Goal: Task Accomplishment & Management: Manage account settings

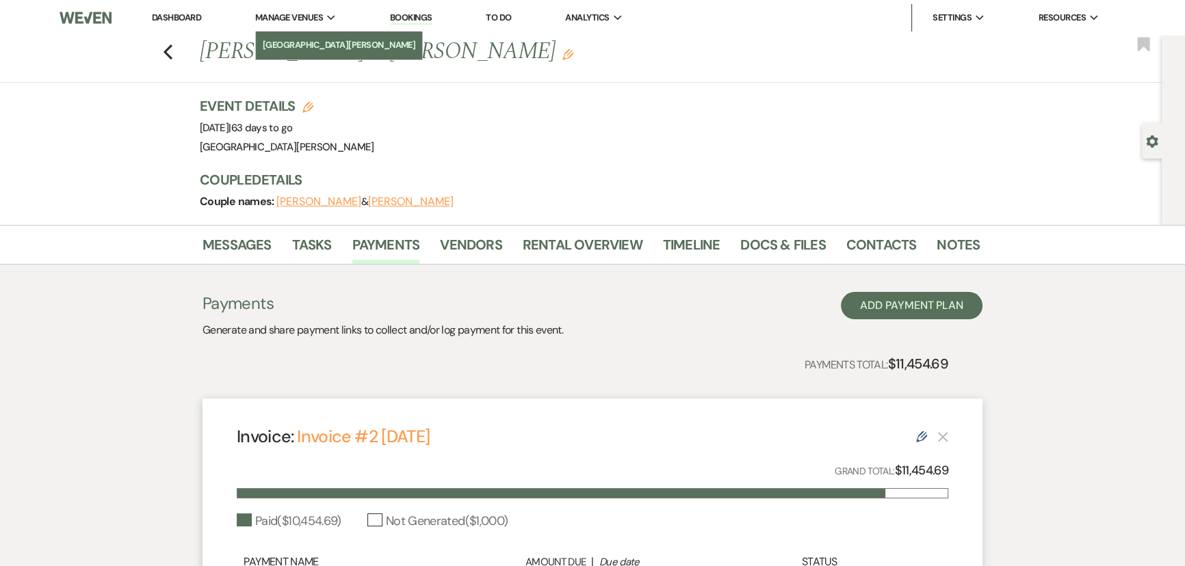
click at [303, 40] on li "[GEOGRAPHIC_DATA][PERSON_NAME]" at bounding box center [339, 45] width 153 height 14
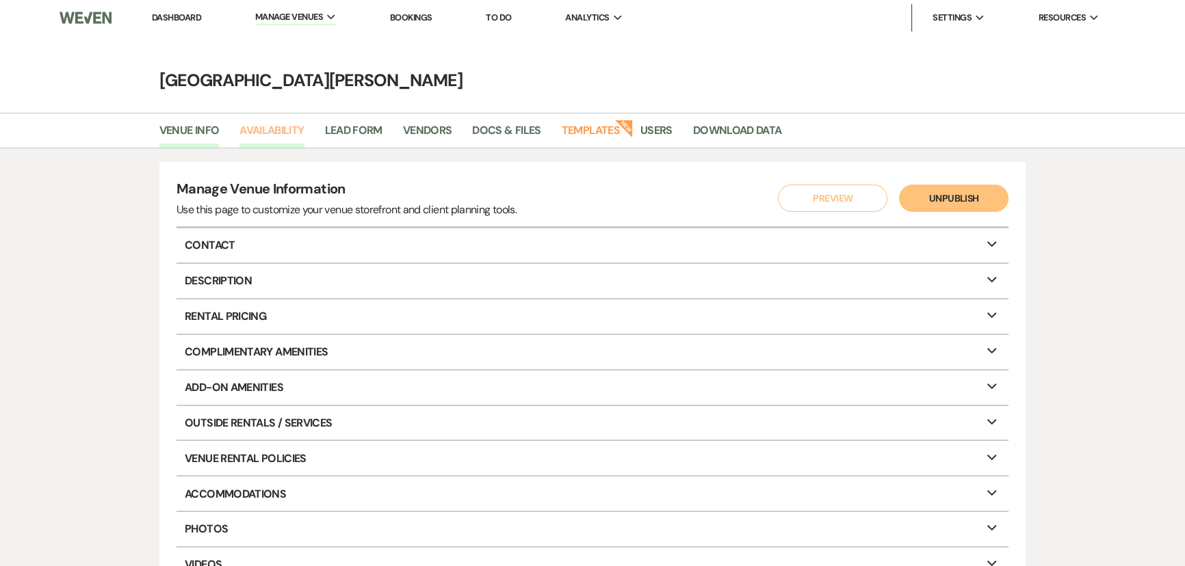
click at [274, 126] on link "Availability" at bounding box center [271, 135] width 64 height 26
select select "3"
select select "2026"
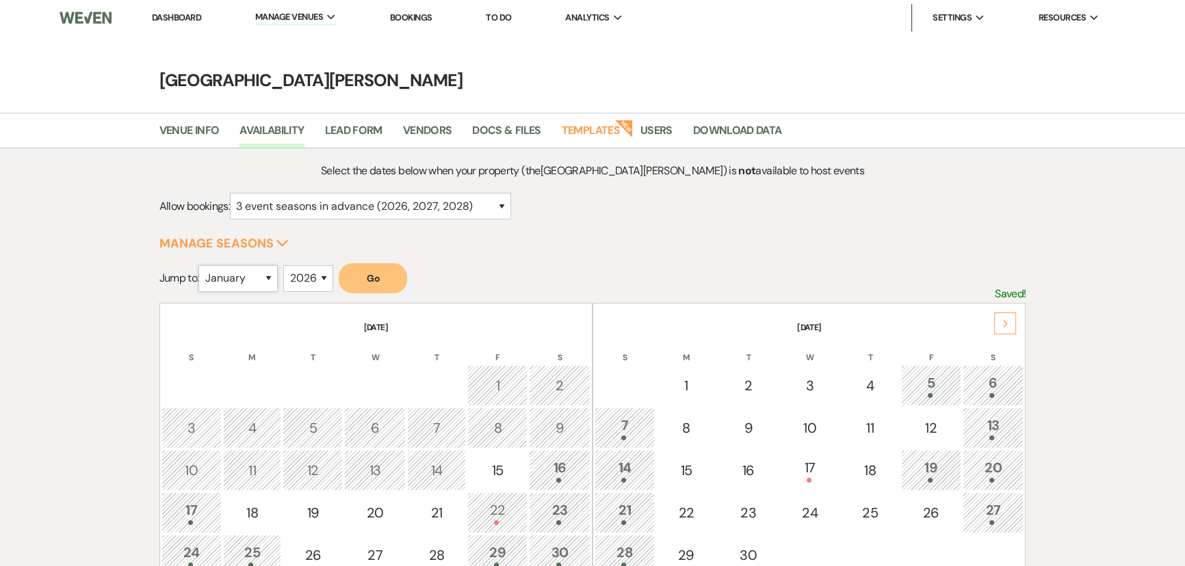
click at [247, 274] on select "January February March April May June July August September October November De…" at bounding box center [237, 278] width 79 height 27
click at [202, 265] on select "January February March April May June July August September October November De…" at bounding box center [237, 278] width 79 height 27
click at [371, 280] on button "Go" at bounding box center [373, 278] width 68 height 30
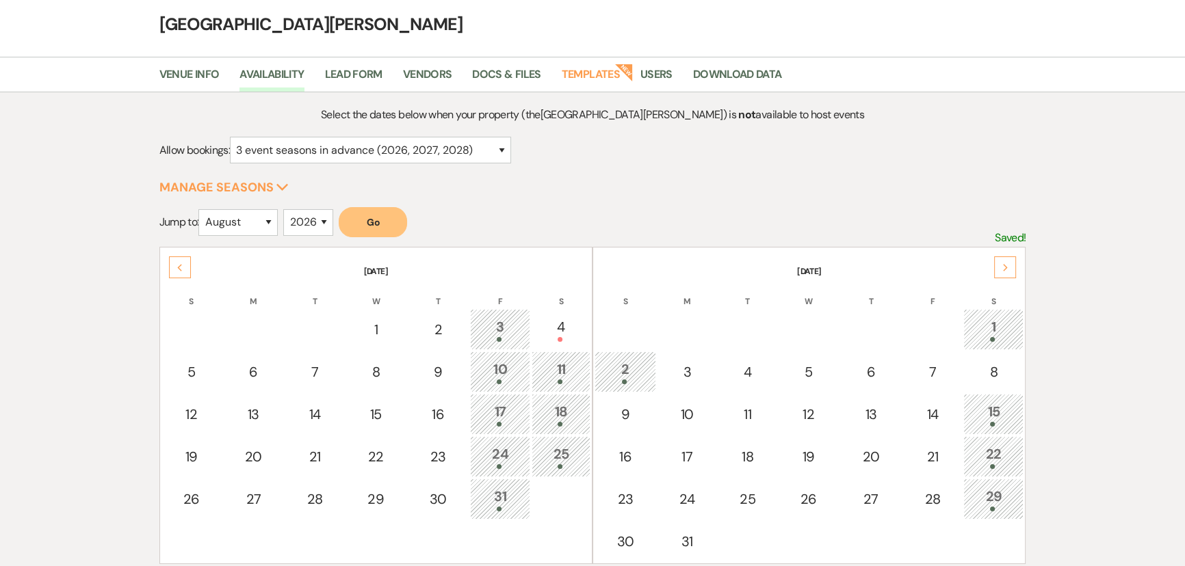
scroll to position [124, 0]
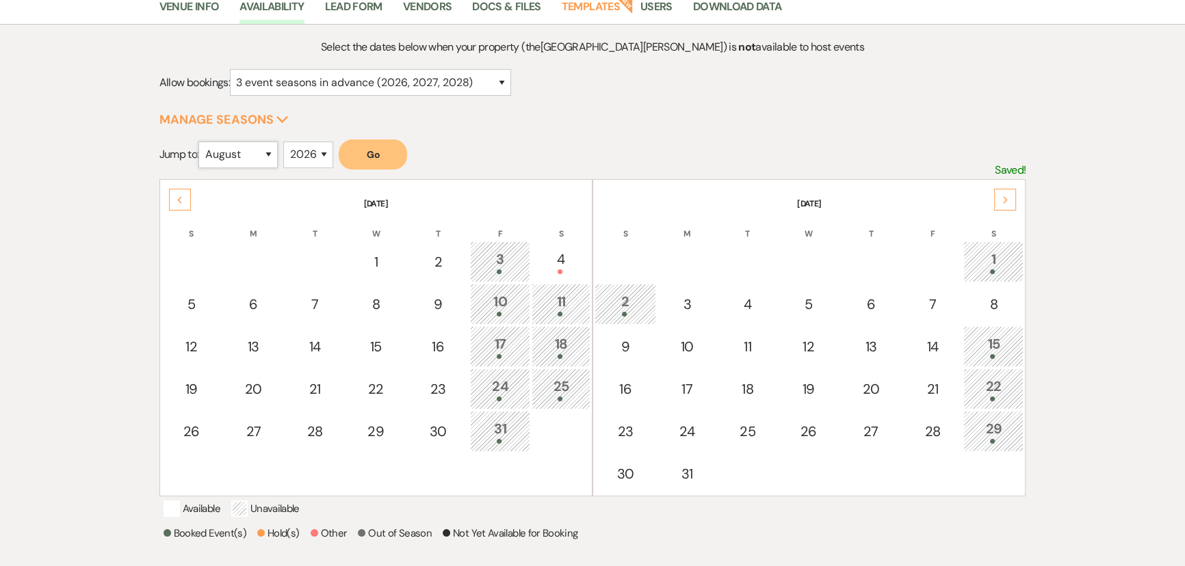
click at [233, 156] on select "January February March April May June July August September October November De…" at bounding box center [237, 155] width 79 height 27
click at [202, 142] on select "January February March April May June July August September October November De…" at bounding box center [237, 155] width 79 height 27
click at [377, 157] on button "Go" at bounding box center [373, 155] width 68 height 30
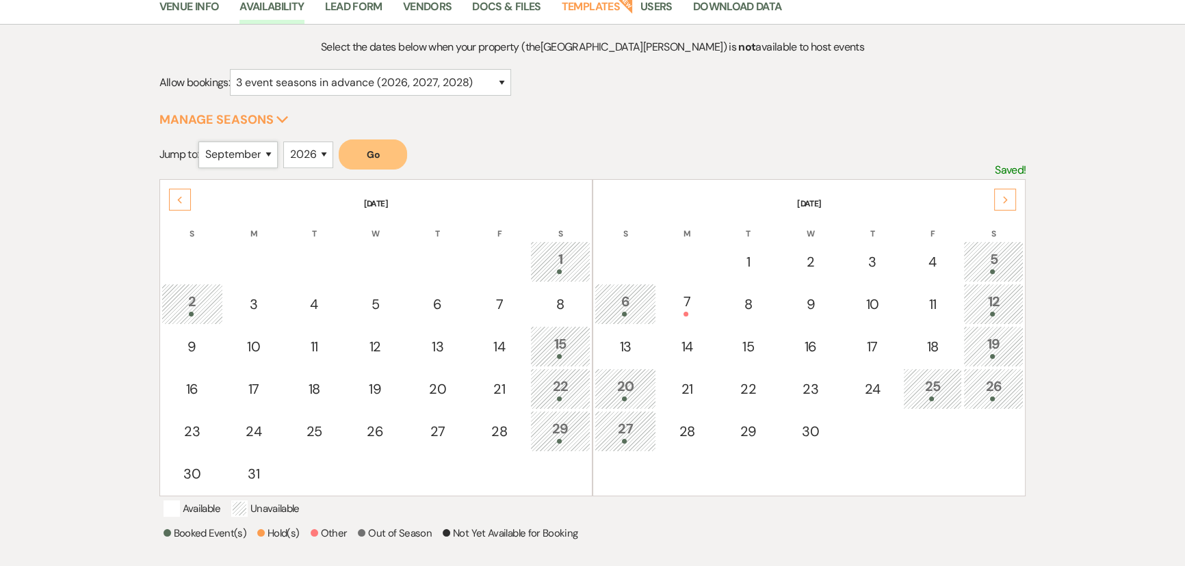
click at [235, 146] on select "January February March April May June July August September October November De…" at bounding box center [237, 155] width 79 height 27
select select "10"
click at [202, 142] on select "January February March April May June July August September October November De…" at bounding box center [237, 155] width 79 height 27
click at [384, 157] on button "Go" at bounding box center [373, 155] width 68 height 30
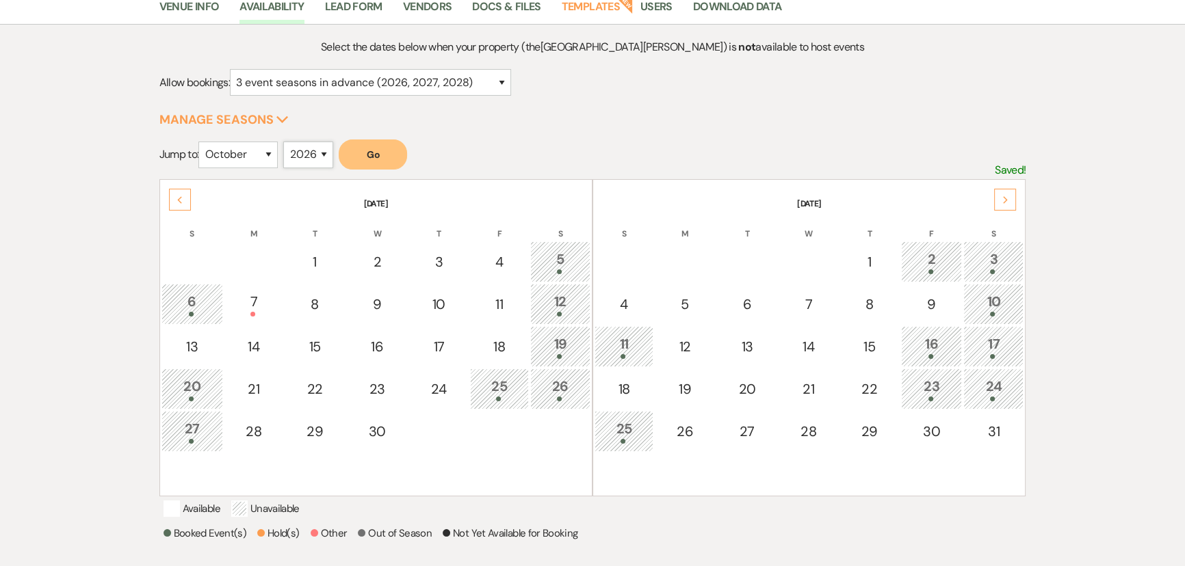
click at [324, 151] on select "2025 2026 2027 2028 2029" at bounding box center [308, 155] width 50 height 27
select select "2027"
click at [287, 142] on select "2025 2026 2027 2028 2029" at bounding box center [308, 155] width 50 height 27
click at [378, 140] on button "Go" at bounding box center [373, 155] width 68 height 30
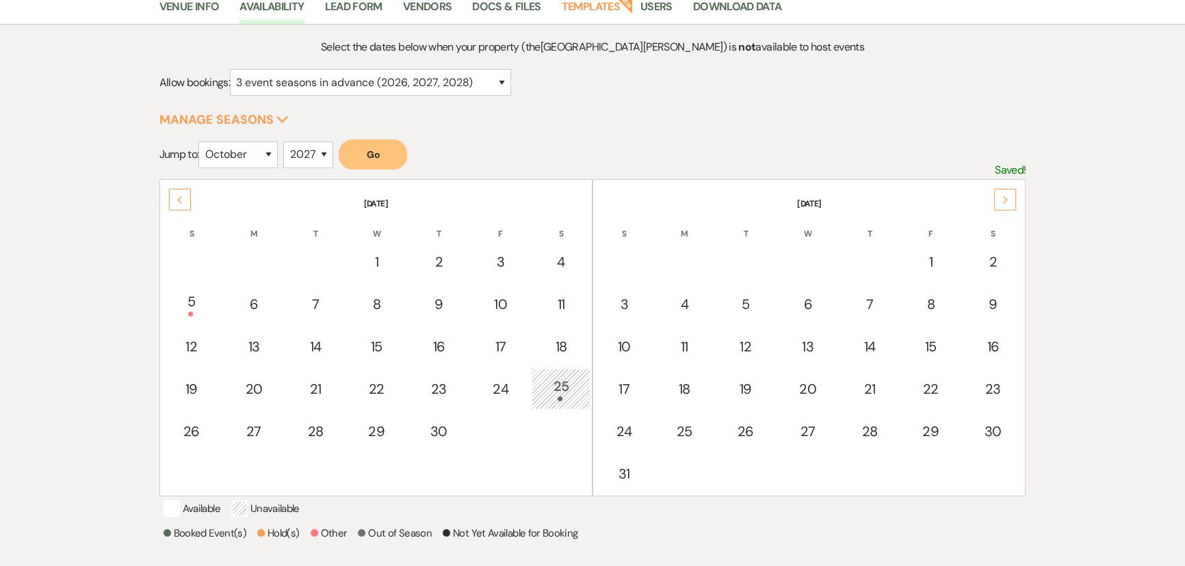
click at [369, 159] on button "Go" at bounding box center [373, 155] width 68 height 30
click at [248, 158] on select "January February March April May June July August September October November De…" at bounding box center [237, 155] width 79 height 27
click at [202, 142] on select "January February March April May June July August September October November De…" at bounding box center [237, 155] width 79 height 27
click at [384, 140] on button "Go" at bounding box center [373, 155] width 68 height 30
click at [260, 159] on select "January February March April May June July August September October November De…" at bounding box center [237, 155] width 79 height 27
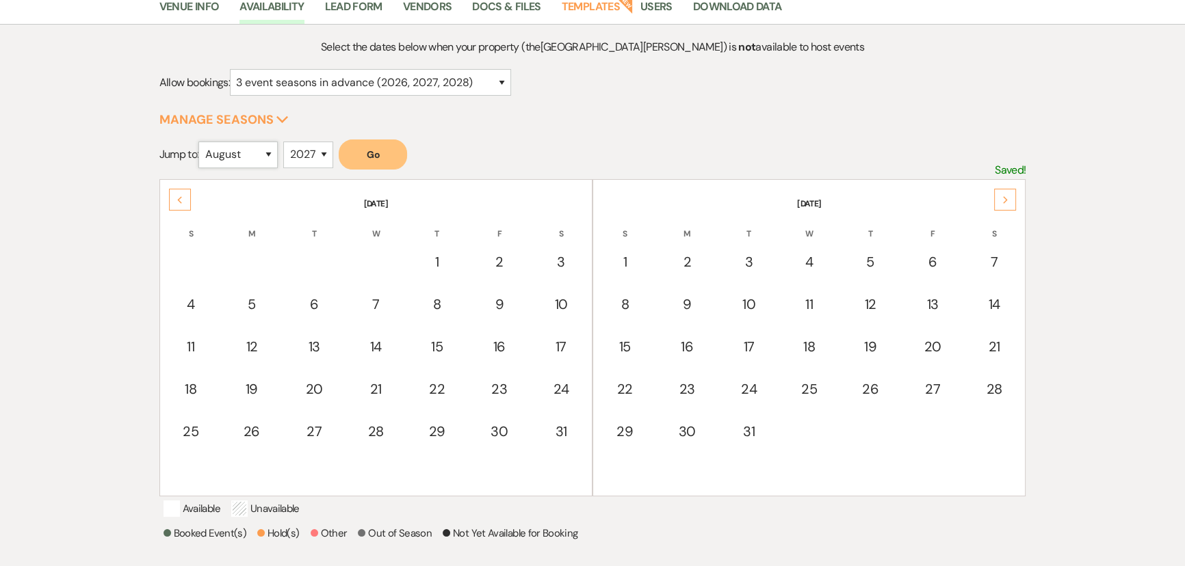
select select "1"
click at [202, 142] on select "January February March April May June July August September October November De…" at bounding box center [237, 155] width 79 height 27
click at [319, 152] on select "2025 2026 2027 2028 2029" at bounding box center [308, 155] width 50 height 27
select select "2026"
click at [287, 142] on select "2025 2026 2027 2028 2029" at bounding box center [308, 155] width 50 height 27
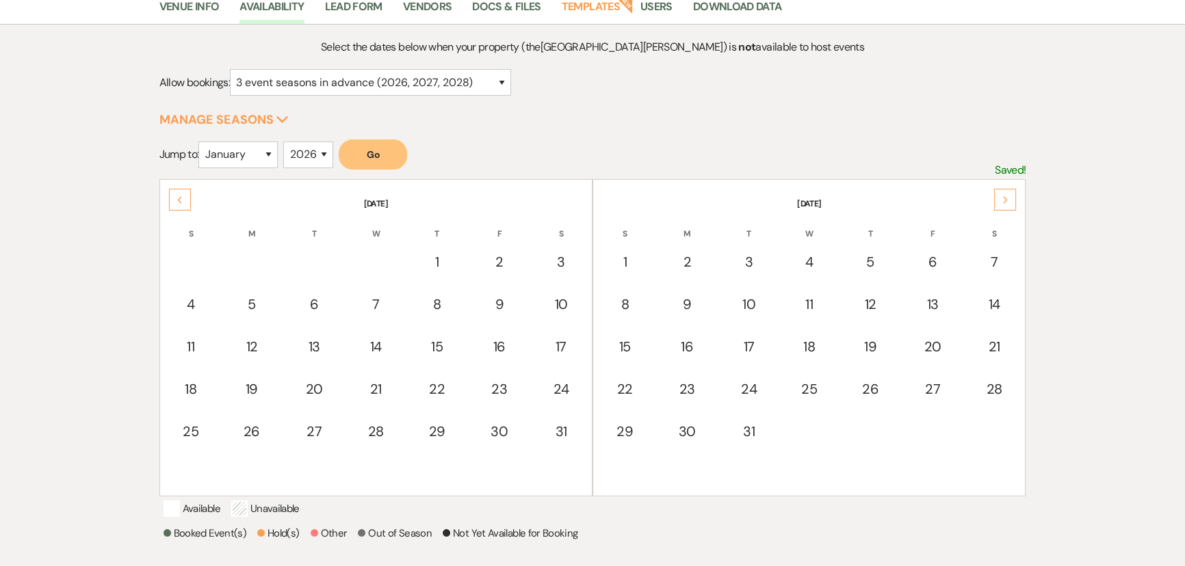
click at [377, 157] on button "Go" at bounding box center [373, 155] width 68 height 30
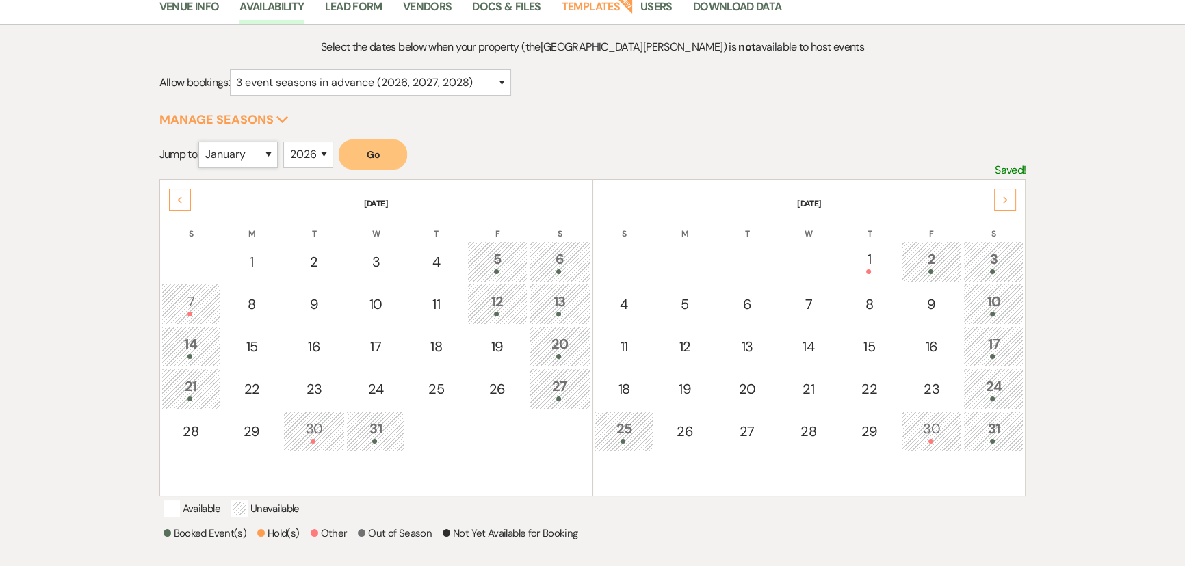
click at [226, 161] on select "January February March April May June July August September October November De…" at bounding box center [237, 155] width 79 height 27
click at [202, 142] on select "January February March April May June July August September October November De…" at bounding box center [237, 155] width 79 height 27
click at [391, 148] on button "Go" at bounding box center [373, 155] width 68 height 30
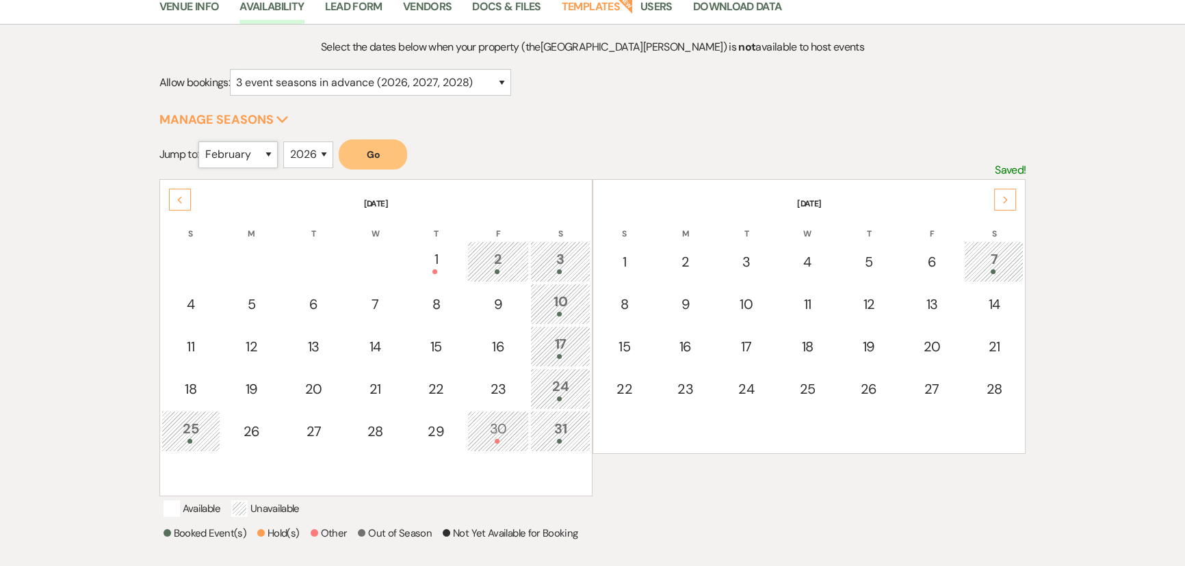
drag, startPoint x: 246, startPoint y: 157, endPoint x: 250, endPoint y: 164, distance: 8.6
click at [246, 157] on select "January February March April May June July August September October November De…" at bounding box center [237, 155] width 79 height 27
click at [202, 142] on select "January February March April May June July August September October November De…" at bounding box center [237, 155] width 79 height 27
click at [383, 159] on button "Go" at bounding box center [373, 155] width 68 height 30
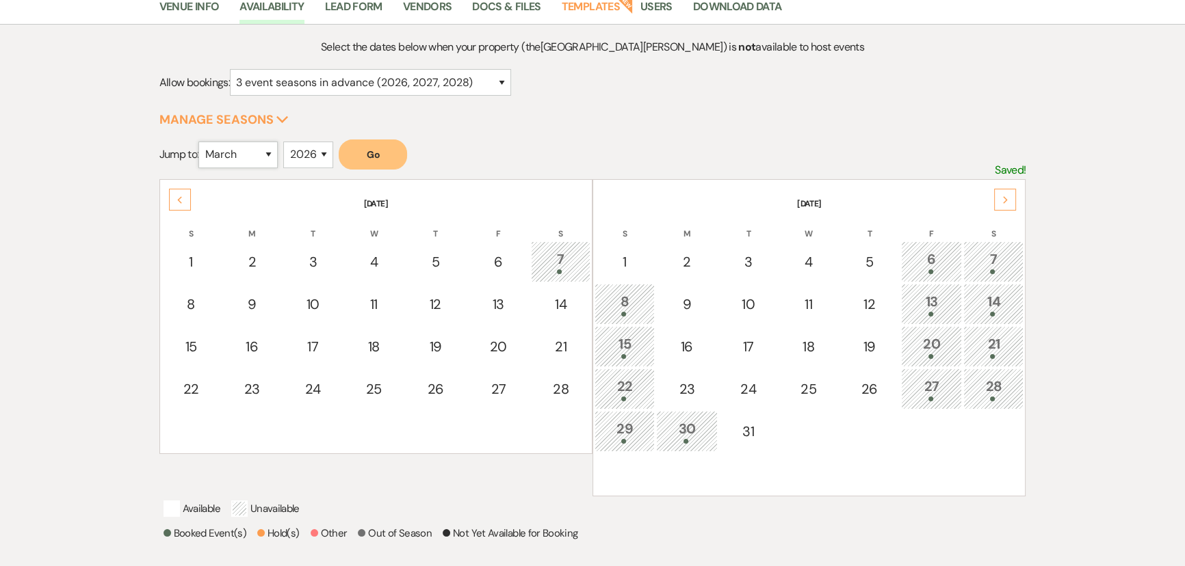
drag, startPoint x: 248, startPoint y: 146, endPoint x: 248, endPoint y: 161, distance: 15.1
click at [248, 146] on select "January February March April May June July August September October November De…" at bounding box center [237, 155] width 79 height 27
click at [202, 142] on select "January February March April May June July August September October November De…" at bounding box center [237, 155] width 79 height 27
click at [380, 160] on button "Go" at bounding box center [373, 155] width 68 height 30
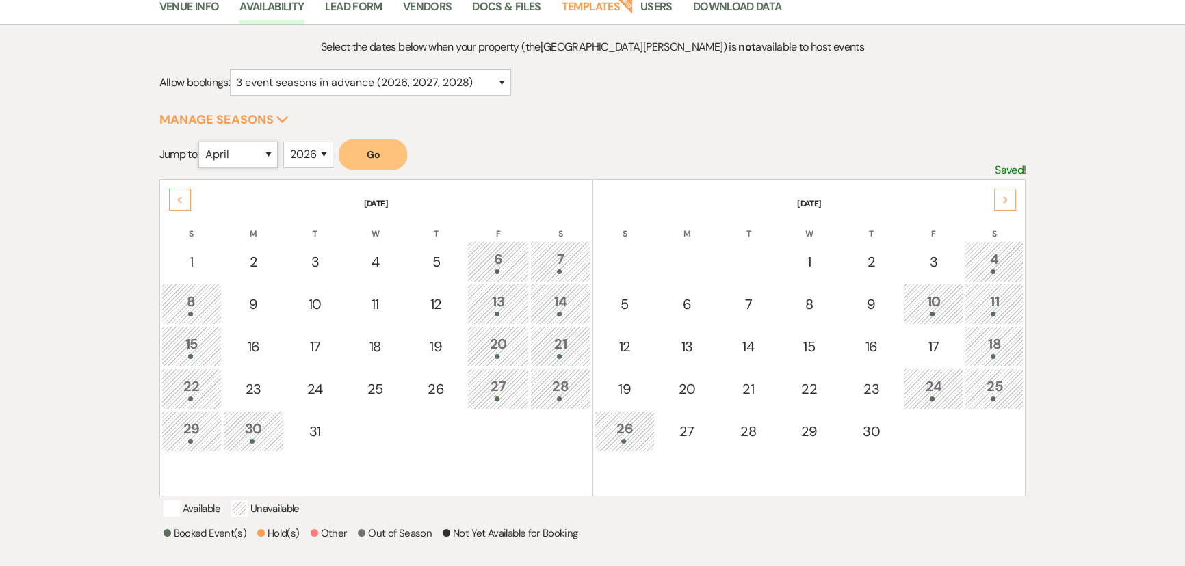
click at [260, 157] on select "January February March April May June July August September October November De…" at bounding box center [237, 155] width 79 height 27
click at [202, 142] on select "January February March April May June July August September October November De…" at bounding box center [237, 155] width 79 height 27
click at [397, 147] on button "Go" at bounding box center [373, 155] width 68 height 30
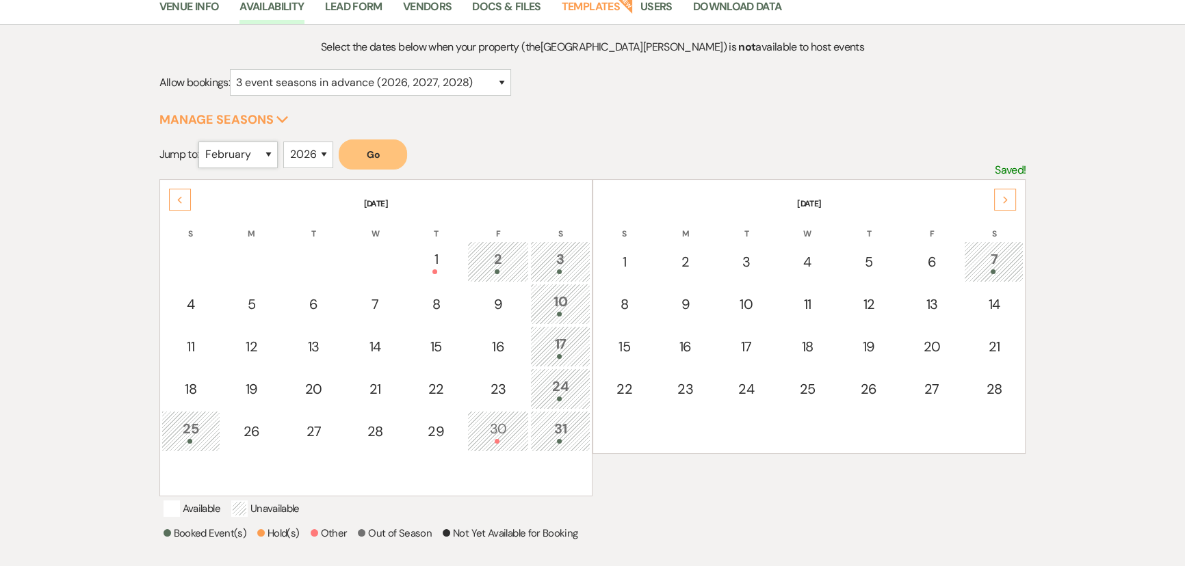
click at [233, 155] on select "January February March April May June July August September October November De…" at bounding box center [237, 155] width 79 height 27
select select "3"
click at [202, 142] on select "January February March April May June July August September October November De…" at bounding box center [237, 155] width 79 height 27
click at [376, 151] on button "Go" at bounding box center [373, 155] width 68 height 30
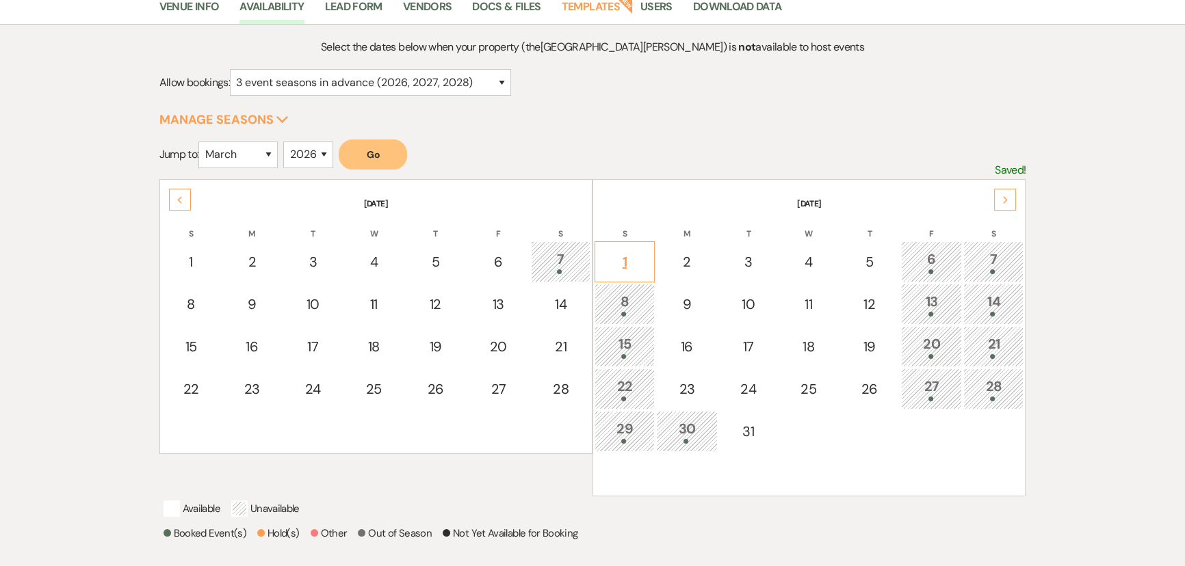
click at [568, 265] on div "1" at bounding box center [624, 262] width 45 height 21
select select "other"
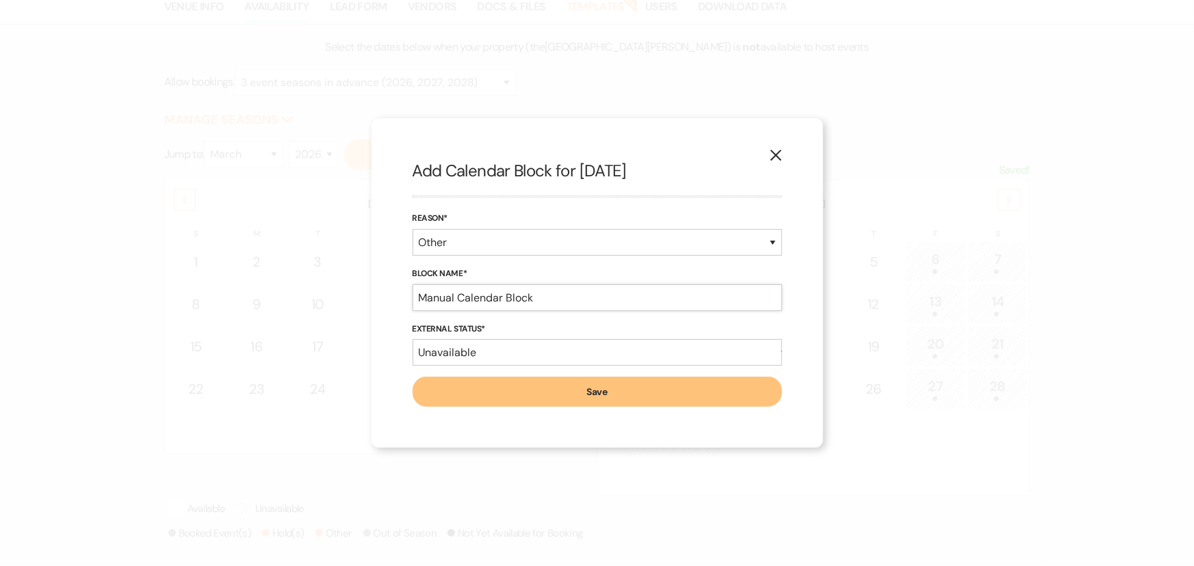
click at [538, 293] on input "Manual Calendar Block" at bounding box center [597, 298] width 369 height 27
click at [519, 362] on select "Available Unavailable" at bounding box center [597, 352] width 369 height 27
select select "true"
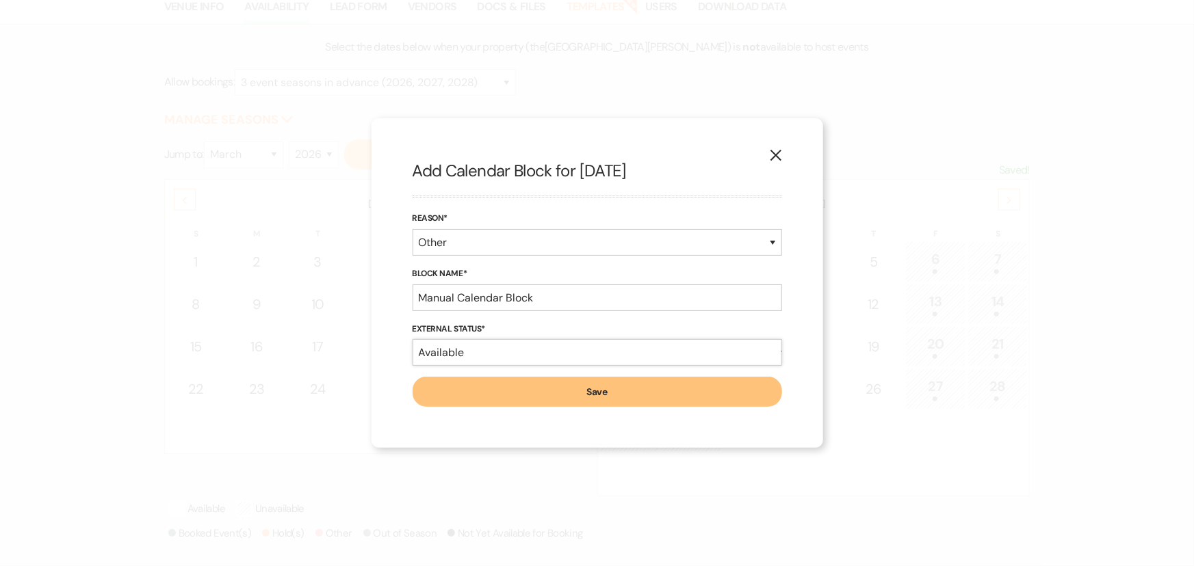
click at [413, 339] on select "Available Unavailable" at bounding box center [597, 352] width 369 height 27
click at [517, 285] on input "Manual Calendar Block" at bounding box center [597, 298] width 369 height 27
click at [517, 295] on input "Manual Calendar Block" at bounding box center [597, 298] width 369 height 27
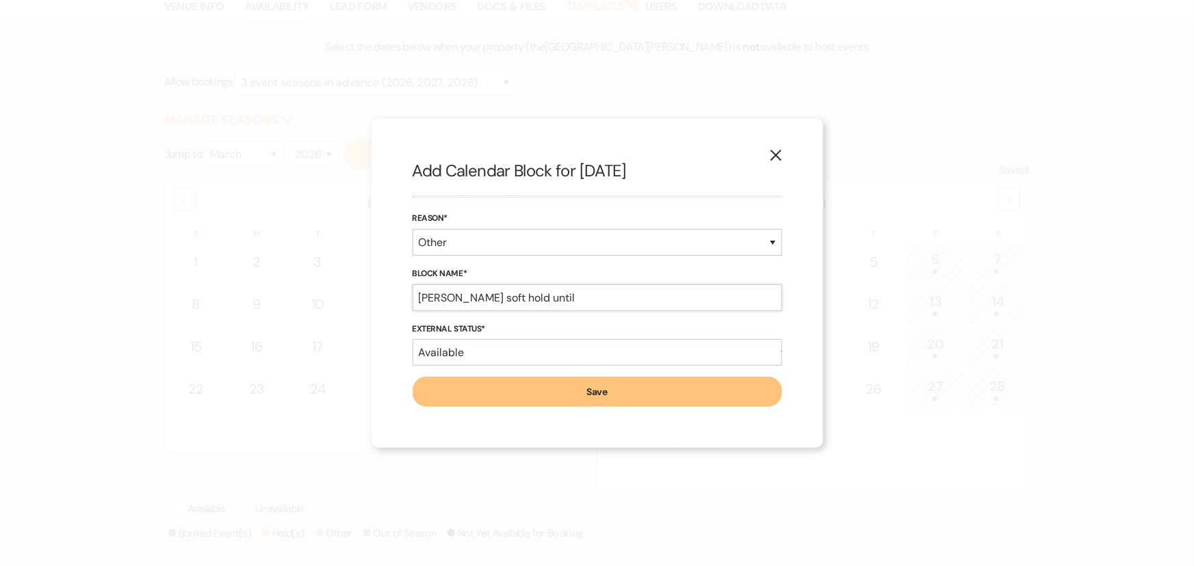
click at [568, 303] on input "Samantha Chable soft hold until" at bounding box center [597, 298] width 369 height 27
type input "Samantha Chable soft hold until 8/21/25 (513) 649 0049"
click at [568, 390] on button "Save" at bounding box center [597, 392] width 369 height 30
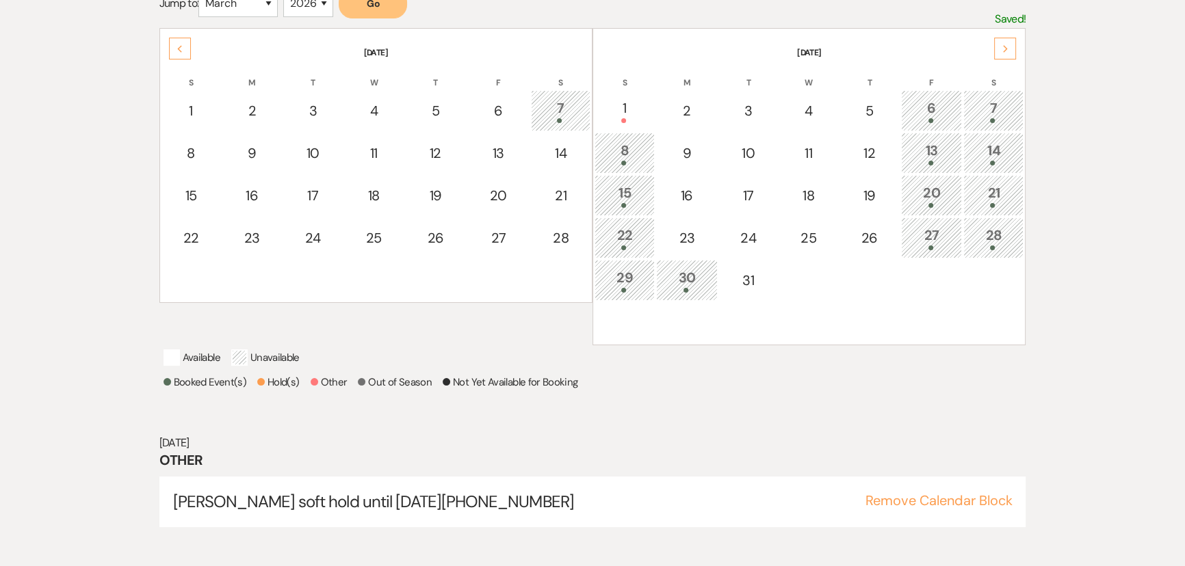
scroll to position [281, 0]
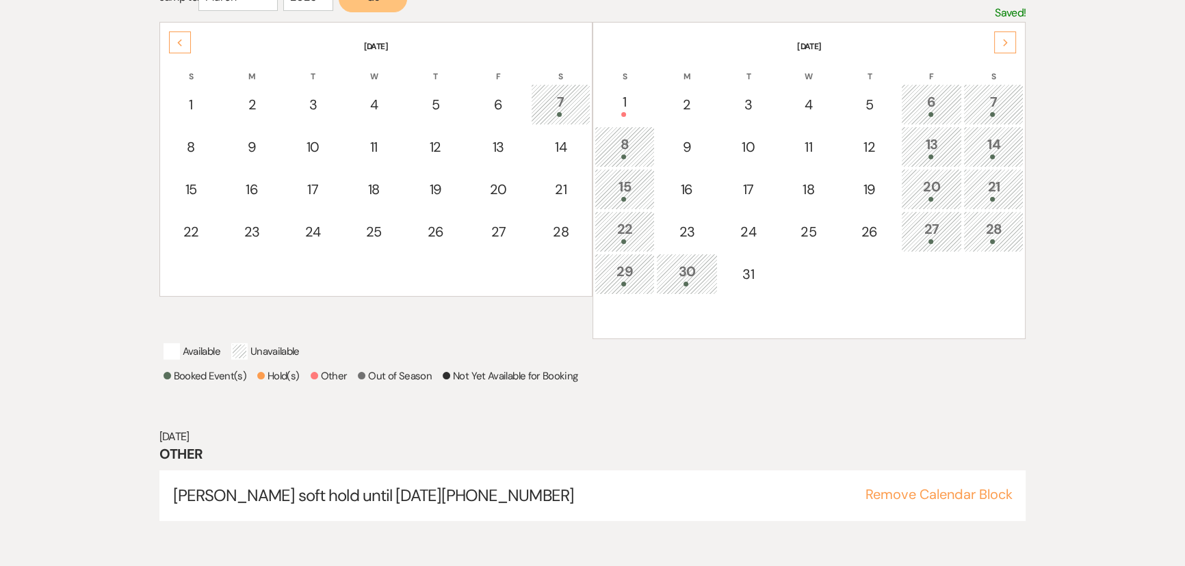
click at [568, 364] on div "Available Unavailable" at bounding box center [593, 353] width 859 height 21
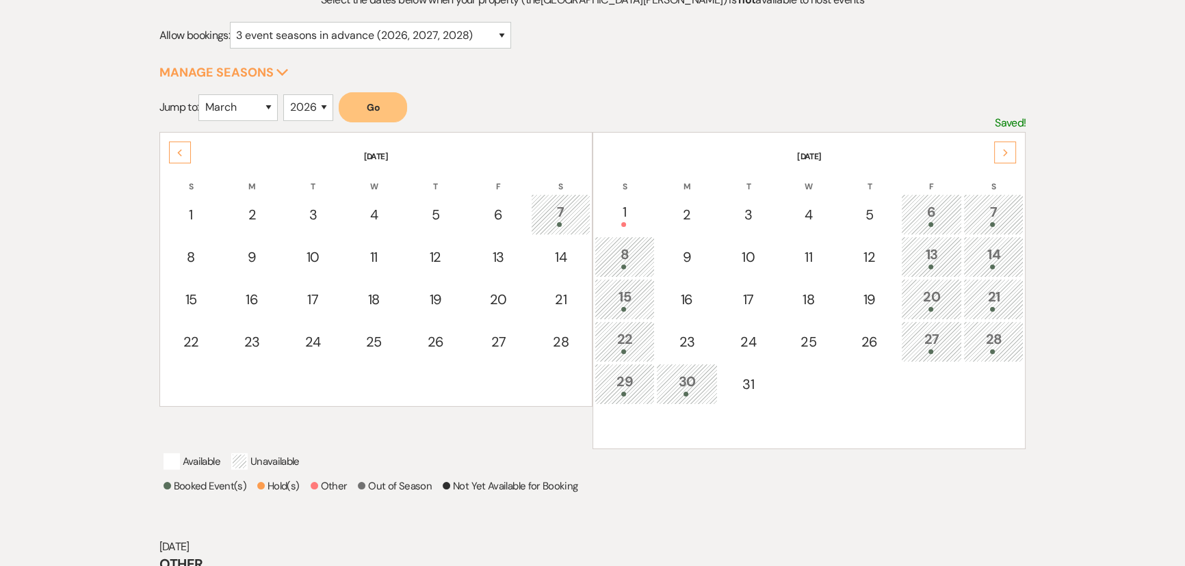
scroll to position [157, 0]
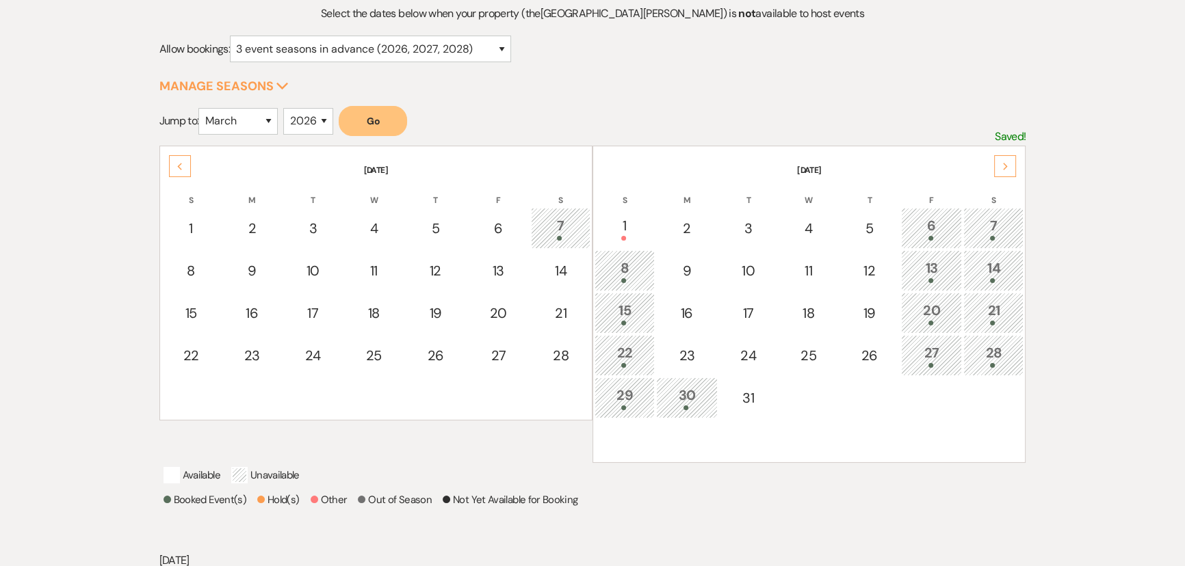
click at [168, 110] on form "Jump to: January February March April May June July August September October No…" at bounding box center [592, 126] width 867 height 40
click at [235, 125] on select "January February March April May June July August September October November De…" at bounding box center [237, 121] width 79 height 27
select select "8"
click at [202, 108] on select "January February March April May June July August September October November De…" at bounding box center [237, 121] width 79 height 27
click at [381, 120] on button "Go" at bounding box center [373, 121] width 68 height 30
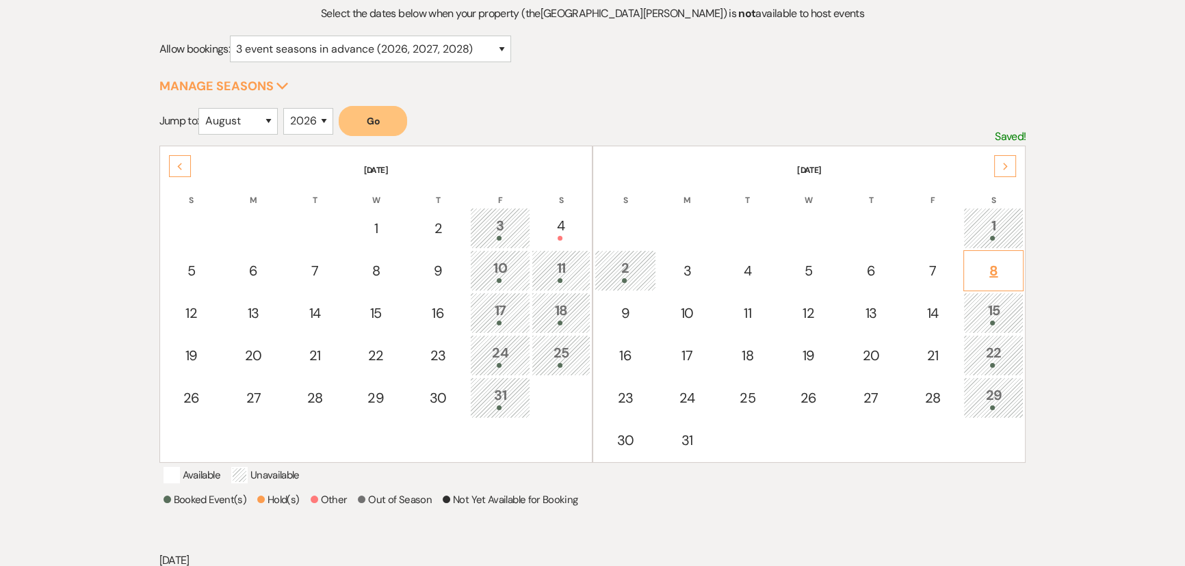
click at [568, 263] on div "8" at bounding box center [993, 271] width 45 height 21
select select "other"
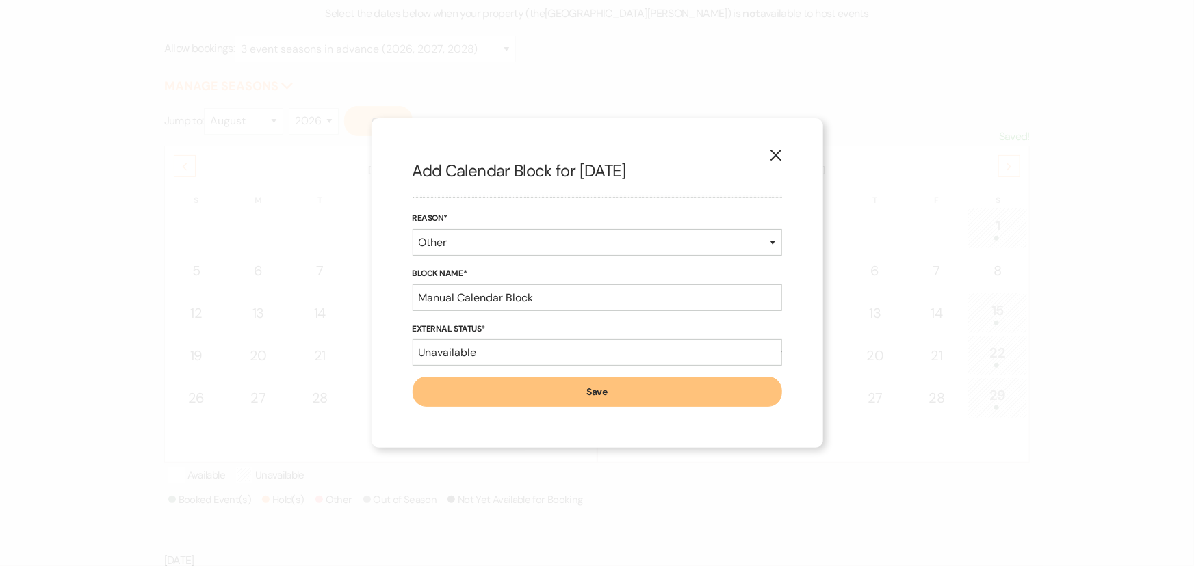
click at [504, 323] on label "External Status*" at bounding box center [597, 329] width 369 height 15
click at [504, 307] on input "Manual Calendar Block" at bounding box center [597, 298] width 369 height 27
click at [497, 343] on select "Available Unavailable" at bounding box center [597, 352] width 369 height 27
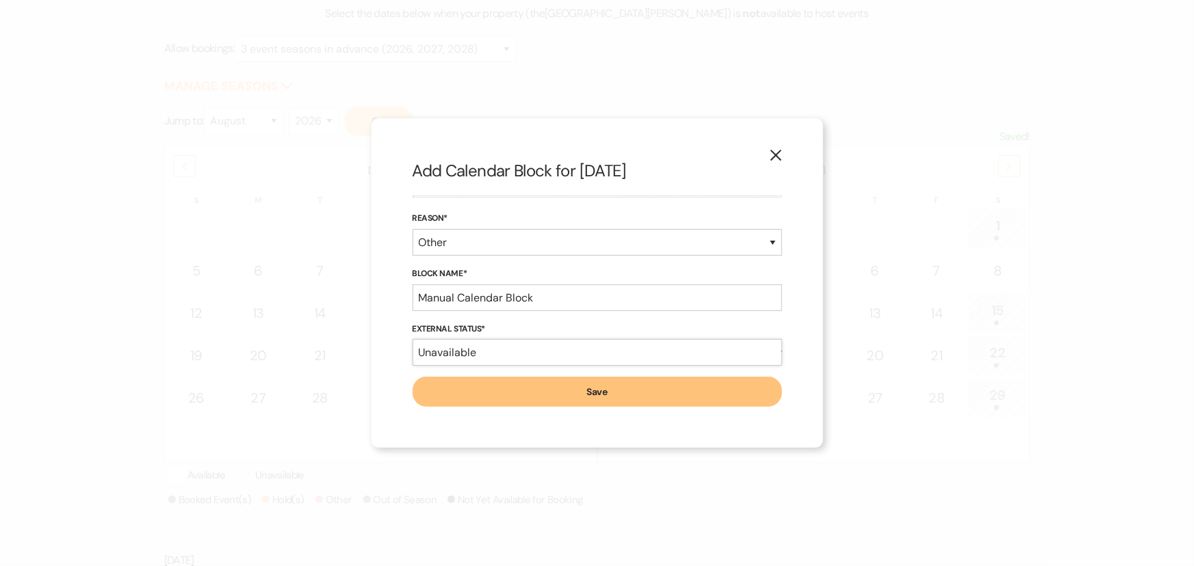
select select "true"
click at [413, 339] on select "Available Unavailable" at bounding box center [597, 352] width 369 height 27
click at [516, 291] on input "Manual Calendar Block" at bounding box center [597, 298] width 369 height 27
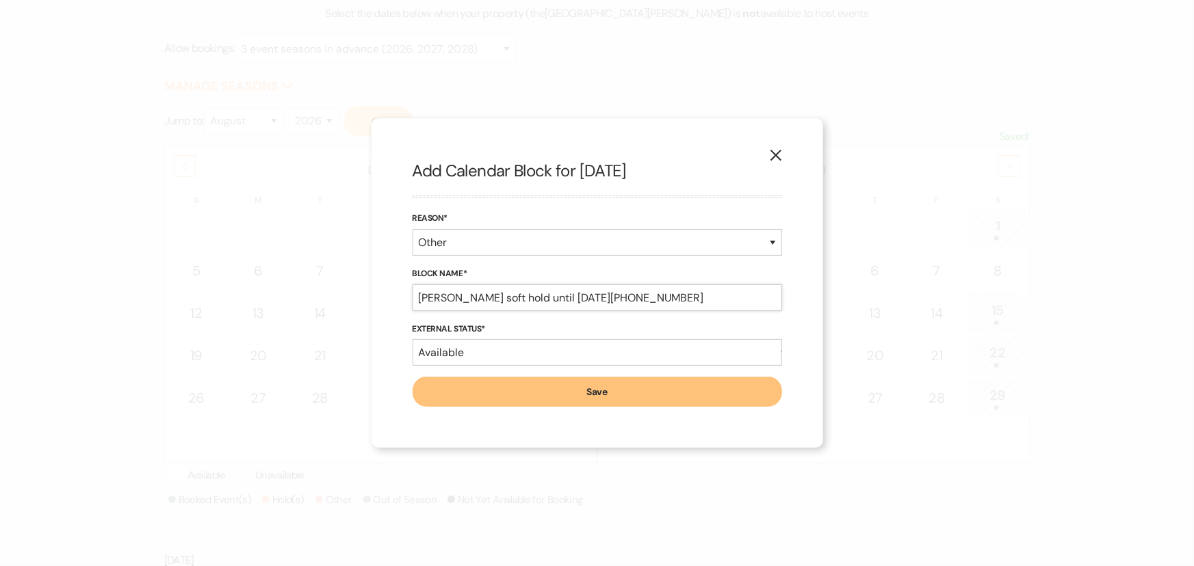
type input "Morgan Kelly soft hold until 8/21/25 (937) 668-1392"
click at [568, 404] on button "Save" at bounding box center [597, 392] width 369 height 30
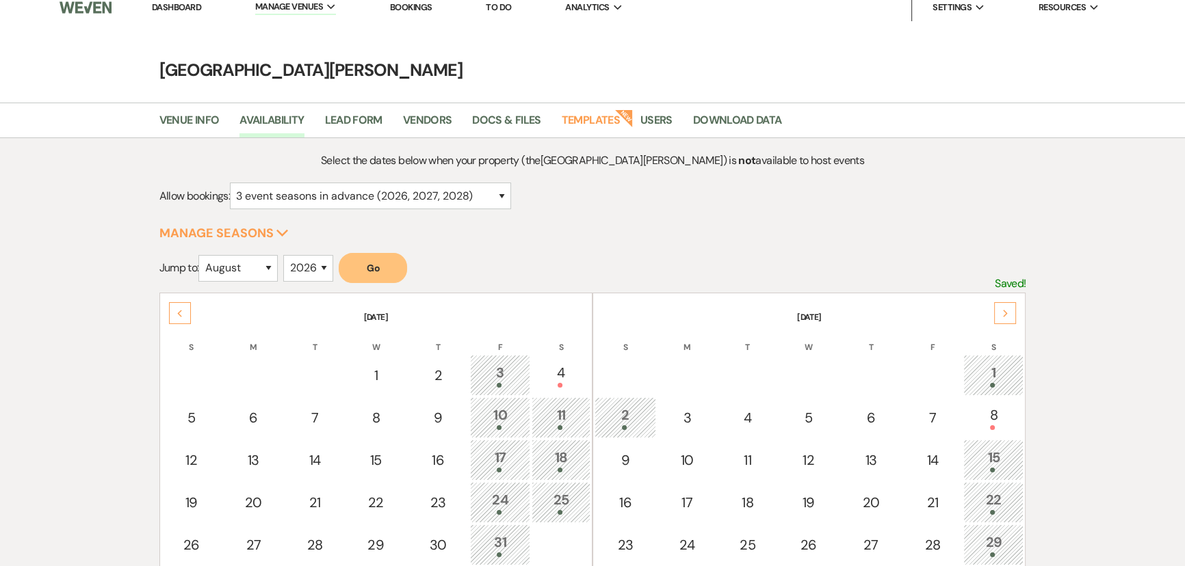
scroll to position [0, 0]
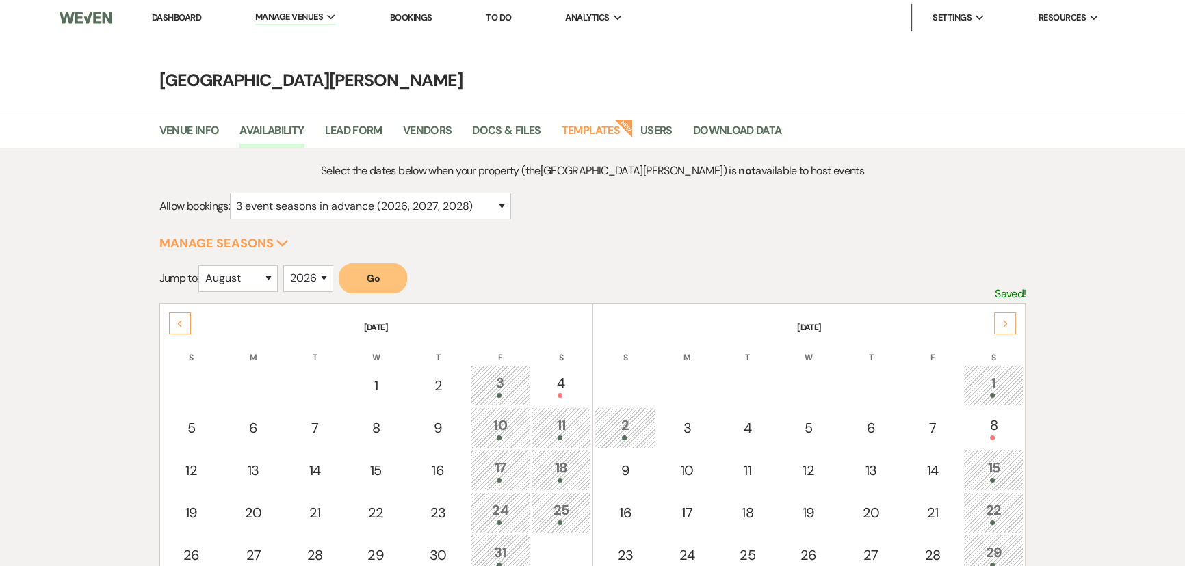
drag, startPoint x: 186, startPoint y: 20, endPoint x: 208, endPoint y: 28, distance: 23.4
click at [185, 20] on link "Dashboard" at bounding box center [176, 18] width 49 height 12
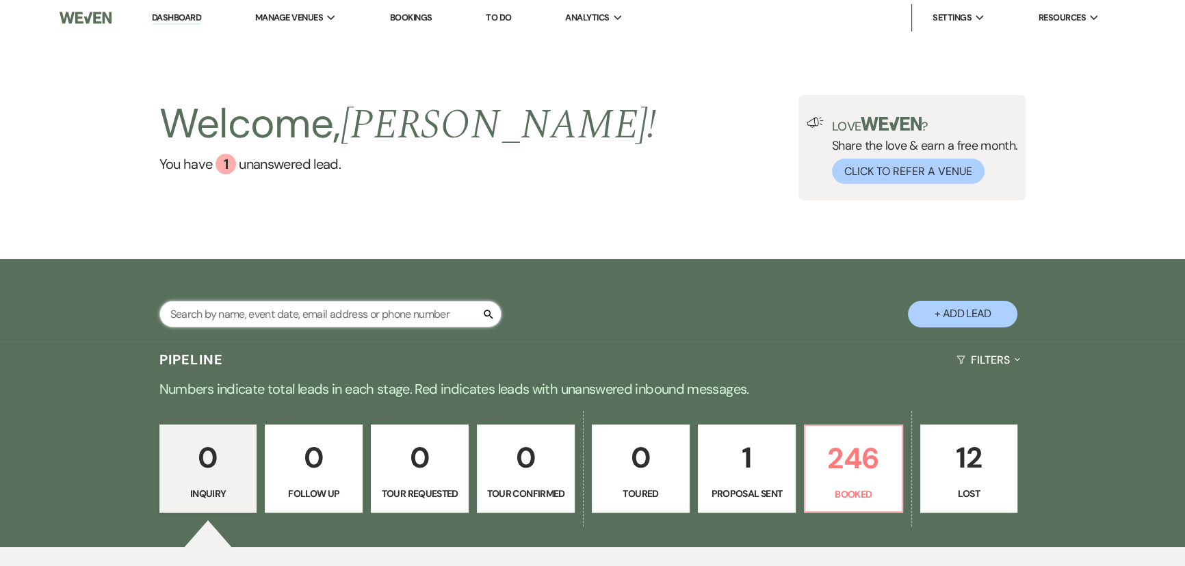
click at [354, 322] on input "text" at bounding box center [330, 314] width 342 height 27
type input "becker"
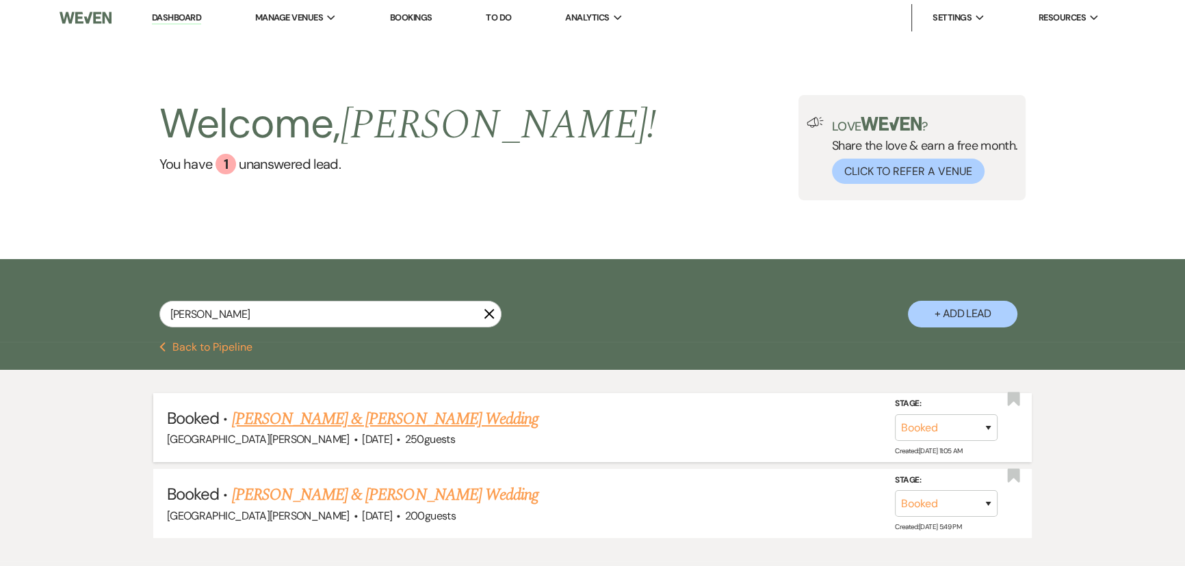
click at [391, 426] on link "Kate Becker & Peyton Hutchinson's Wedding" at bounding box center [385, 419] width 306 height 25
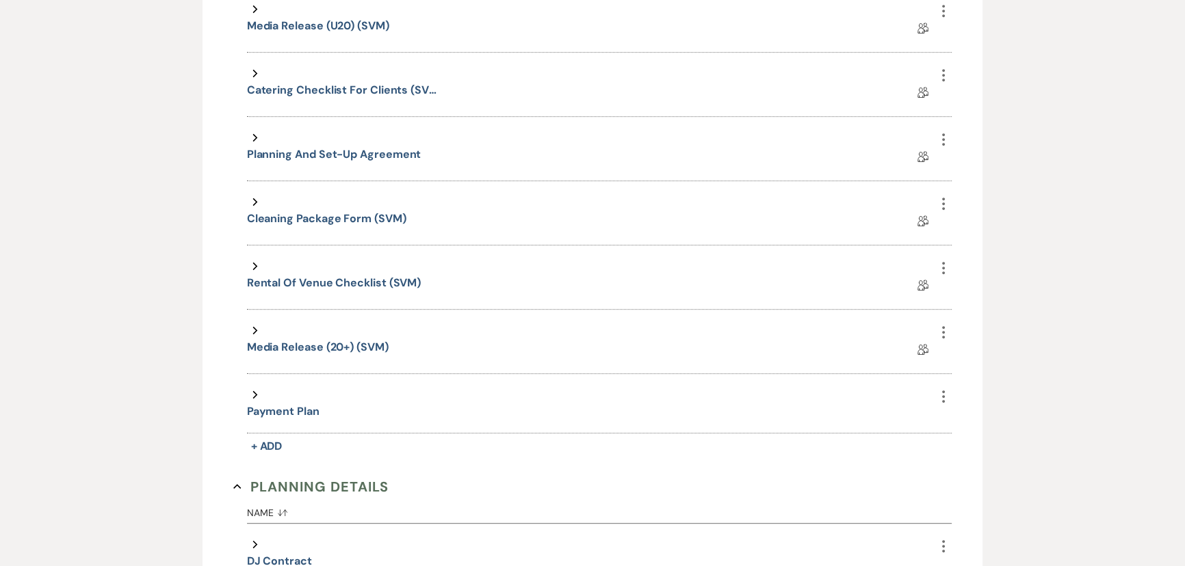
scroll to position [807, 0]
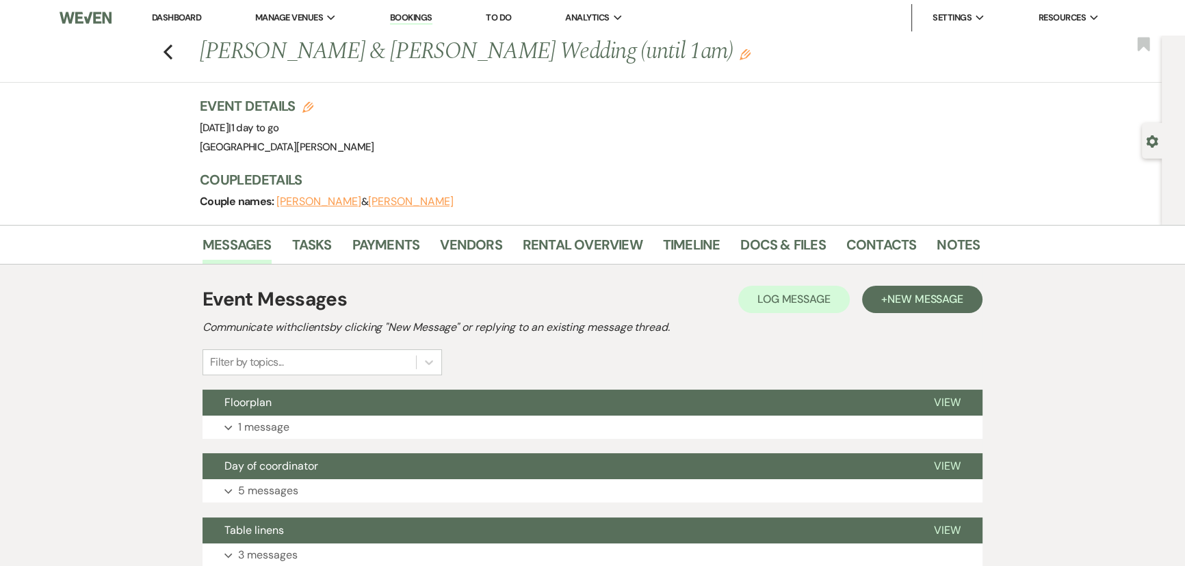
click at [183, 22] on link "Dashboard" at bounding box center [176, 18] width 49 height 12
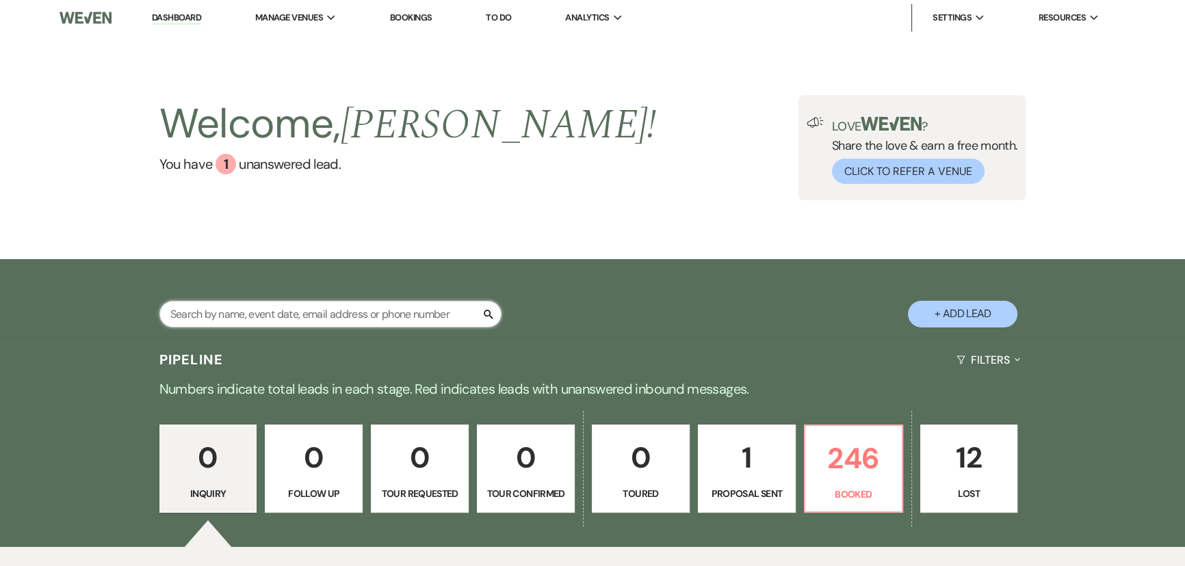
click at [364, 307] on input "text" at bounding box center [330, 314] width 342 height 27
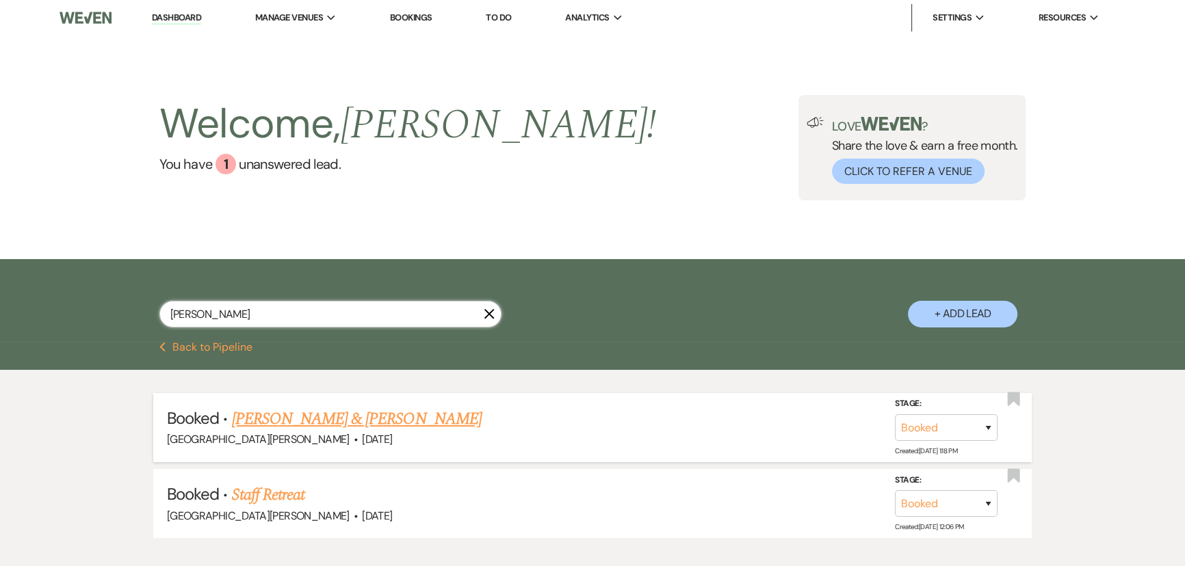
type input "norman"
click at [414, 412] on link "Ashley Norman & Ali Fazlanis Valima" at bounding box center [357, 419] width 250 height 25
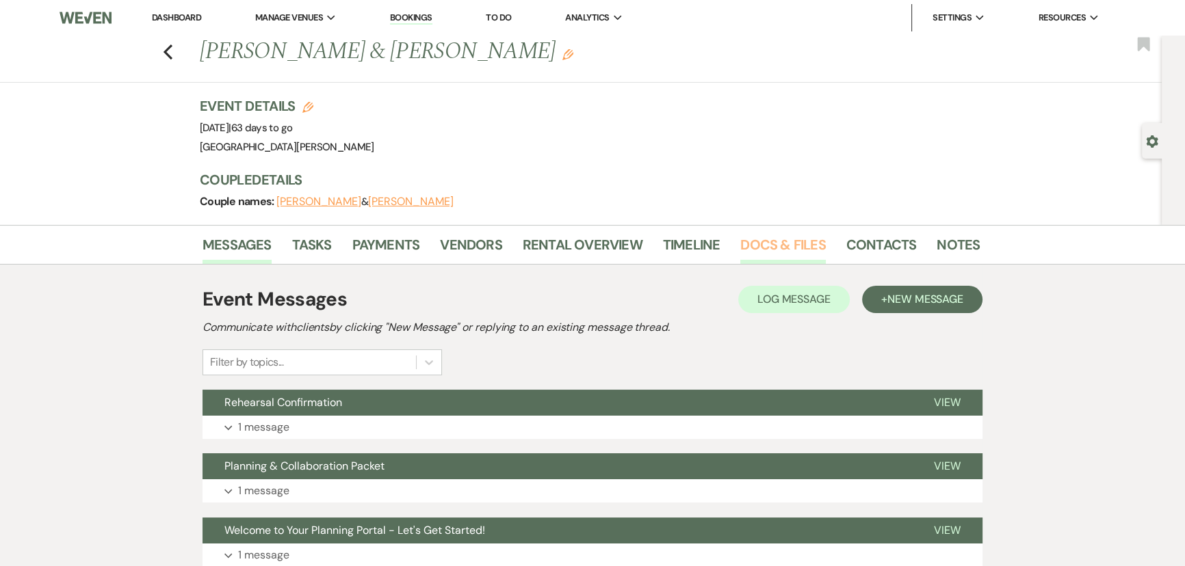
click at [781, 242] on link "Docs & Files" at bounding box center [782, 249] width 85 height 30
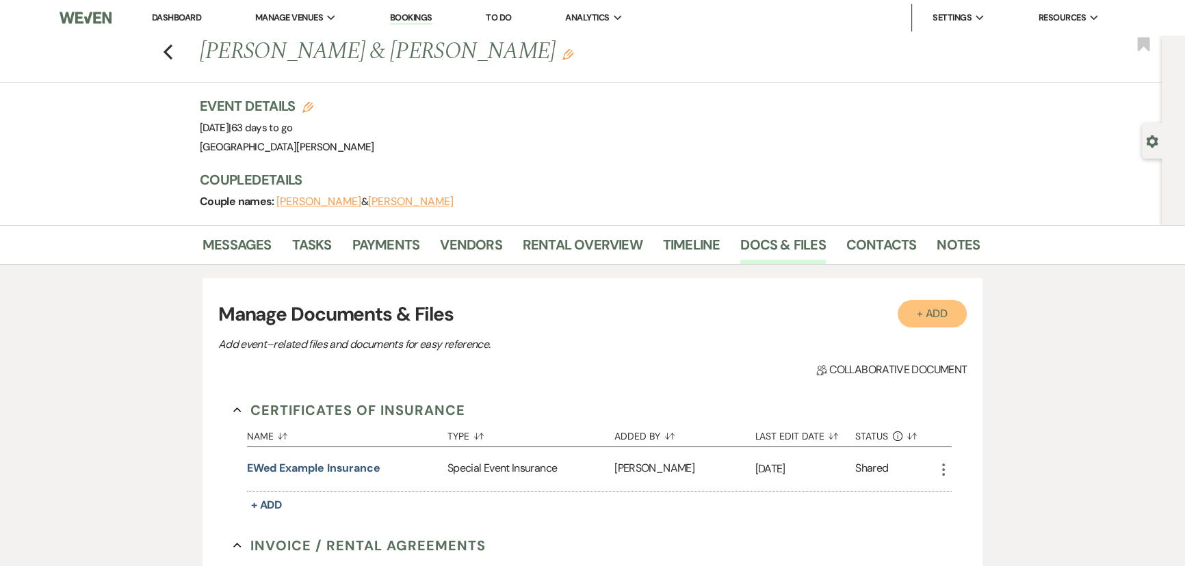
click at [923, 313] on button "+ Add" at bounding box center [933, 313] width 70 height 27
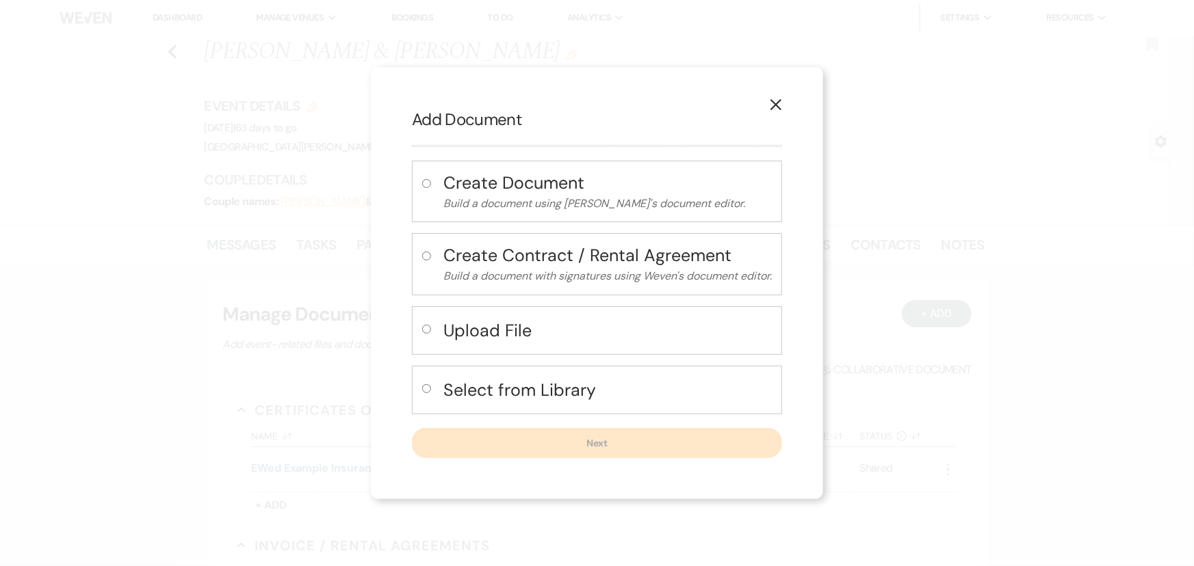
click at [480, 327] on h4 "Upload File" at bounding box center [607, 331] width 328 height 24
radio input "true"
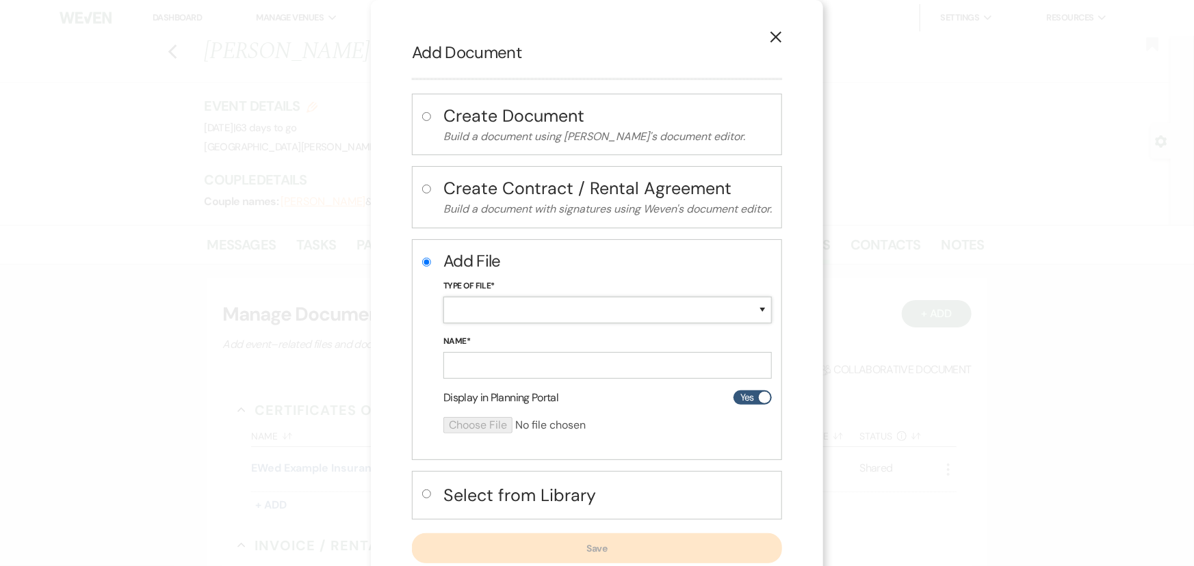
click at [493, 315] on select "Special Event Insurance Vendor Certificate of Insurance Contracts / Rental Agre…" at bounding box center [607, 310] width 328 height 27
select select "19"
click at [443, 297] on select "Special Event Insurance Vendor Certificate of Insurance Contracts / Rental Agre…" at bounding box center [607, 310] width 328 height 27
click at [496, 352] on input "Name*" at bounding box center [607, 365] width 328 height 27
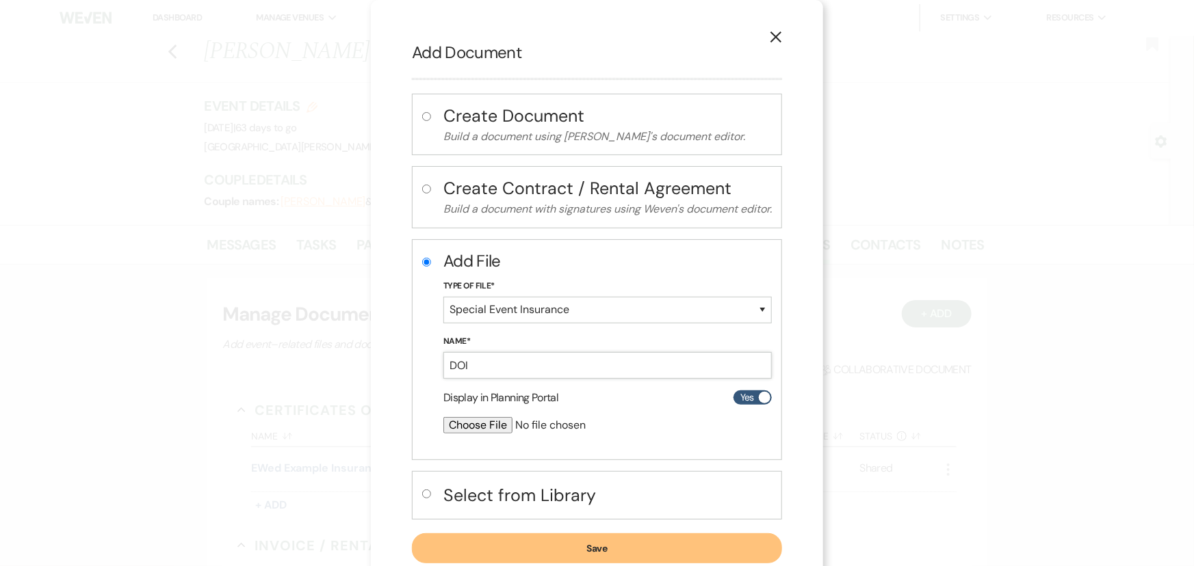
type input "DOI"
click at [479, 426] on input "file" at bounding box center [571, 425] width 256 height 16
type input "C:\fakepath\3DS5476-M4021355 Certificate of Insurance.pdf"
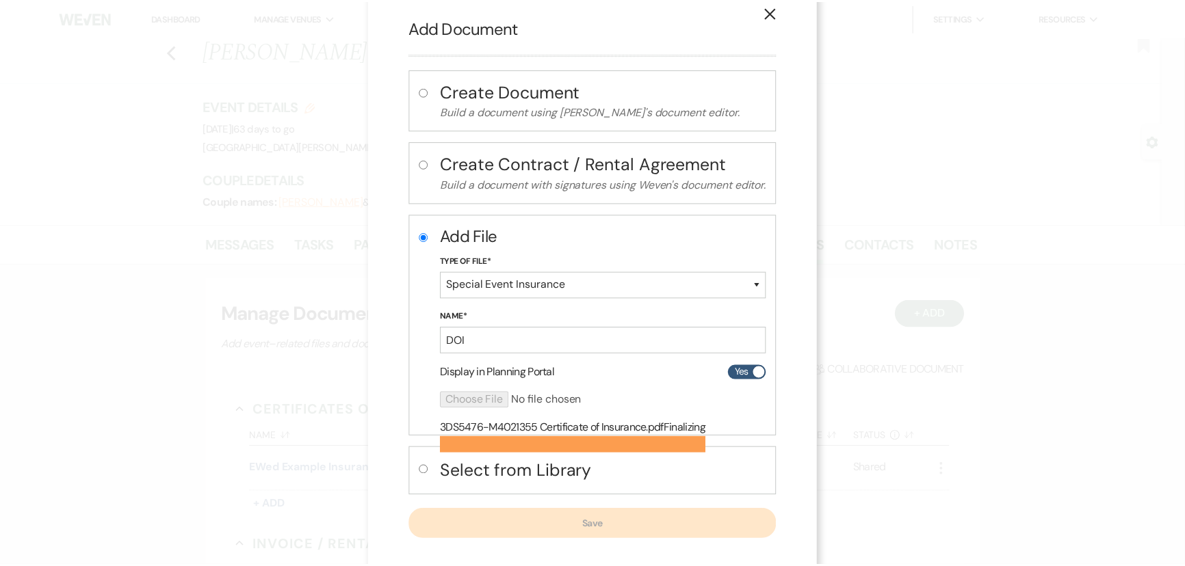
scroll to position [38, 0]
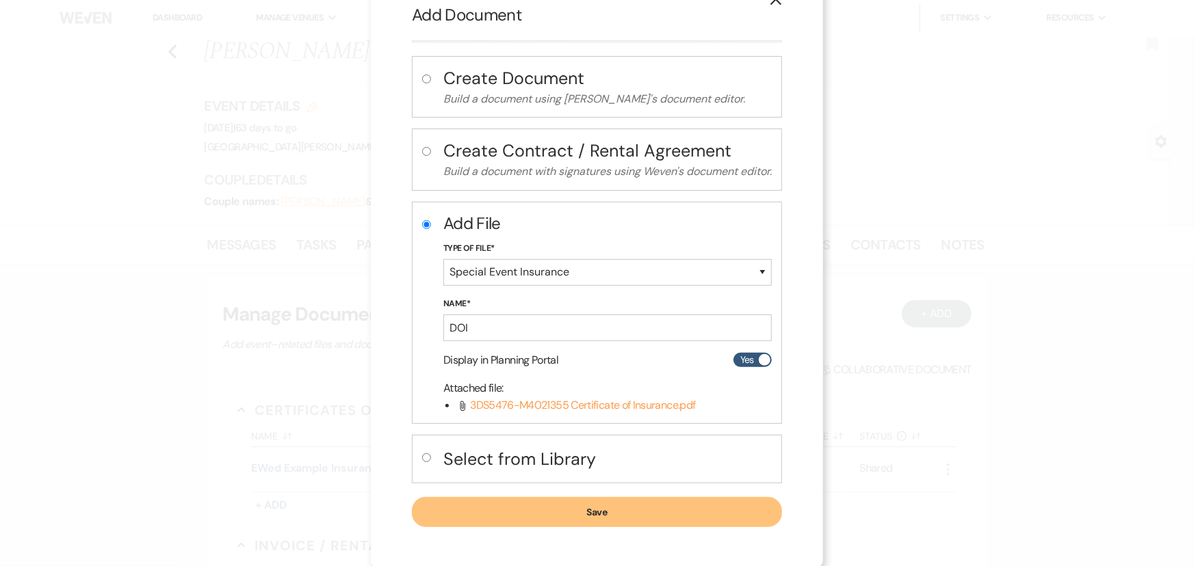
click at [629, 505] on button "Save" at bounding box center [597, 512] width 370 height 30
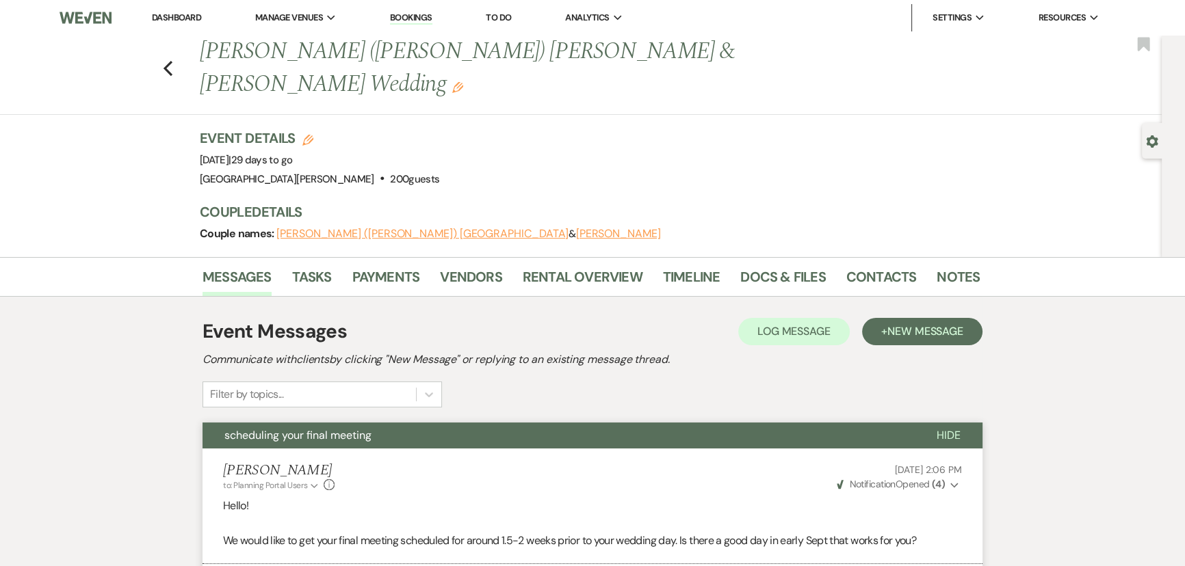
click at [178, 15] on link "Dashboard" at bounding box center [176, 18] width 49 height 12
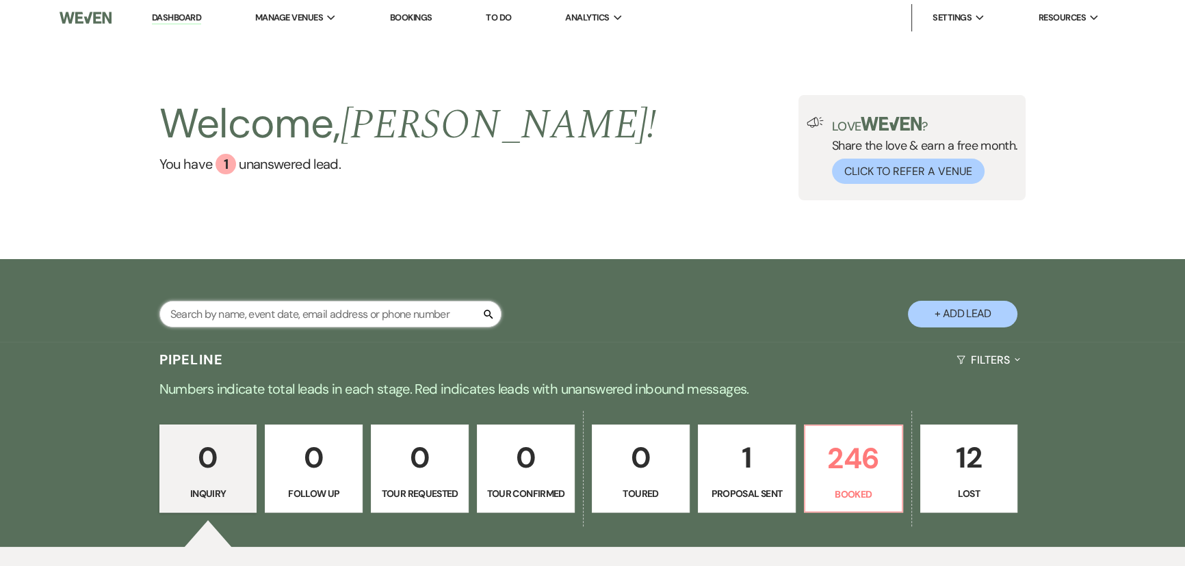
click at [387, 319] on input "text" at bounding box center [330, 314] width 342 height 27
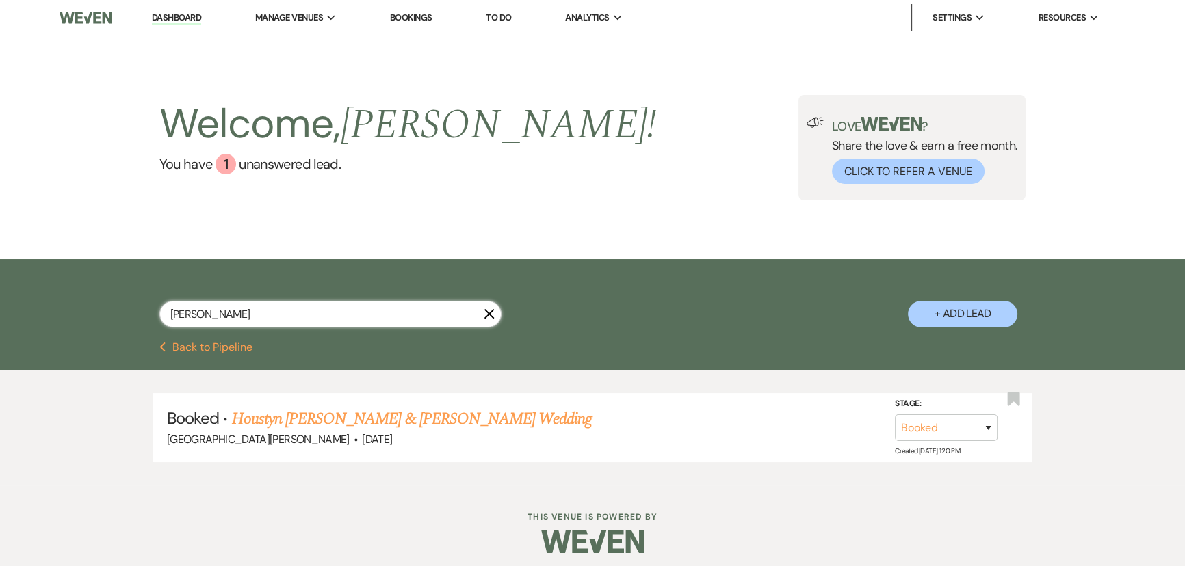
click at [372, 319] on input "farrell" at bounding box center [330, 314] width 342 height 27
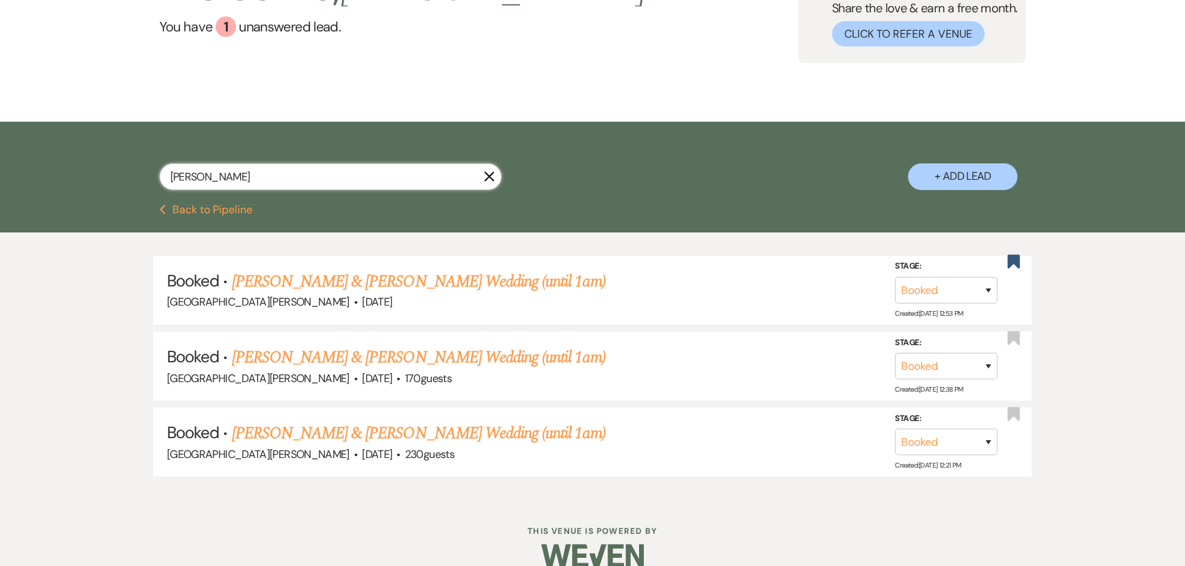
scroll to position [157, 0]
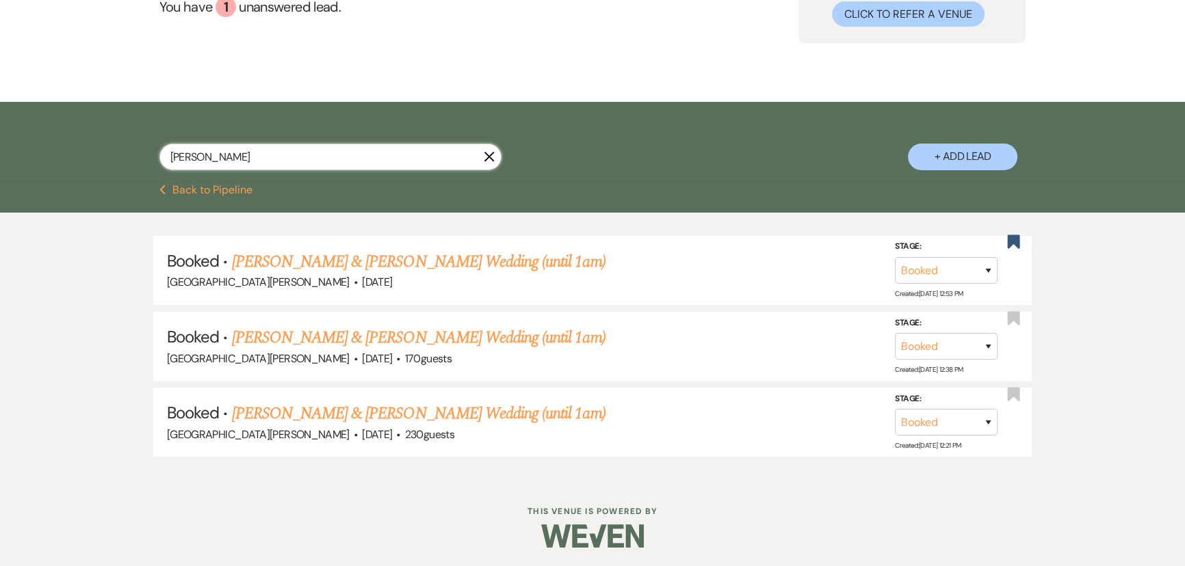
click at [307, 157] on input "myers" at bounding box center [330, 157] width 342 height 27
type input "autio"
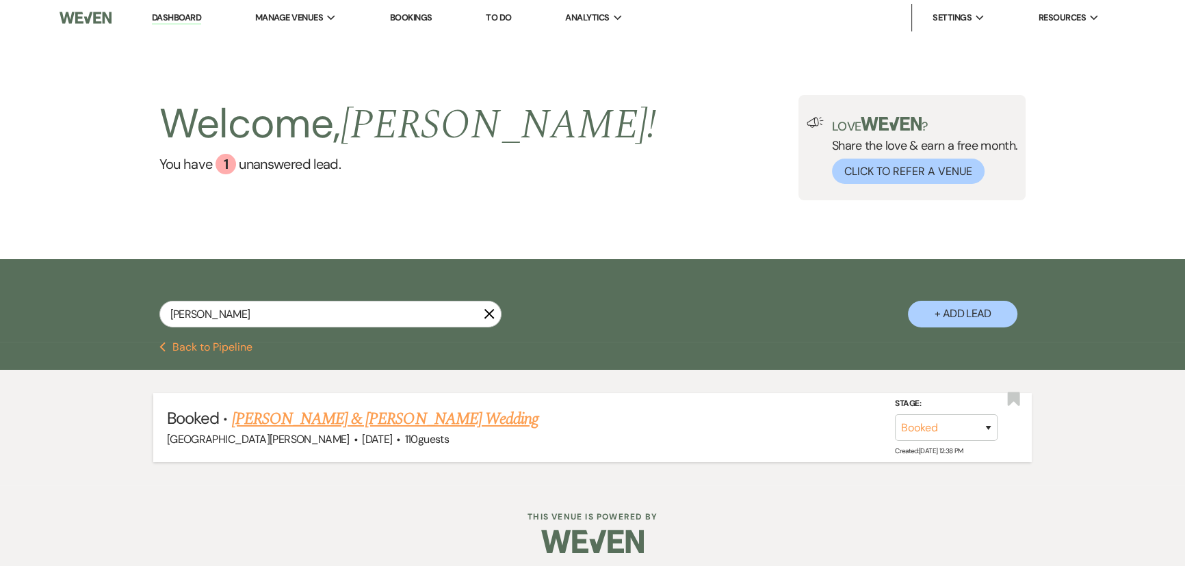
click at [372, 418] on link "Rachel Autio & Evan Bayles's Wedding" at bounding box center [385, 419] width 306 height 25
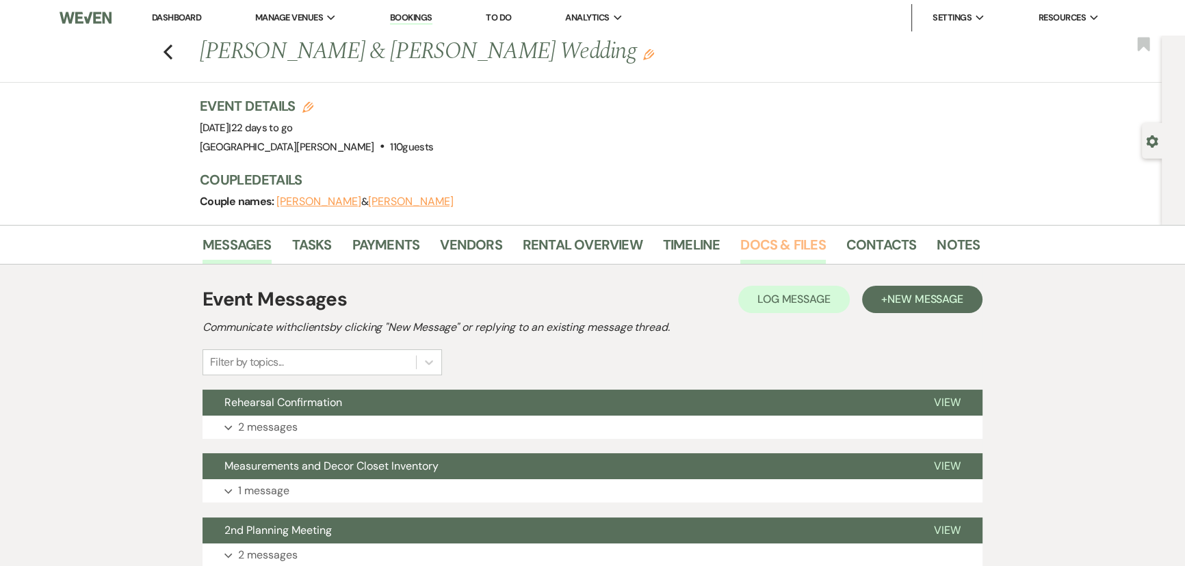
click at [779, 246] on link "Docs & Files" at bounding box center [782, 249] width 85 height 30
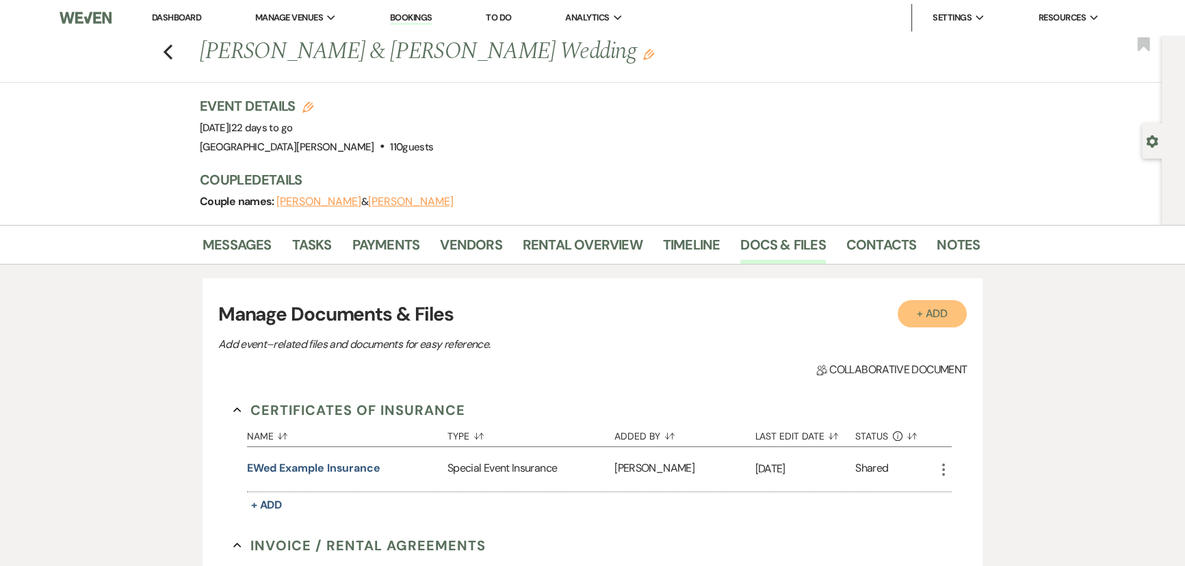
click at [924, 315] on button "+ Add" at bounding box center [933, 313] width 70 height 27
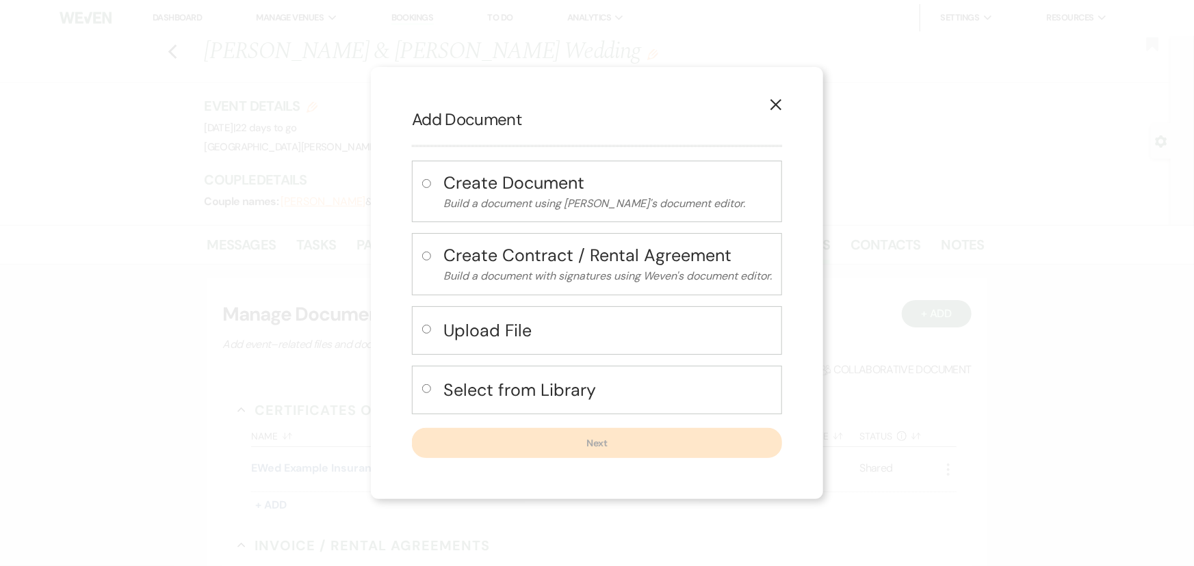
click at [425, 331] on input "radio" at bounding box center [426, 329] width 9 height 9
radio input "true"
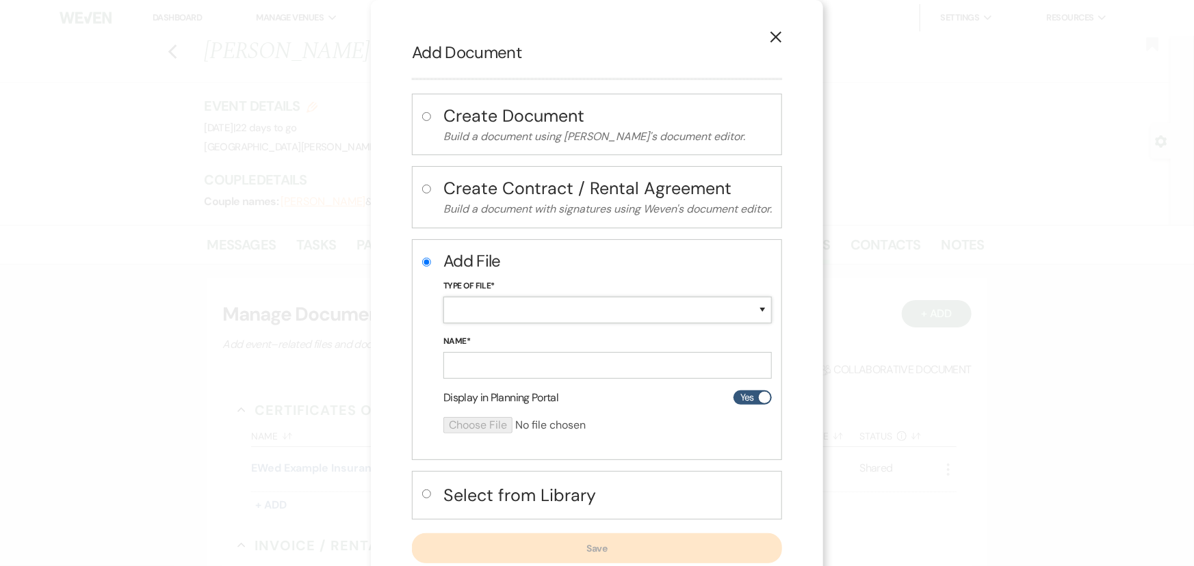
click at [582, 313] on select "Special Event Insurance Vendor Certificate of Insurance Contracts / Rental Agre…" at bounding box center [607, 310] width 328 height 27
select select "19"
click at [443, 297] on select "Special Event Insurance Vendor Certificate of Insurance Contracts / Rental Agre…" at bounding box center [607, 310] width 328 height 27
click at [481, 356] on input "Name*" at bounding box center [607, 365] width 328 height 27
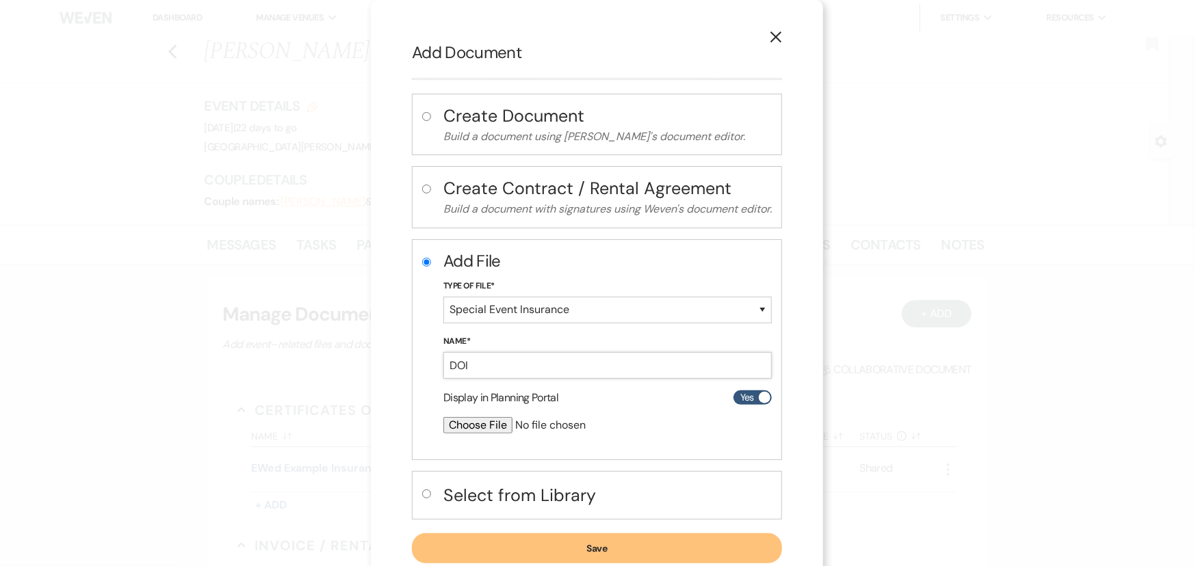
type input "DOI"
click at [481, 424] on input "file" at bounding box center [571, 425] width 256 height 16
type input "C:\fakepath\Venue 1 COI 97091 08132025 210824.pdf"
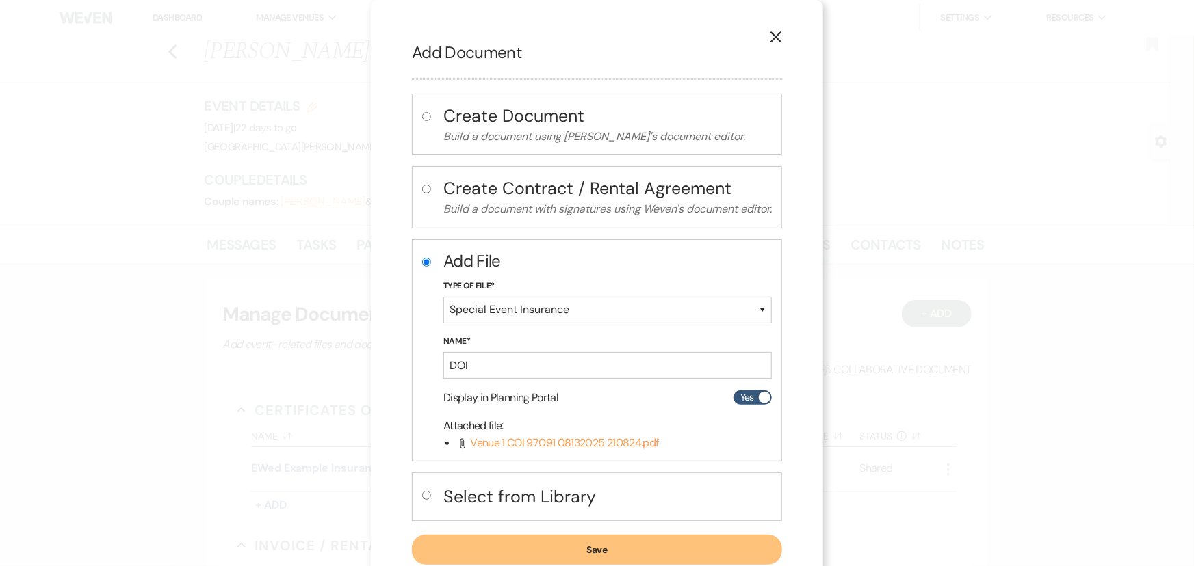
click at [617, 546] on button "Save" at bounding box center [597, 550] width 370 height 30
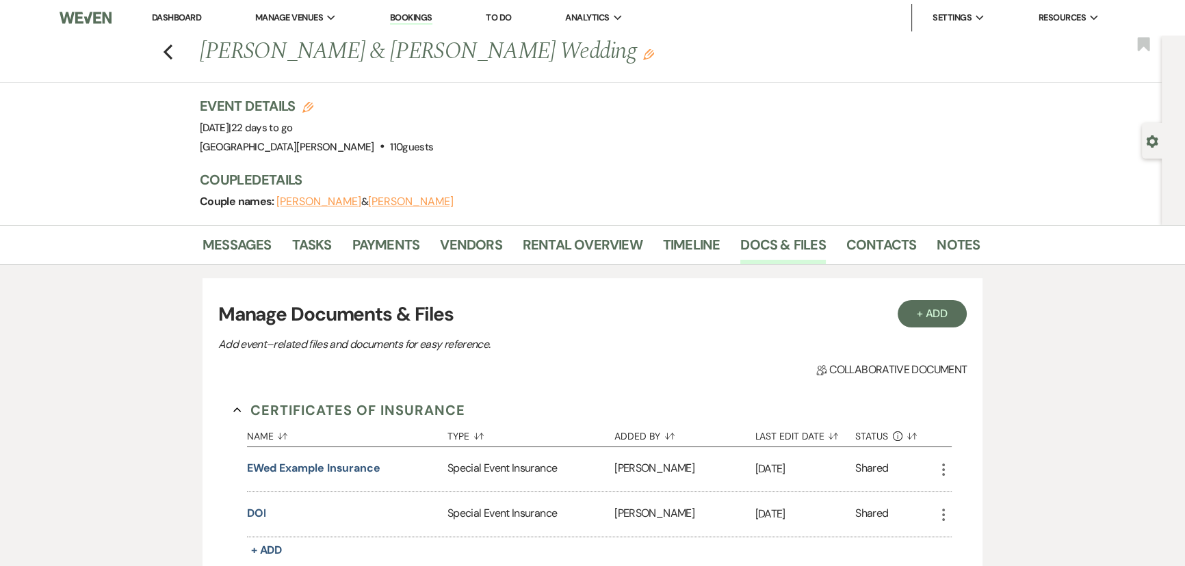
click at [176, 18] on link "Dashboard" at bounding box center [176, 18] width 49 height 12
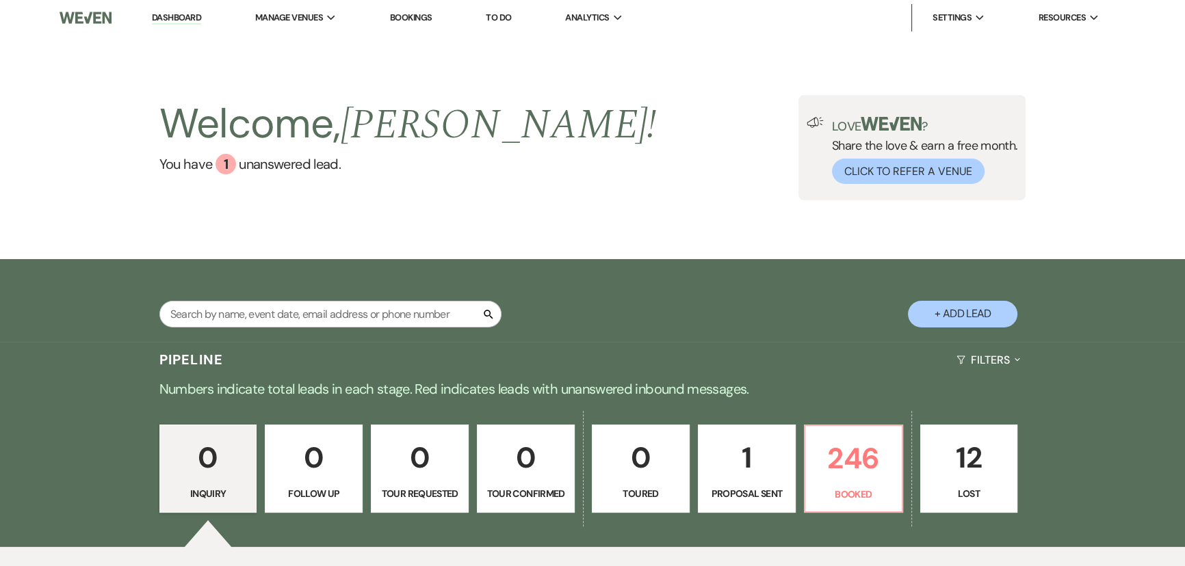
click at [261, 337] on div "Search" at bounding box center [330, 320] width 342 height 38
click at [260, 309] on input "text" at bounding box center [330, 314] width 342 height 27
type input "[PERSON_NAME]"
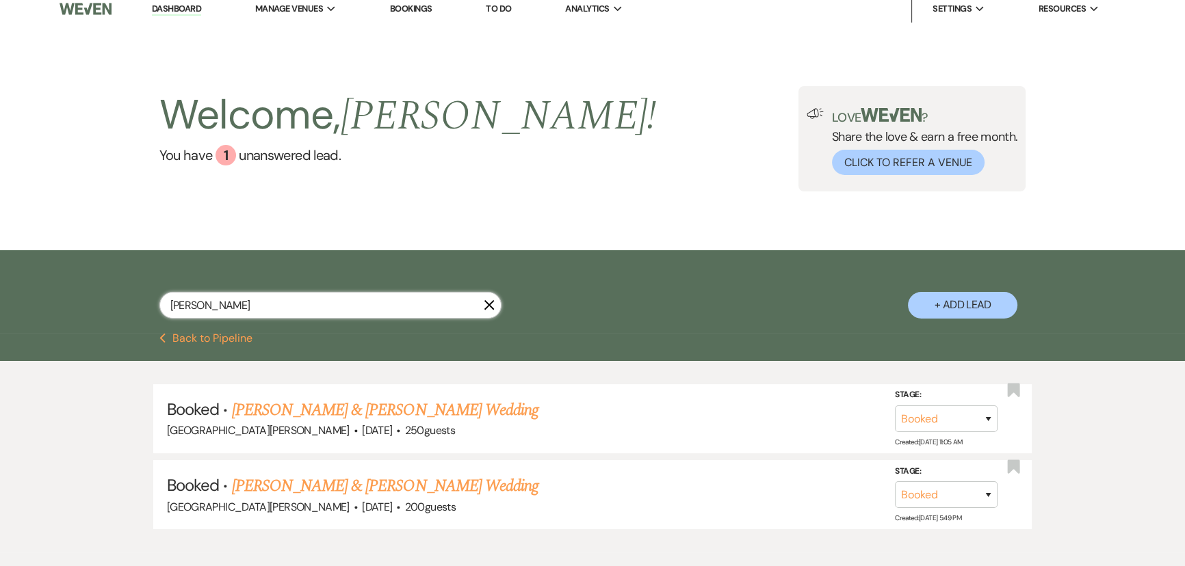
scroll to position [62, 0]
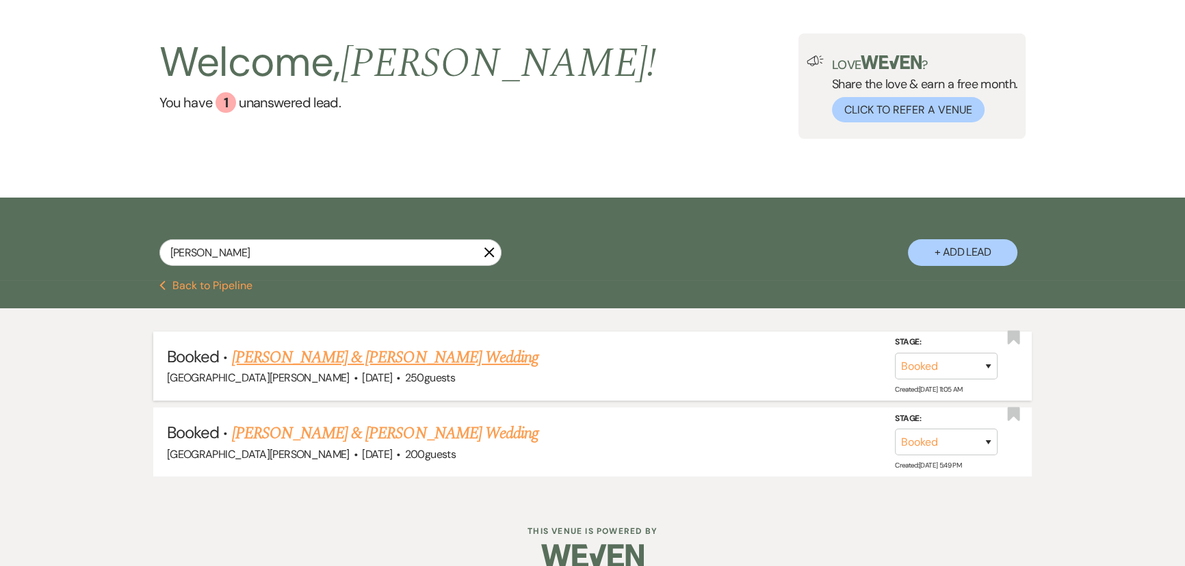
click at [387, 363] on link "[PERSON_NAME] & [PERSON_NAME] Wedding" at bounding box center [385, 357] width 306 height 25
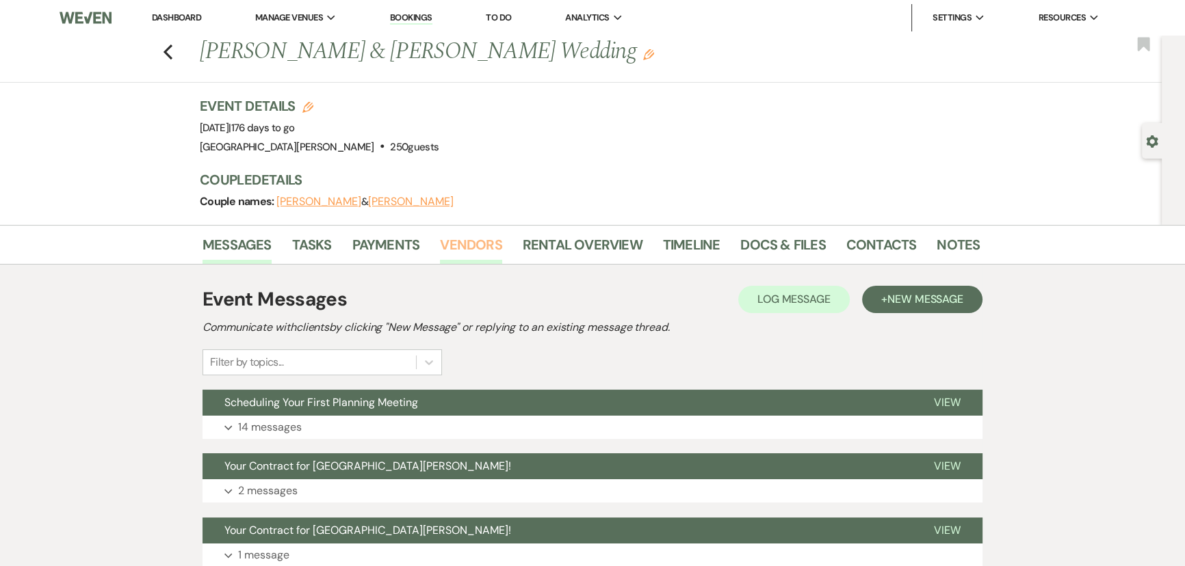
click at [480, 253] on link "Vendors" at bounding box center [471, 249] width 62 height 30
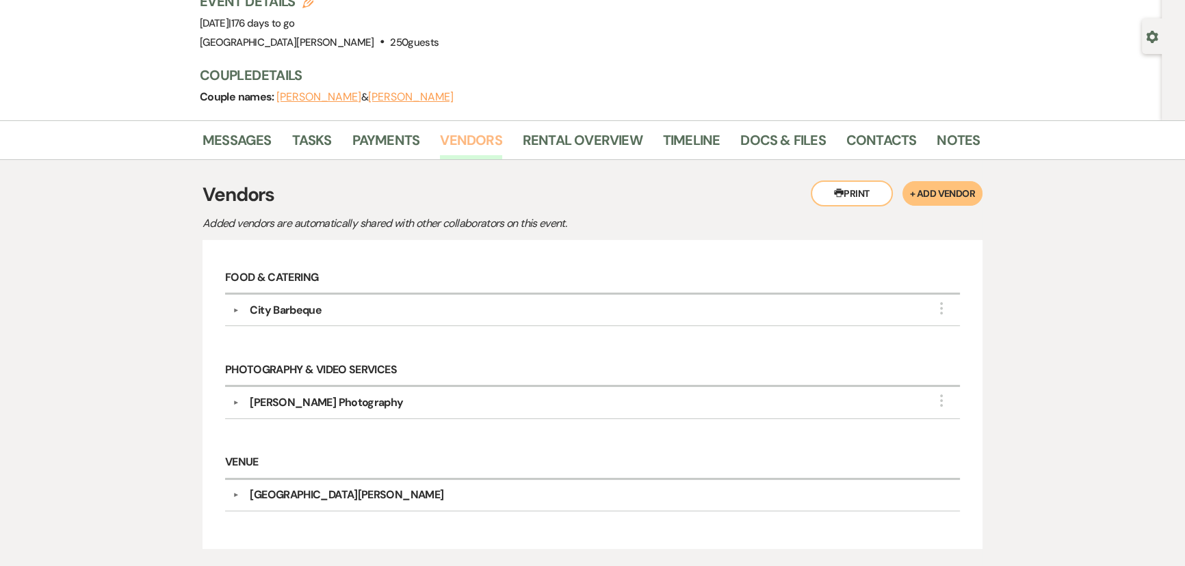
scroll to position [209, 0]
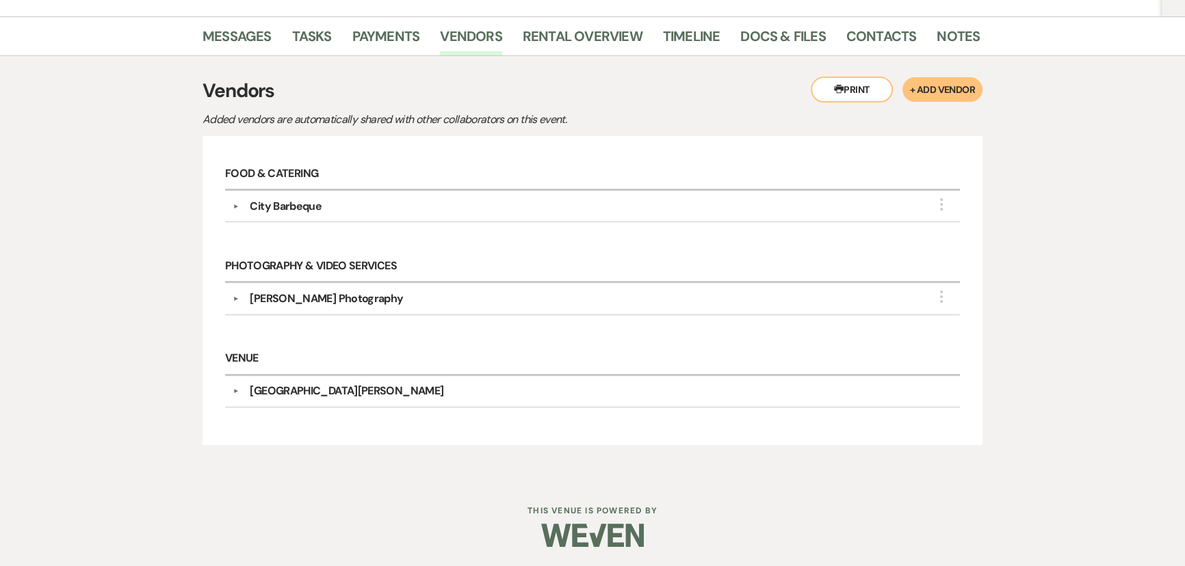
click at [341, 296] on div "Leah Robbins Photography" at bounding box center [326, 299] width 153 height 16
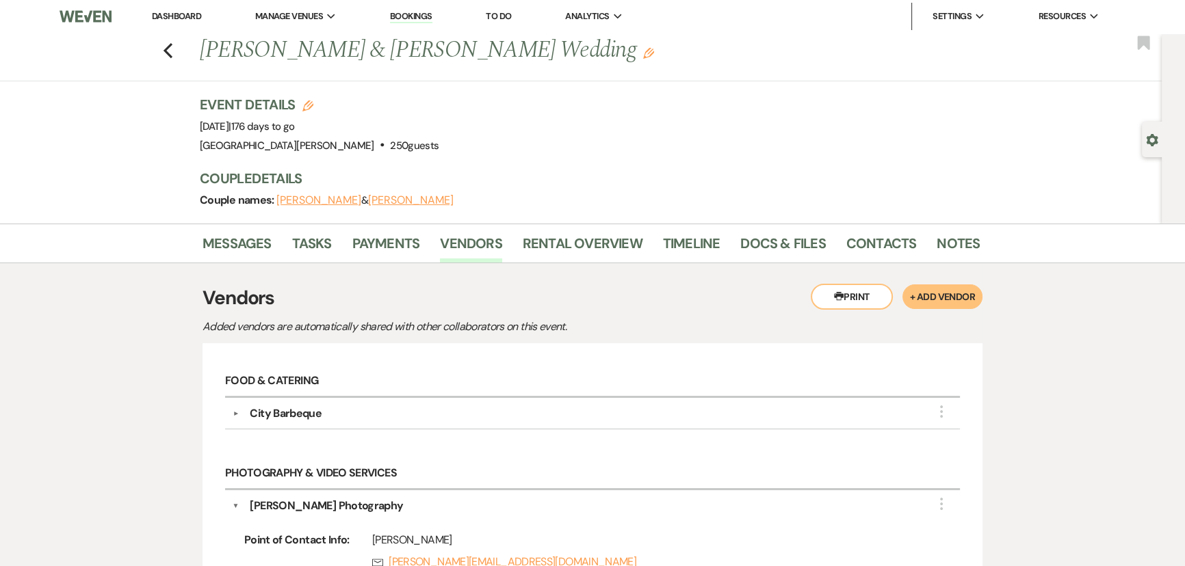
scroll to position [0, 0]
click at [310, 239] on link "Tasks" at bounding box center [312, 249] width 40 height 30
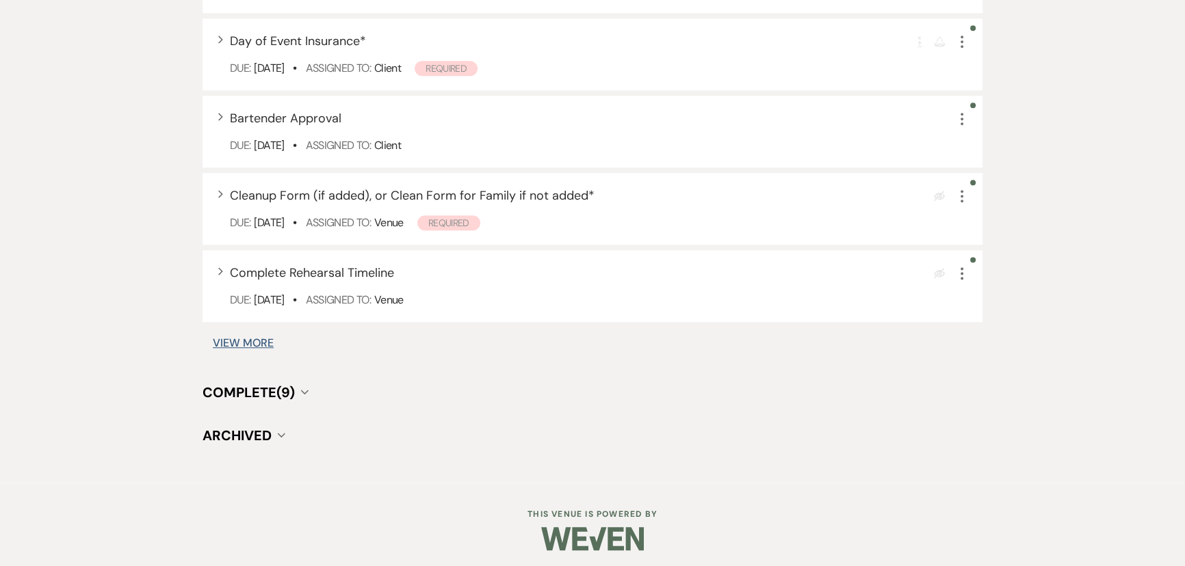
scroll to position [1136, 0]
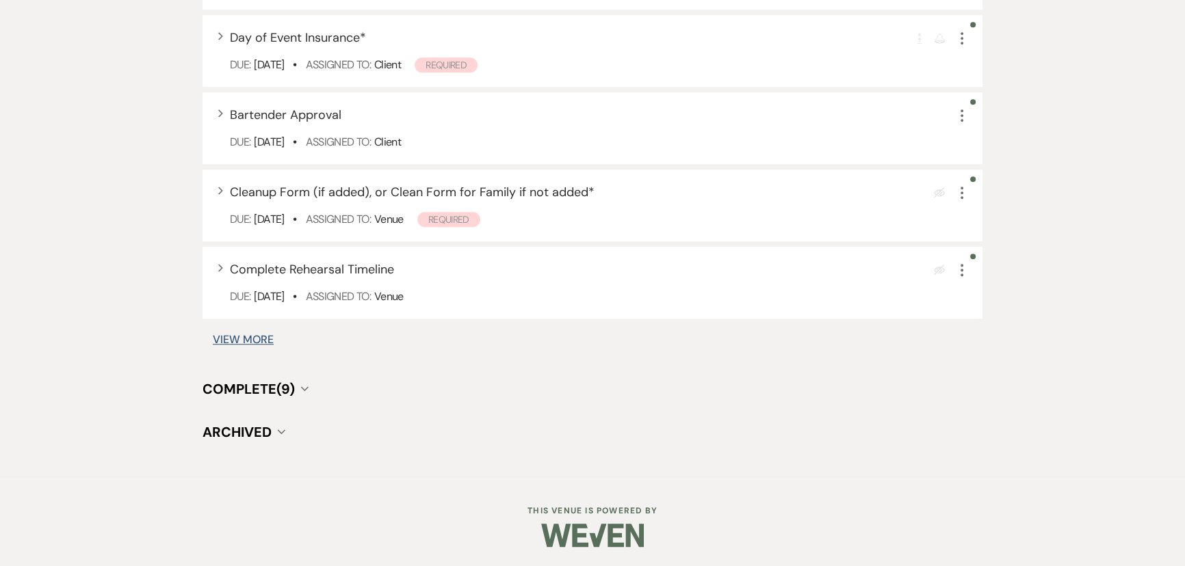
click at [282, 384] on span "Complete (9)" at bounding box center [249, 389] width 92 height 18
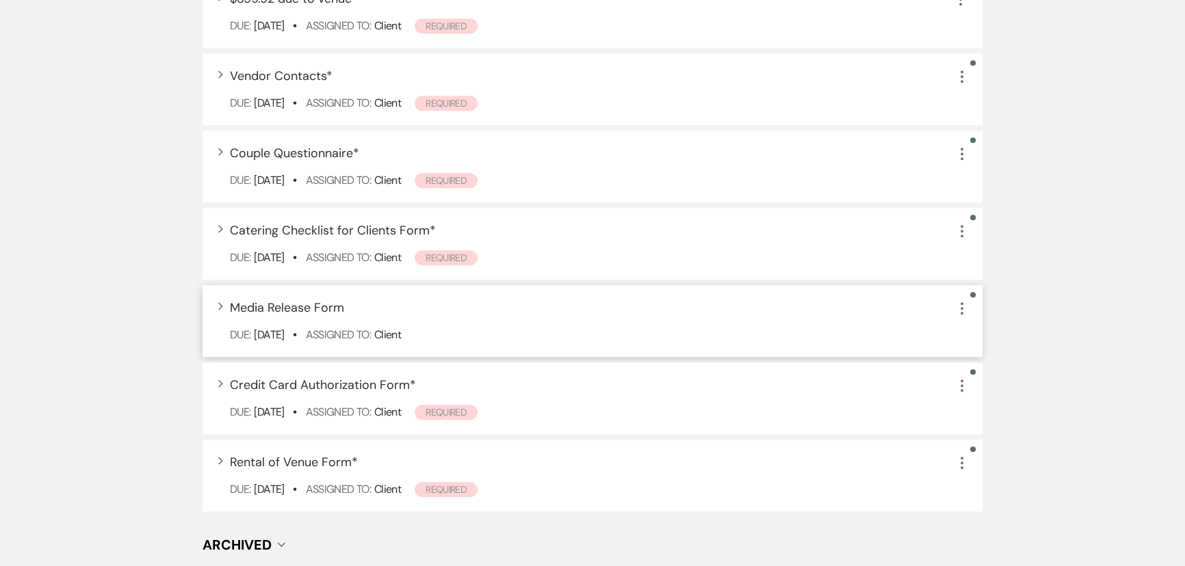
scroll to position [1758, 0]
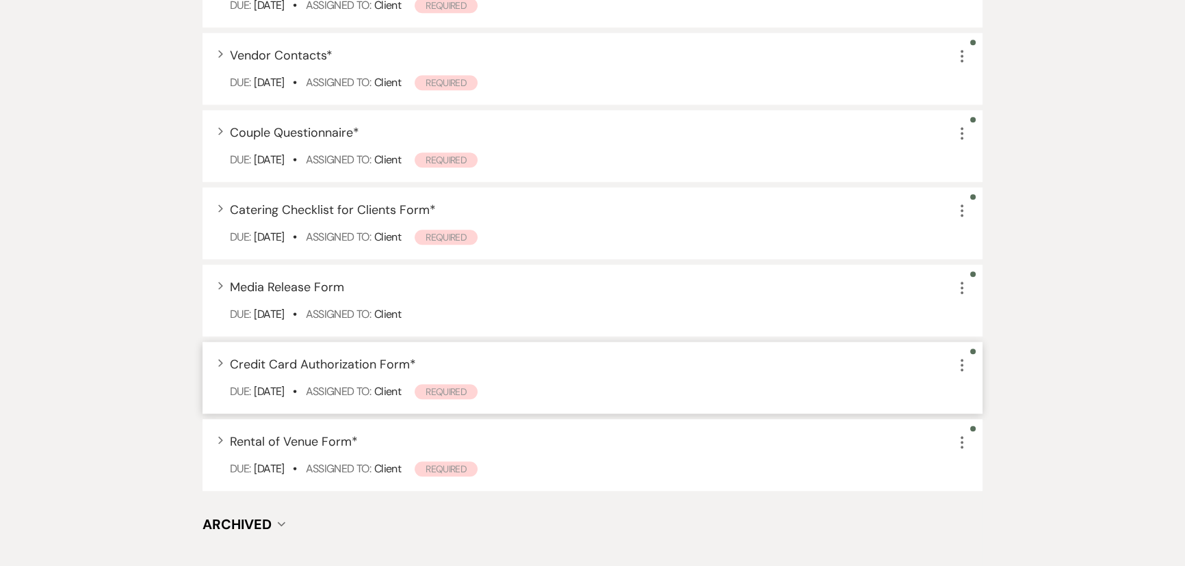
click at [354, 370] on span "Credit Card Authorization Form *" at bounding box center [323, 364] width 186 height 16
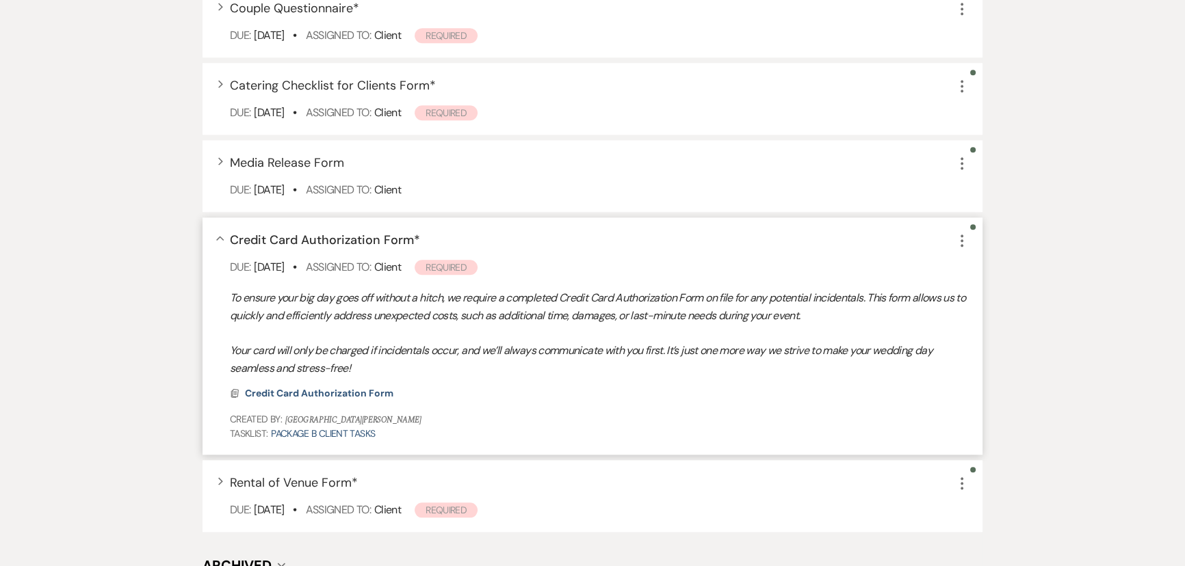
scroll to position [2016, 0]
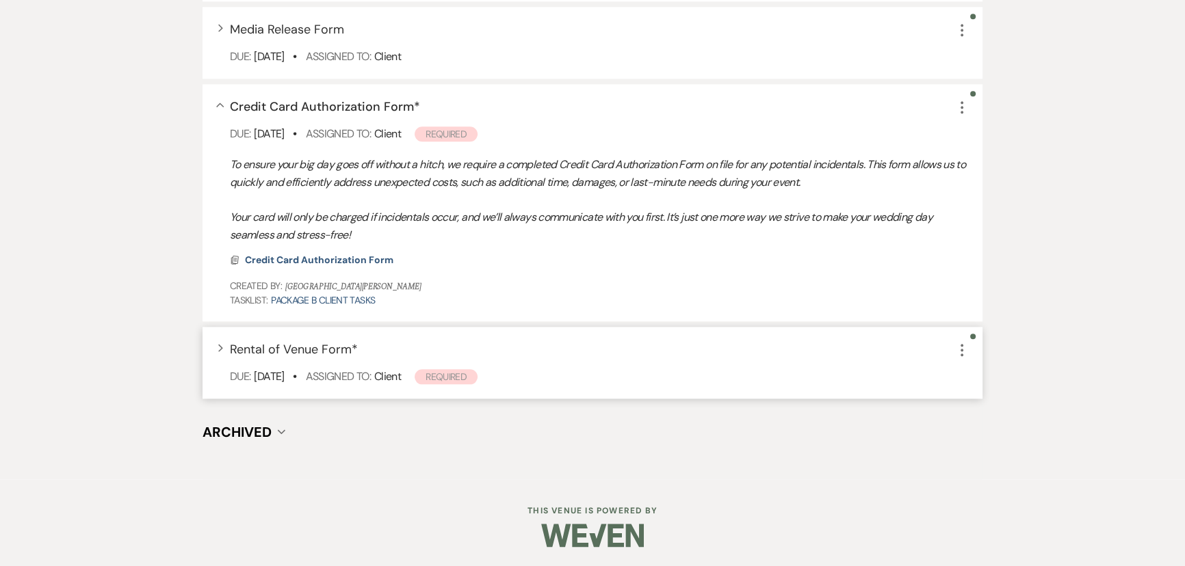
click at [376, 335] on div "Expand Rental of Venue Form * More Due: Aug 07 25 • Assigned To: Client Required" at bounding box center [593, 363] width 780 height 72
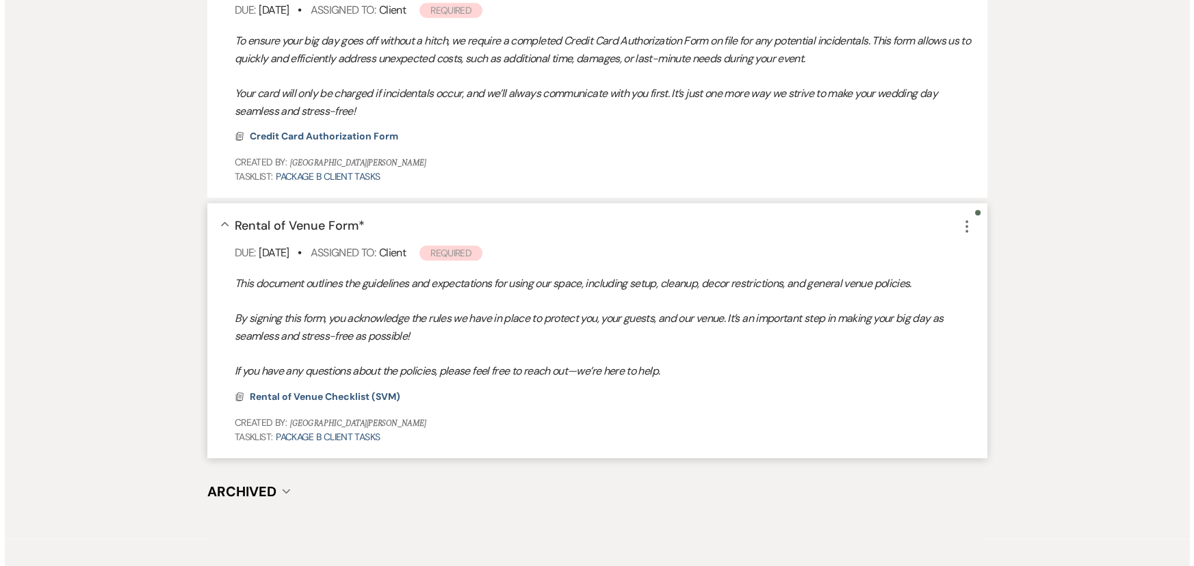
scroll to position [2141, 0]
click at [363, 399] on span "Rental of Venue Checklist (SVM)" at bounding box center [320, 396] width 151 height 12
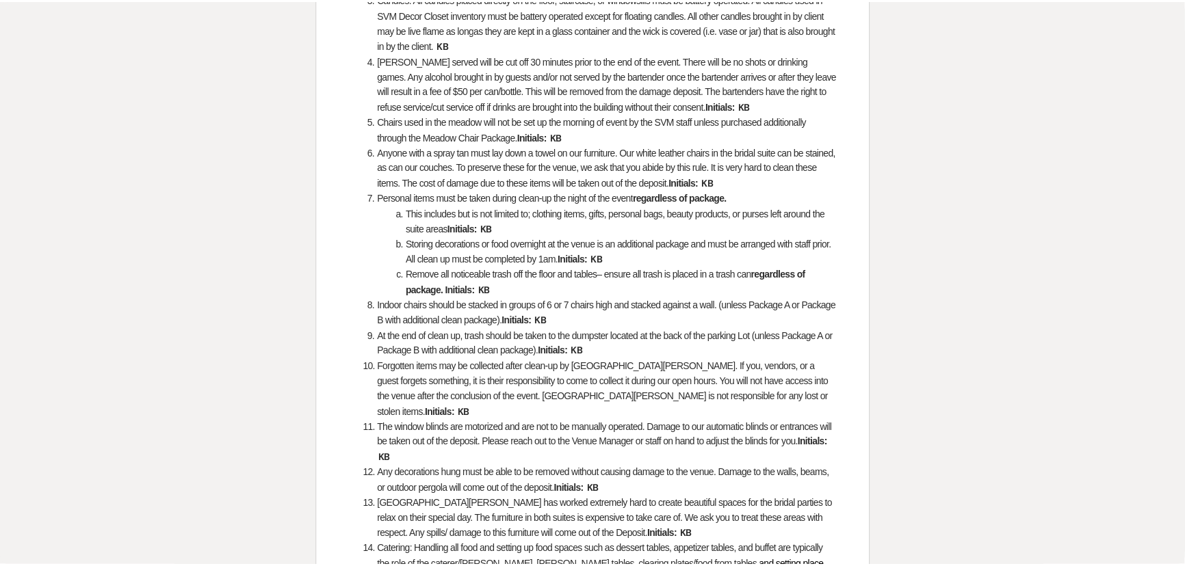
scroll to position [0, 0]
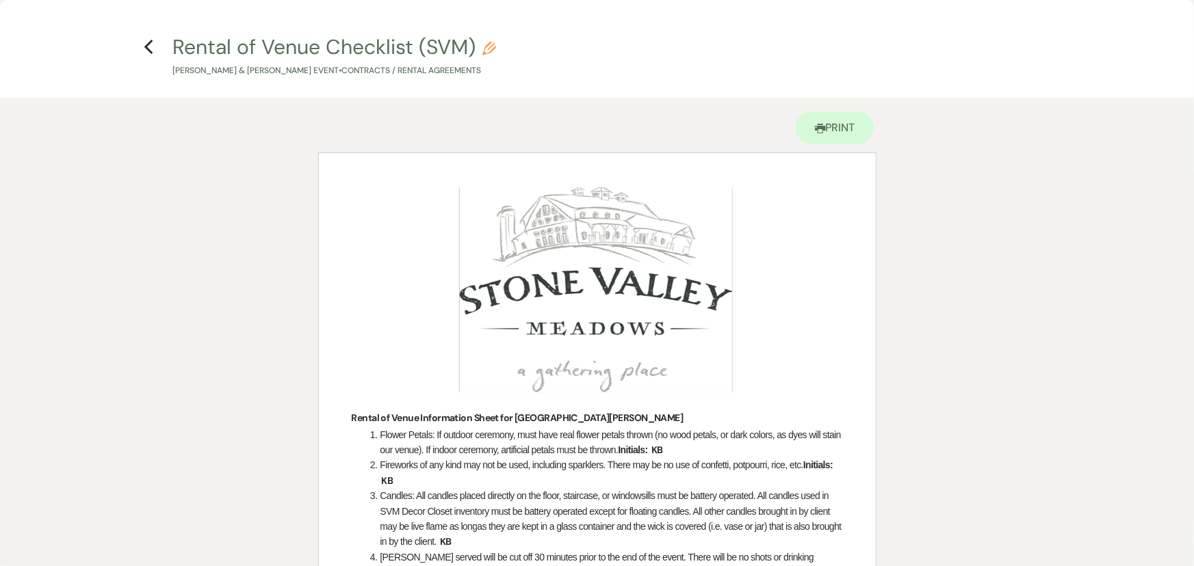
click at [150, 60] on h4 "Previous Rental of Venue Checklist (SVM) Pencil Kate Becker & Peyton Hutchinson…" at bounding box center [597, 55] width 985 height 44
click at [151, 48] on icon "Previous" at bounding box center [149, 47] width 10 height 16
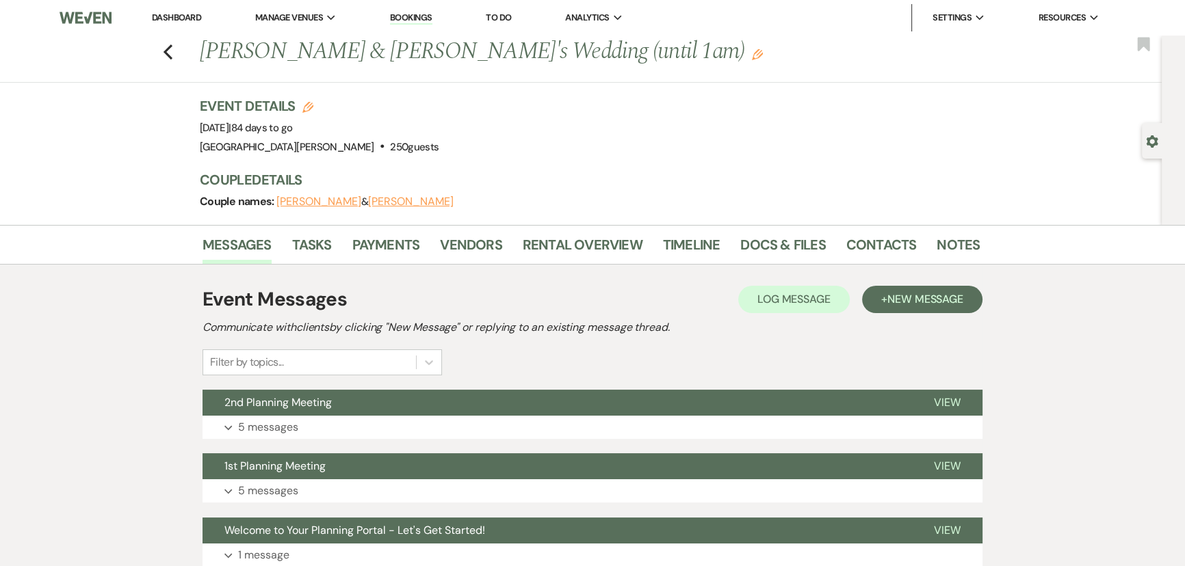
click at [184, 15] on link "Dashboard" at bounding box center [176, 18] width 49 height 12
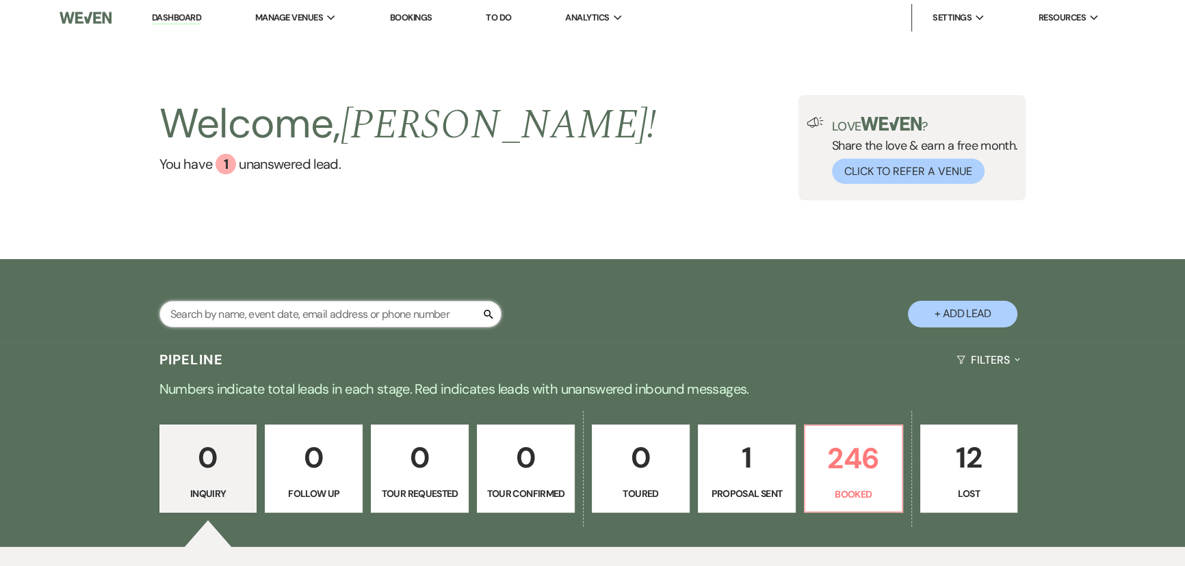
click at [349, 308] on input "text" at bounding box center [330, 314] width 342 height 27
type input "[PERSON_NAME]"
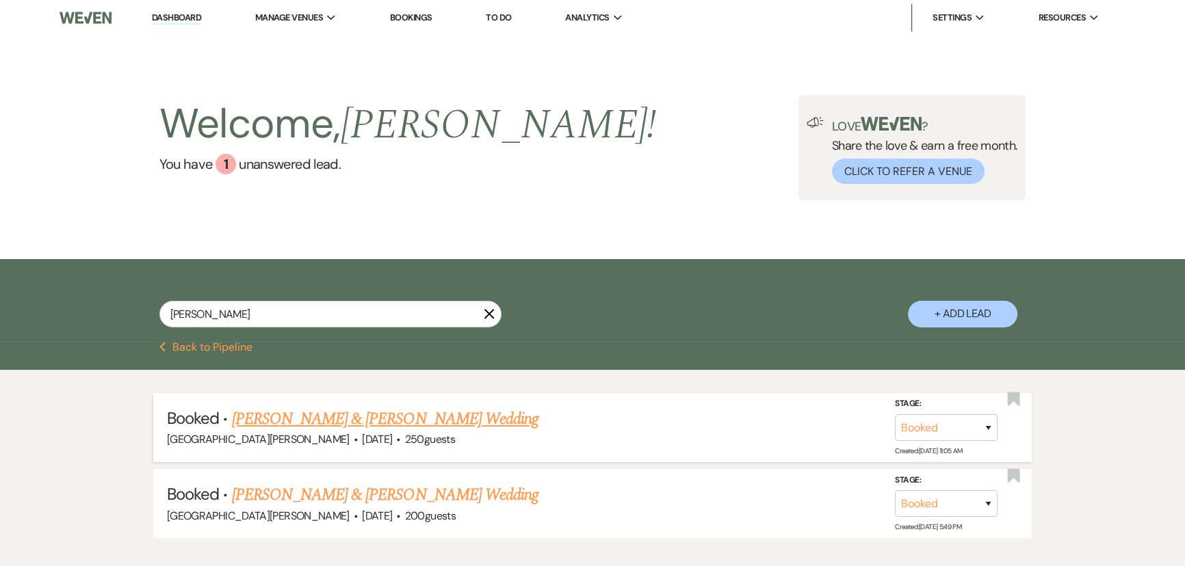
click at [354, 413] on link "[PERSON_NAME] & [PERSON_NAME] Wedding" at bounding box center [385, 419] width 306 height 25
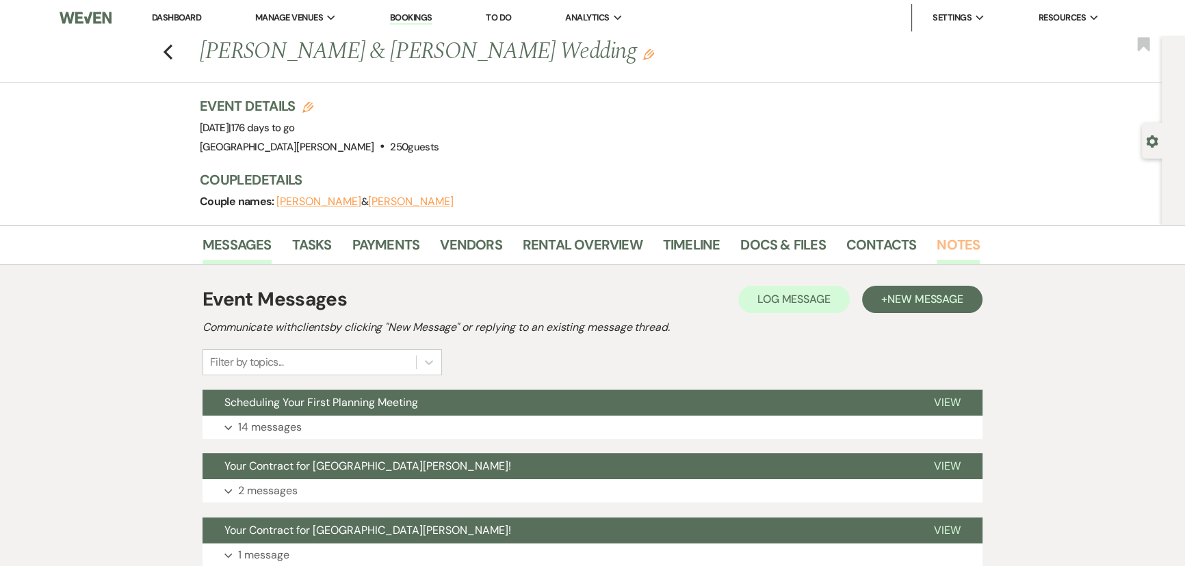
click at [958, 248] on link "Notes" at bounding box center [958, 249] width 43 height 30
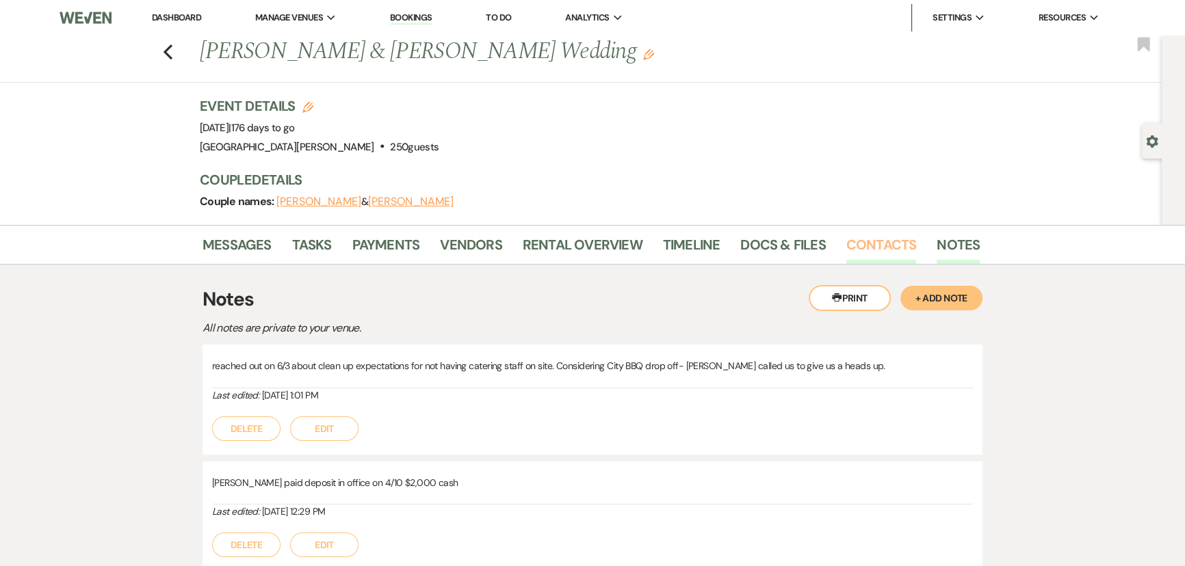
click at [889, 239] on link "Contacts" at bounding box center [881, 249] width 70 height 30
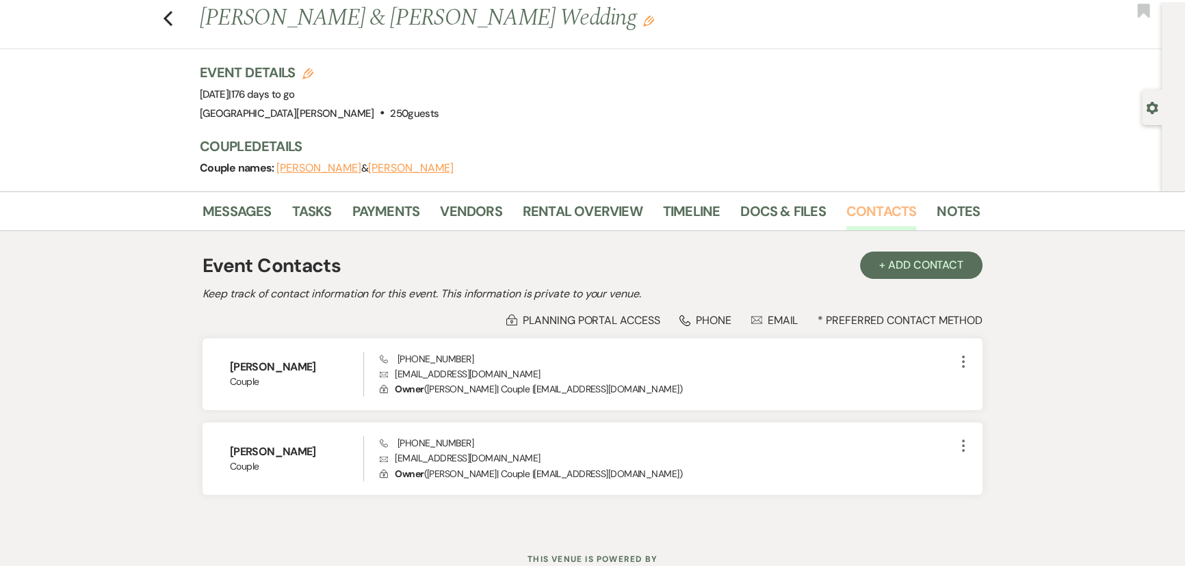
scroll to position [62, 0]
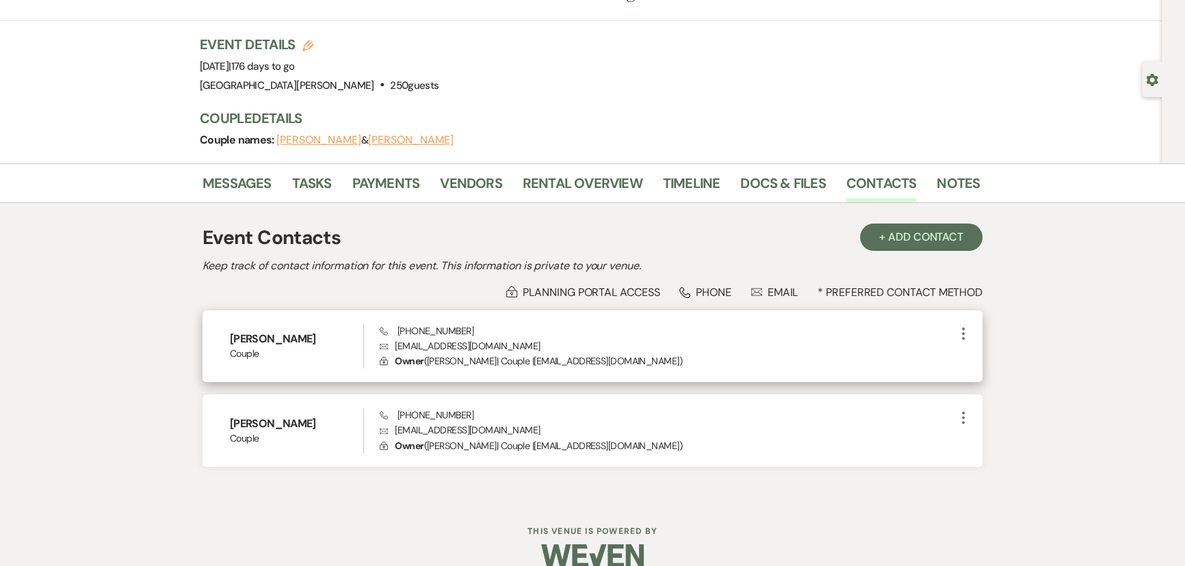
click at [436, 341] on p "Envelope beckerk1820@gmail.com" at bounding box center [667, 346] width 575 height 15
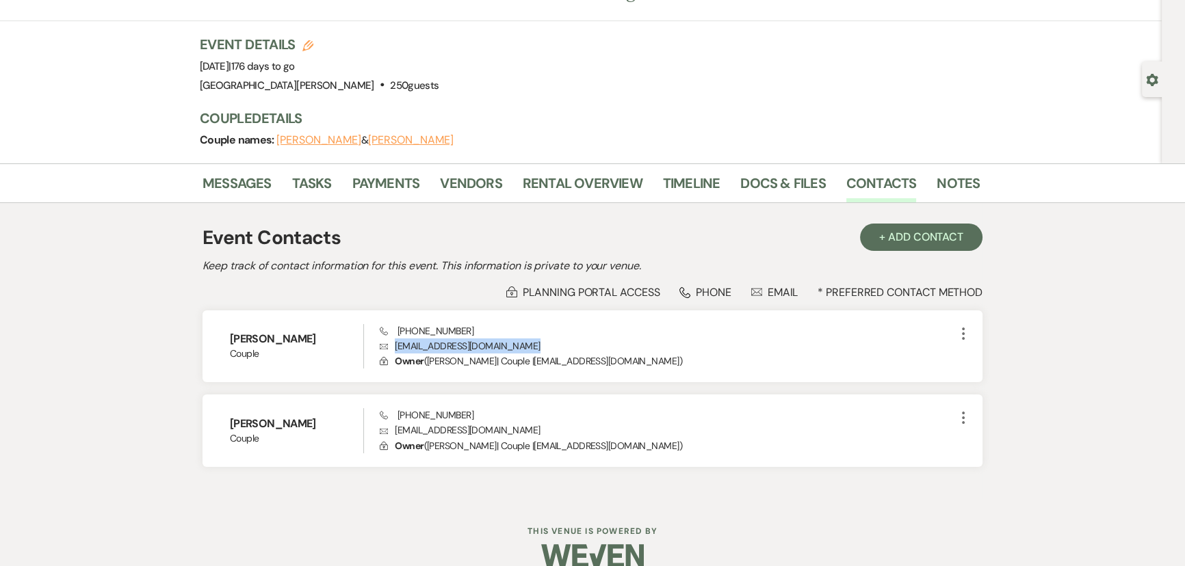
copy p "beckerk1820@gmail.com"
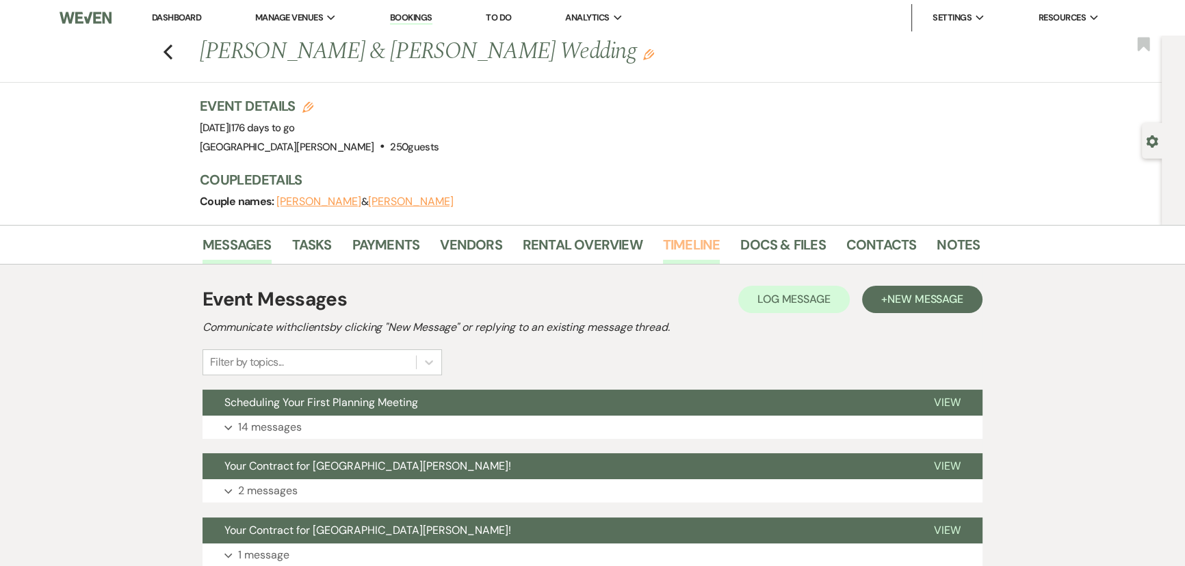
drag, startPoint x: 670, startPoint y: 237, endPoint x: 680, endPoint y: 245, distance: 12.7
click at [670, 237] on link "Timeline" at bounding box center [691, 249] width 57 height 30
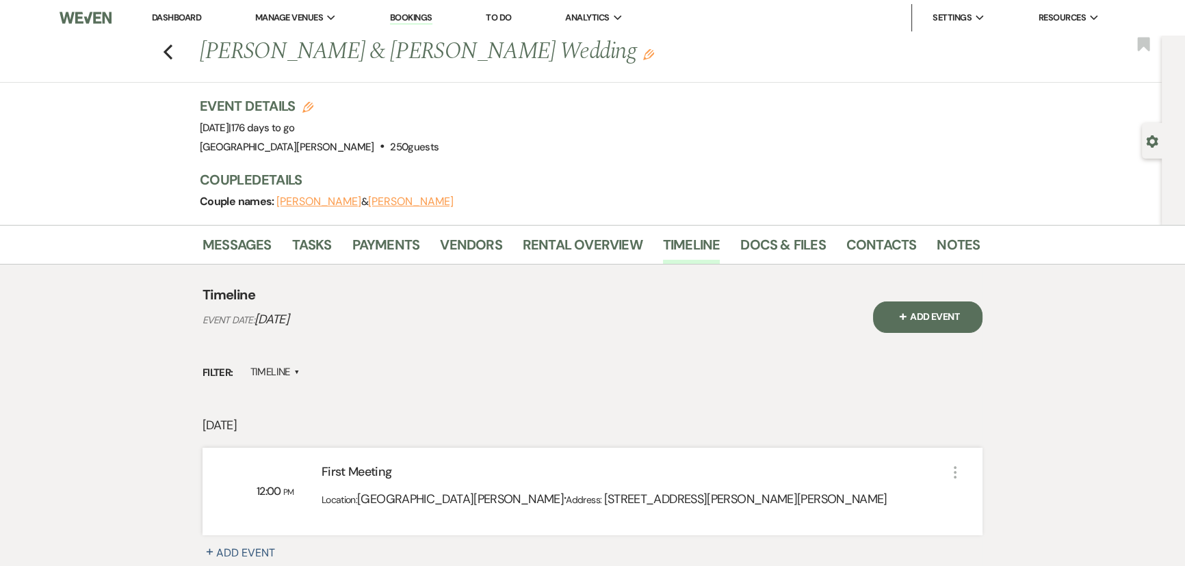
click at [911, 315] on button "+ Add Event" at bounding box center [927, 317] width 109 height 31
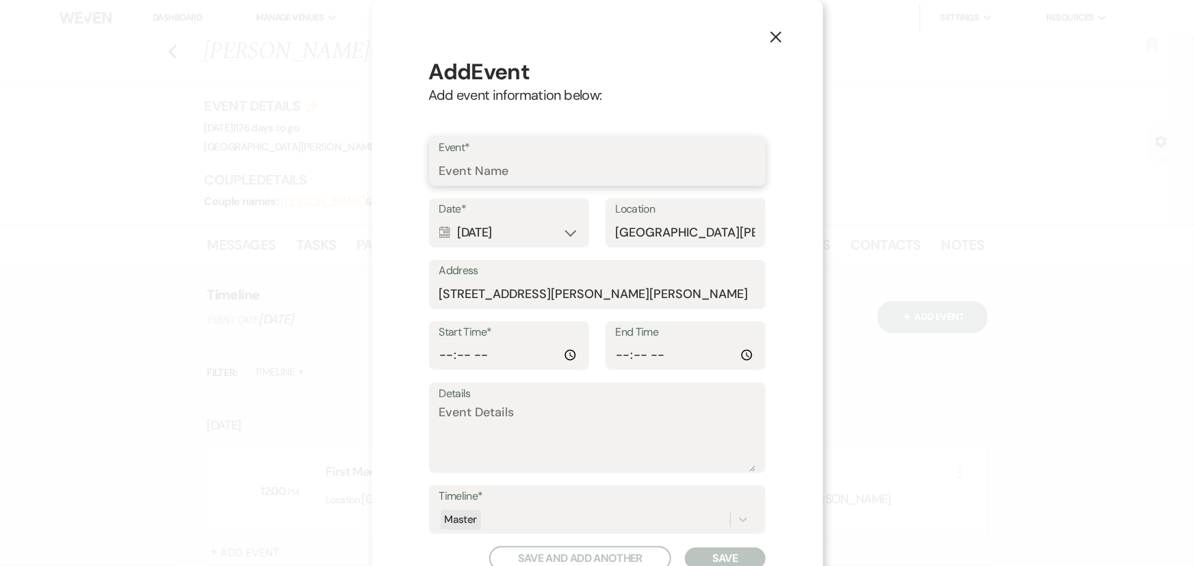
click at [536, 176] on input "Event*" at bounding box center [597, 171] width 316 height 27
click at [581, 174] on input "Second meeting with [PERSON_NAME] + decor closet meeting" at bounding box center [597, 171] width 316 height 27
type input "Second meeting + decor closet meeting"
click at [521, 237] on div "Calendar Feb 07, 2026 Expand" at bounding box center [509, 233] width 140 height 27
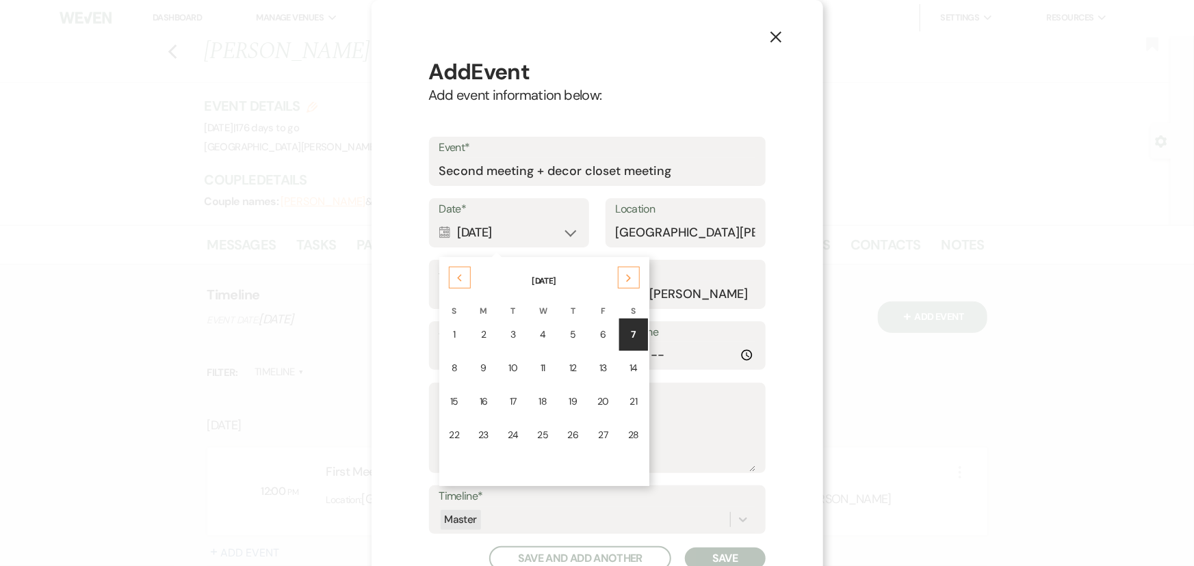
click at [456, 278] on icon "Previous" at bounding box center [459, 278] width 7 height 8
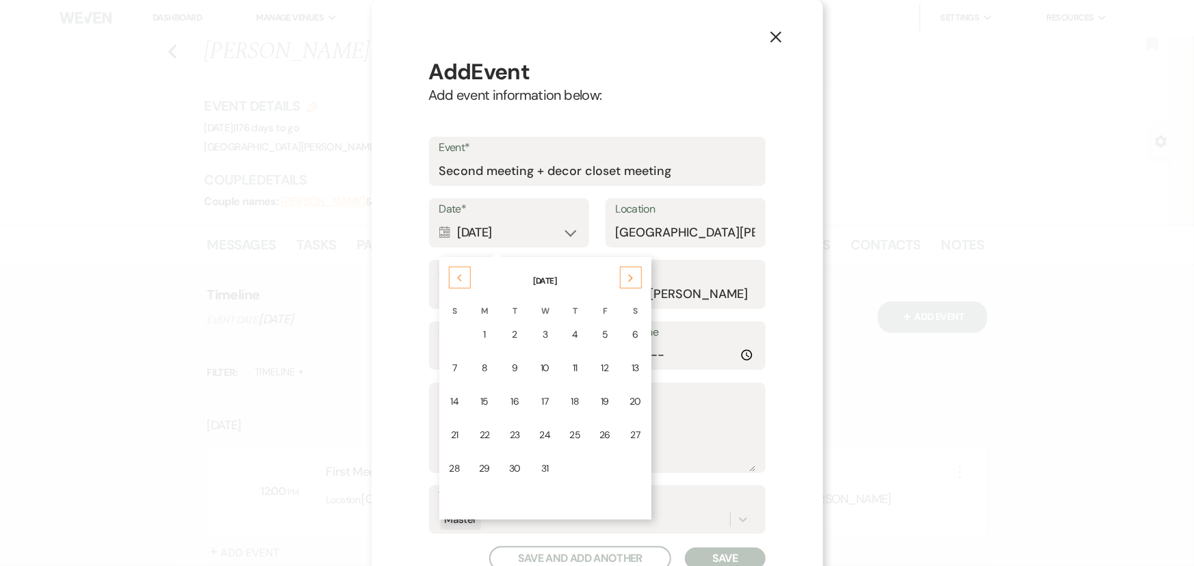
click at [456, 278] on icon "Previous" at bounding box center [459, 278] width 7 height 8
click at [569, 431] on div "20" at bounding box center [575, 435] width 12 height 14
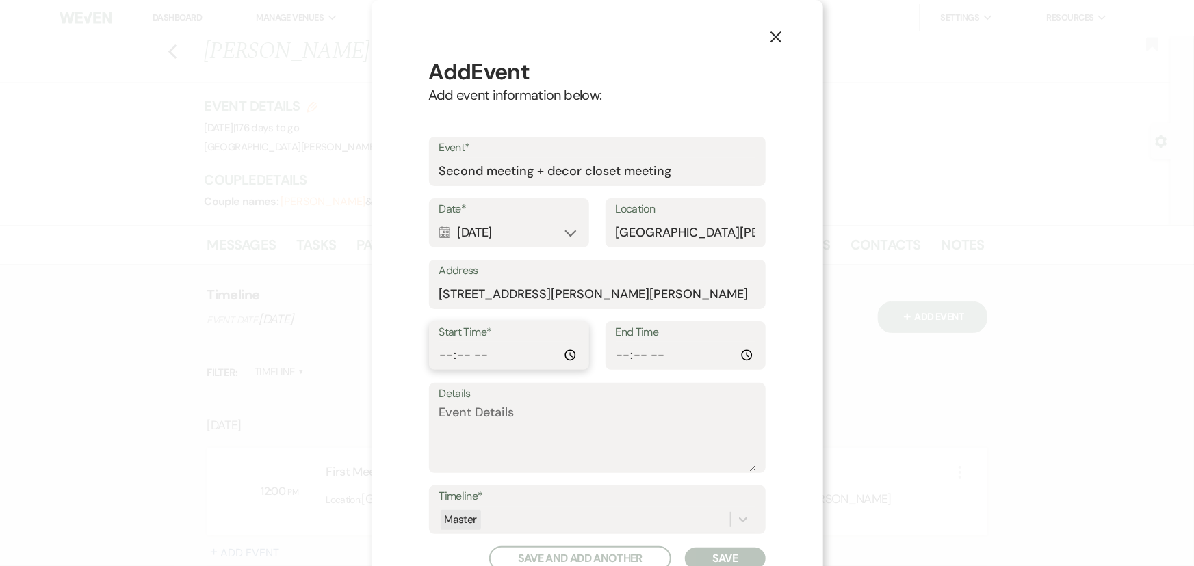
click at [439, 359] on input "Start Time*" at bounding box center [509, 355] width 140 height 27
type input "12:00"
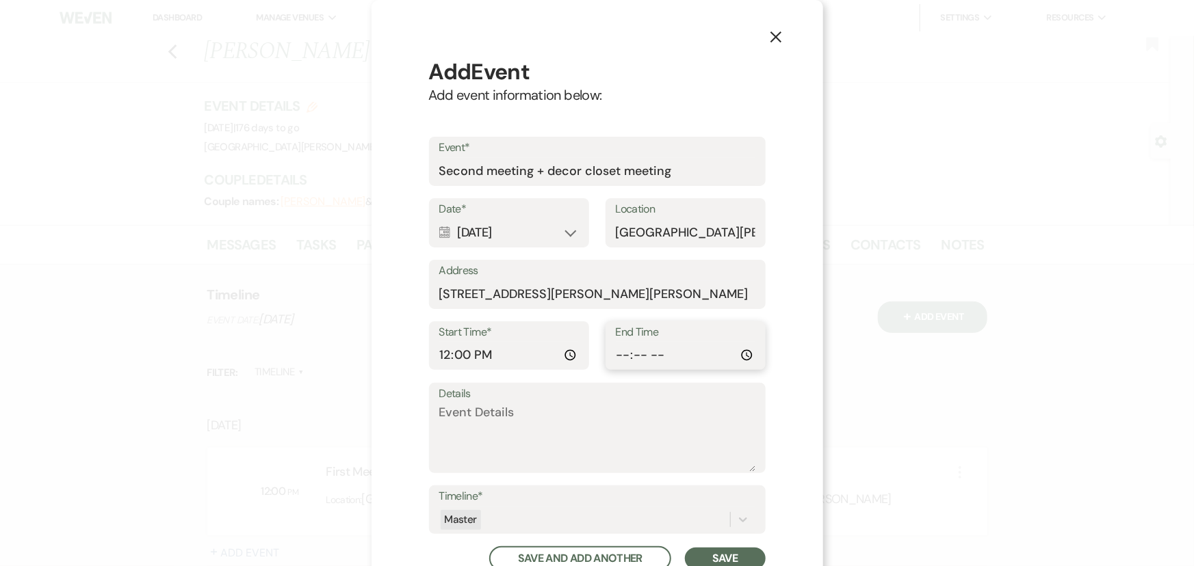
click at [621, 356] on input "End Time" at bounding box center [686, 355] width 140 height 27
type input "13:30"
click at [722, 558] on button "Save" at bounding box center [725, 559] width 80 height 22
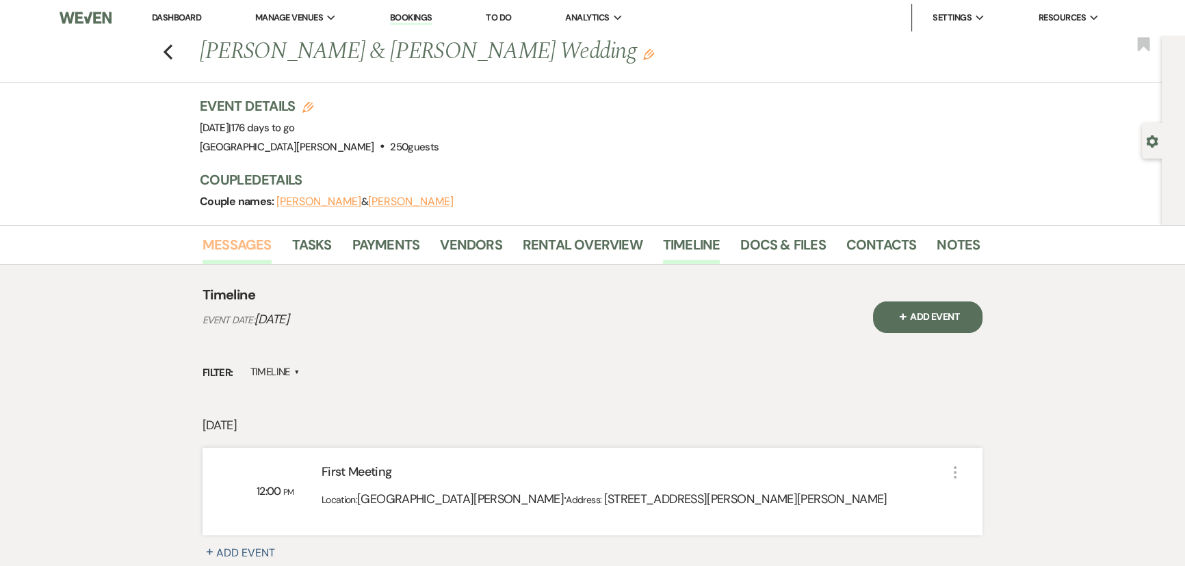
click at [238, 239] on link "Messages" at bounding box center [237, 249] width 69 height 30
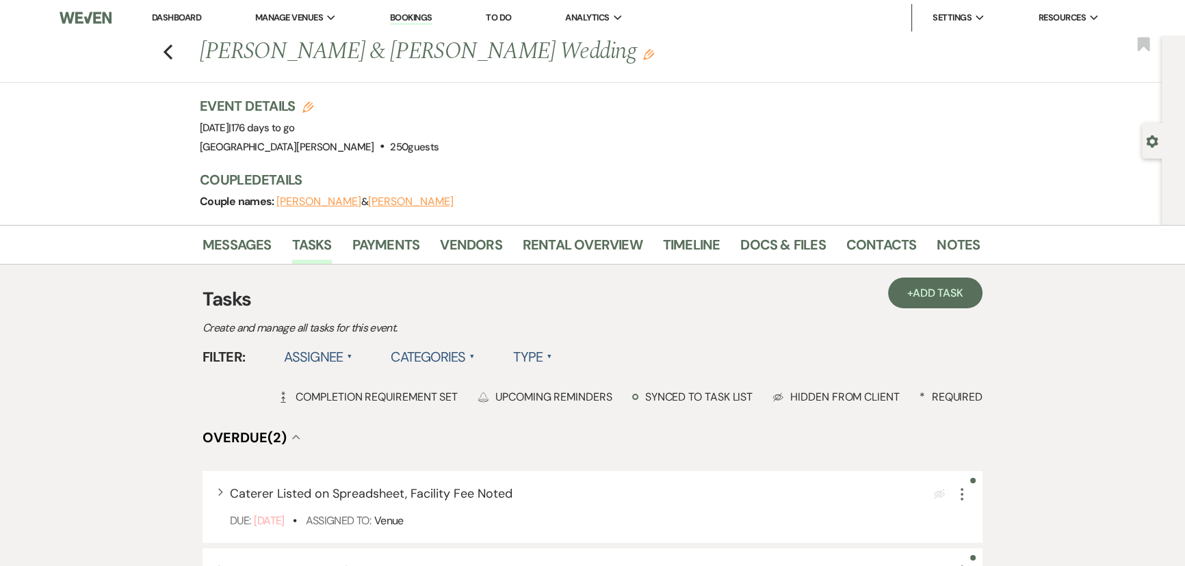
click at [183, 20] on link "Dashboard" at bounding box center [176, 18] width 49 height 12
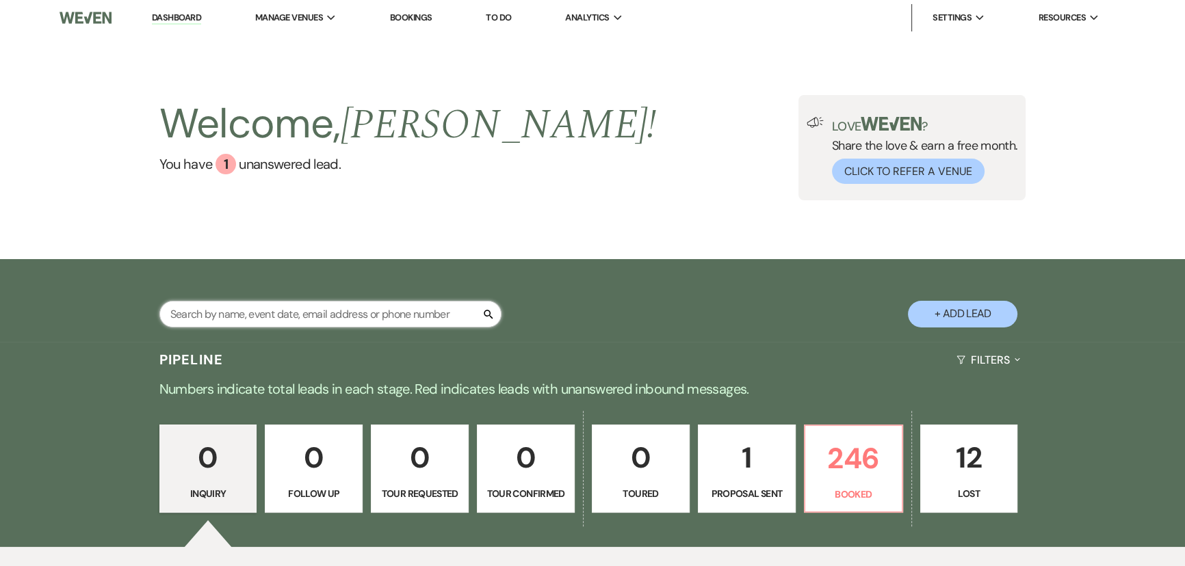
click at [345, 315] on input "text" at bounding box center [330, 314] width 342 height 27
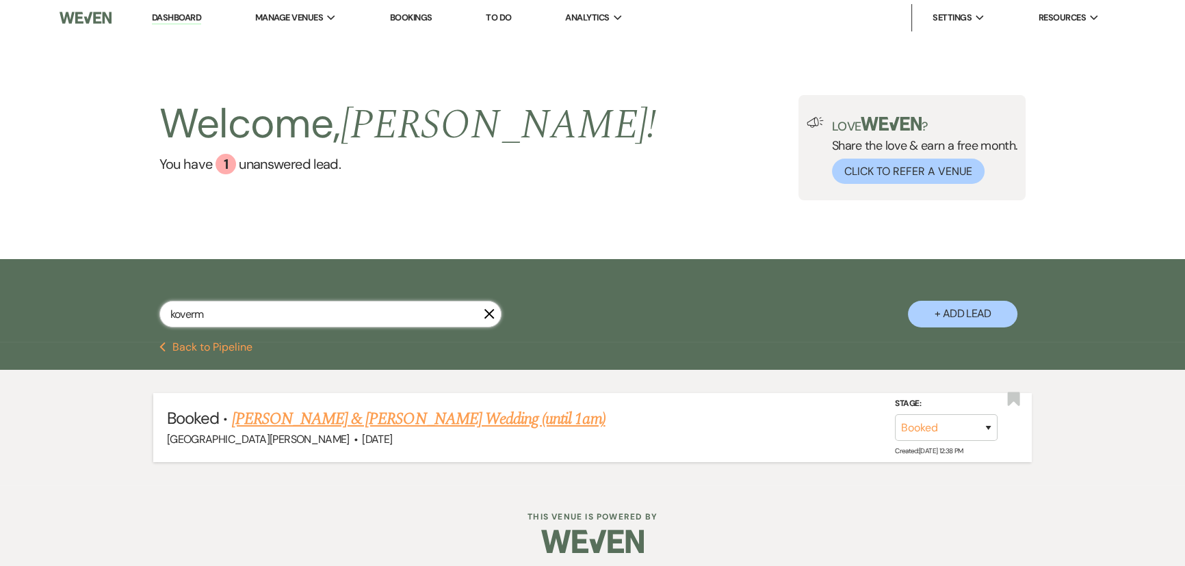
type input "koverm"
click at [476, 417] on link "[PERSON_NAME] & [PERSON_NAME] Wedding (until 1am)" at bounding box center [419, 419] width 374 height 25
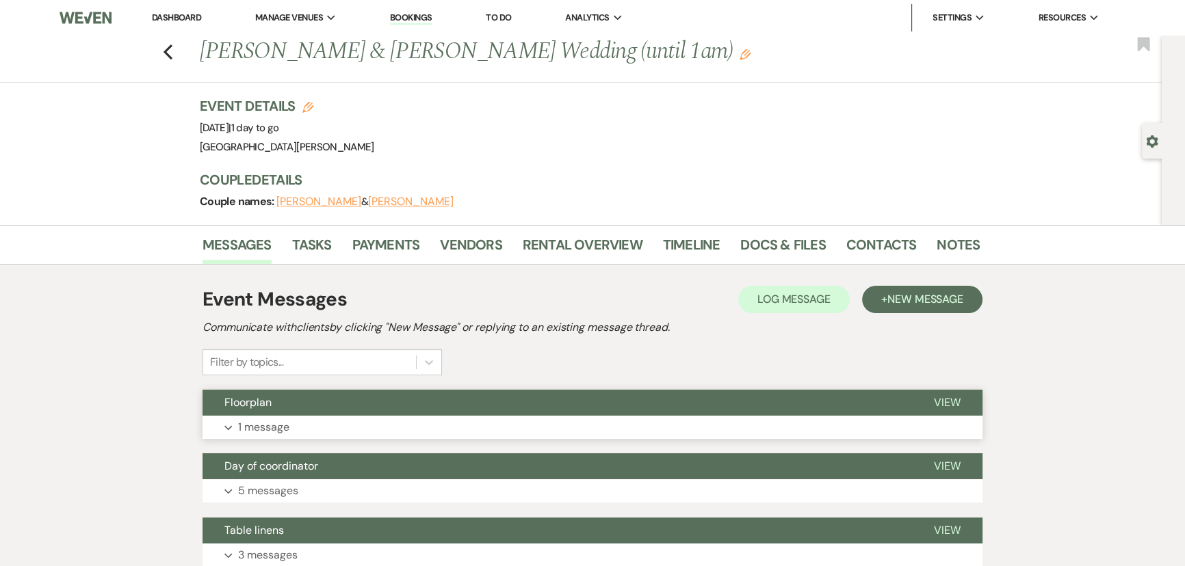
click at [369, 409] on button "Floorplan" at bounding box center [557, 403] width 709 height 26
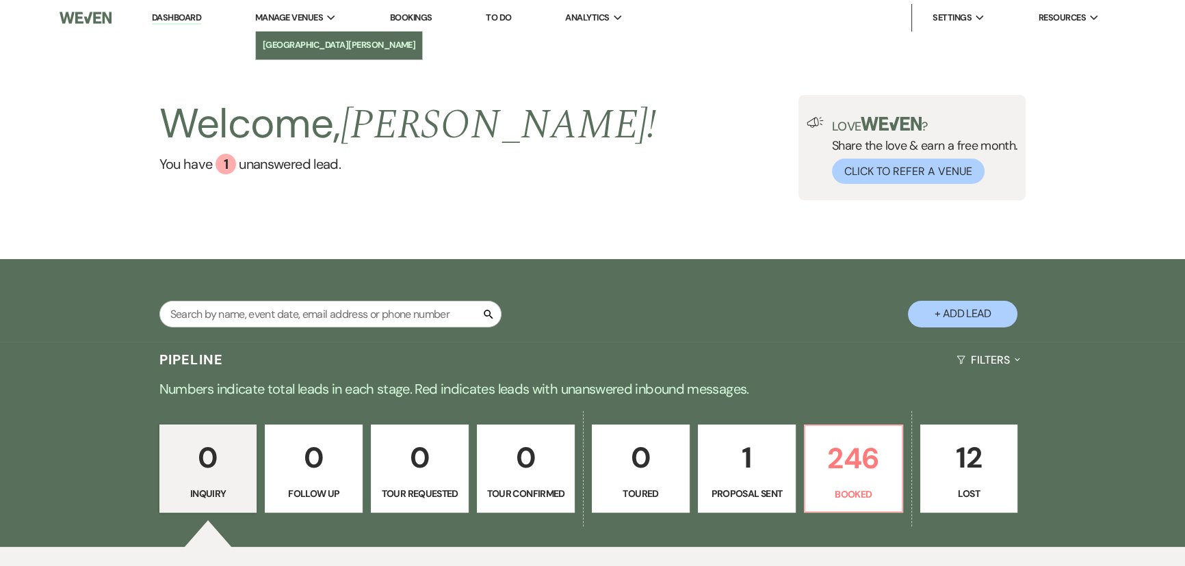
click at [302, 50] on li "[GEOGRAPHIC_DATA][PERSON_NAME]" at bounding box center [339, 45] width 153 height 14
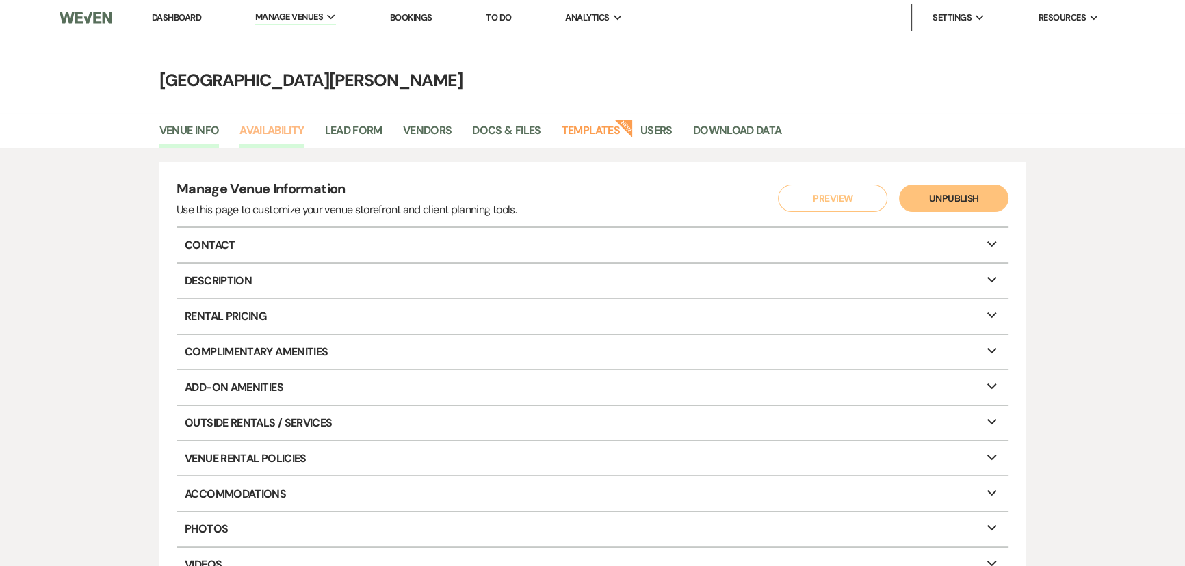
click at [275, 134] on link "Availability" at bounding box center [271, 135] width 64 height 26
select select "3"
select select "2026"
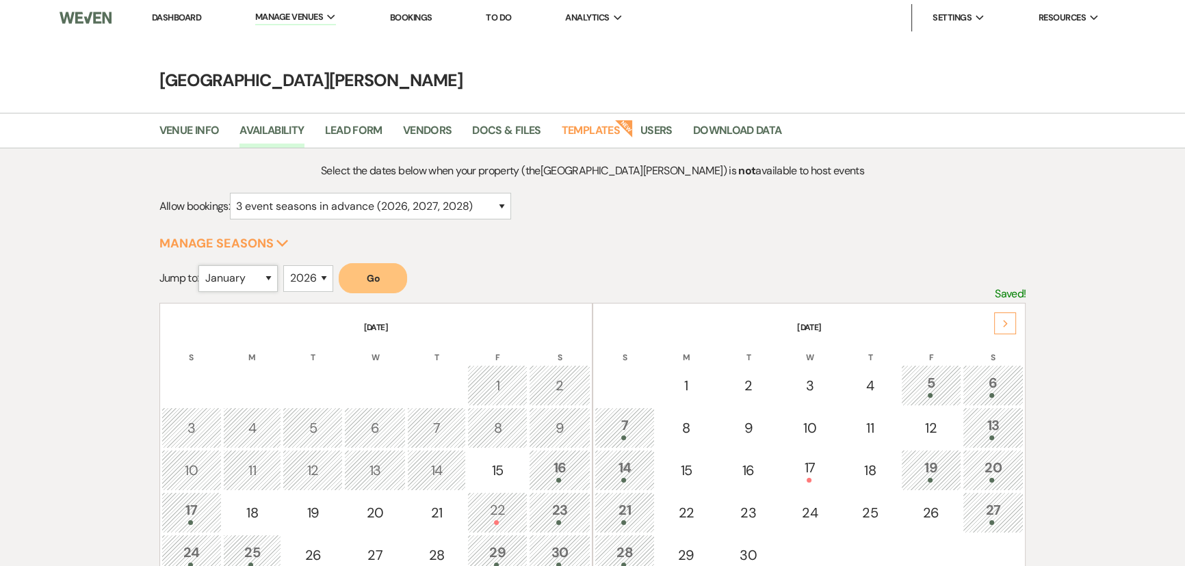
drag, startPoint x: 243, startPoint y: 276, endPoint x: 243, endPoint y: 289, distance: 13.7
click at [243, 276] on select "January February March April May June July August September October November De…" at bounding box center [237, 278] width 79 height 27
click at [202, 265] on select "January February March April May June July August September October November De…" at bounding box center [237, 278] width 79 height 27
click at [366, 273] on button "Go" at bounding box center [373, 278] width 68 height 30
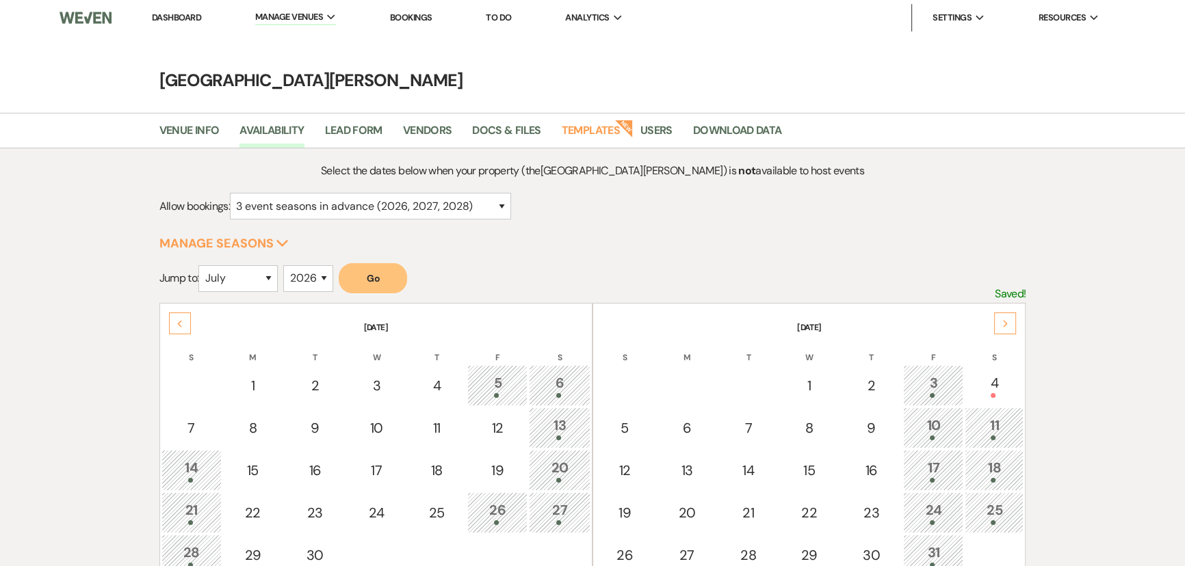
scroll to position [62, 0]
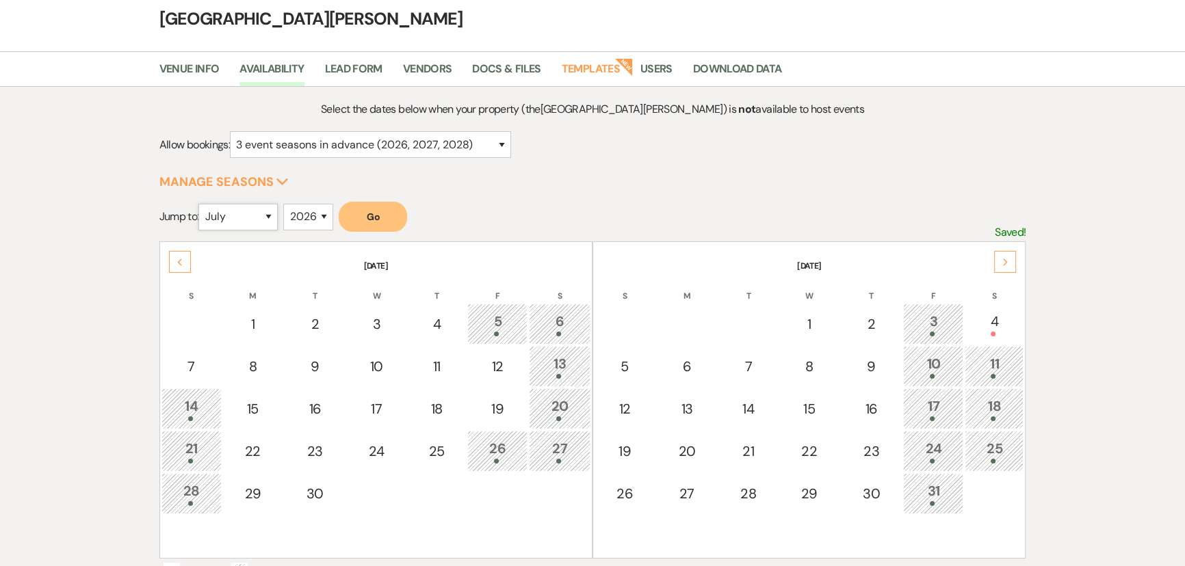
drag, startPoint x: 255, startPoint y: 215, endPoint x: 257, endPoint y: 227, distance: 12.6
click at [255, 215] on select "January February March April May June July August September October November De…" at bounding box center [237, 217] width 79 height 27
click at [202, 204] on select "January February March April May June July August September October November De…" at bounding box center [237, 217] width 79 height 27
click at [380, 208] on button "Go" at bounding box center [373, 217] width 68 height 30
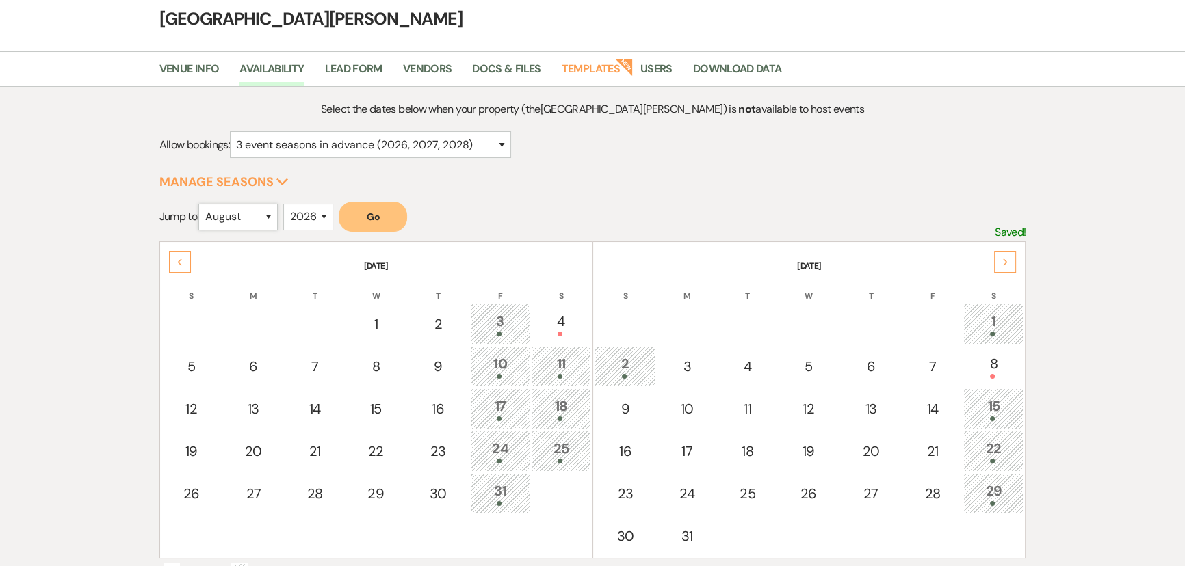
drag, startPoint x: 242, startPoint y: 209, endPoint x: 246, endPoint y: 227, distance: 18.4
click at [242, 209] on select "January February March April May June July August September October November De…" at bounding box center [237, 217] width 79 height 27
click at [202, 204] on select "January February March April May June July August September October November De…" at bounding box center [237, 217] width 79 height 27
click at [382, 207] on button "Go" at bounding box center [373, 217] width 68 height 30
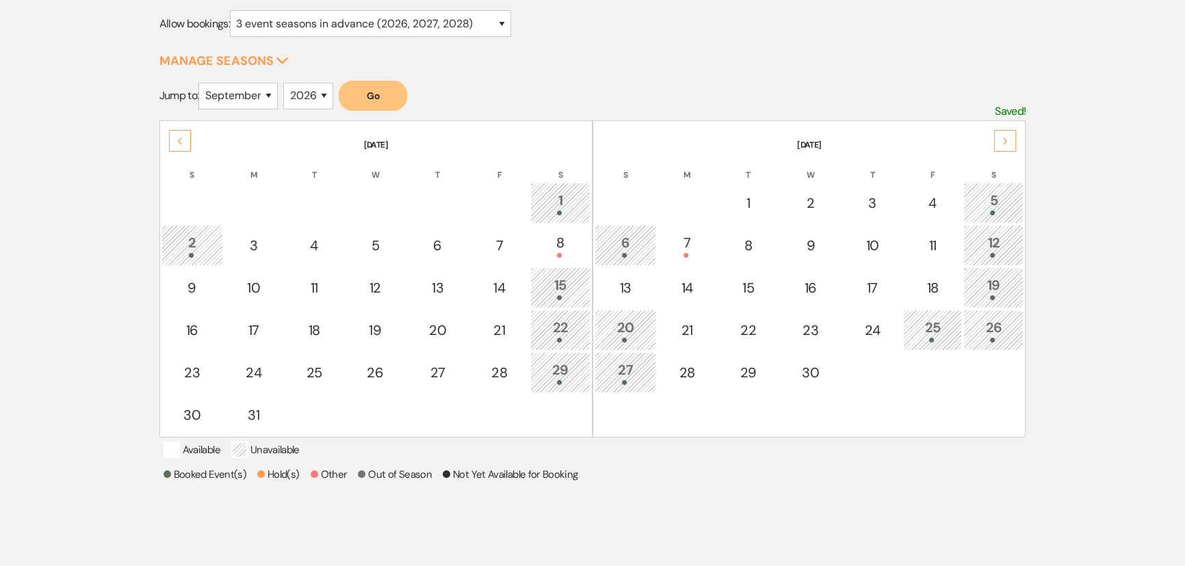
scroll to position [186, 0]
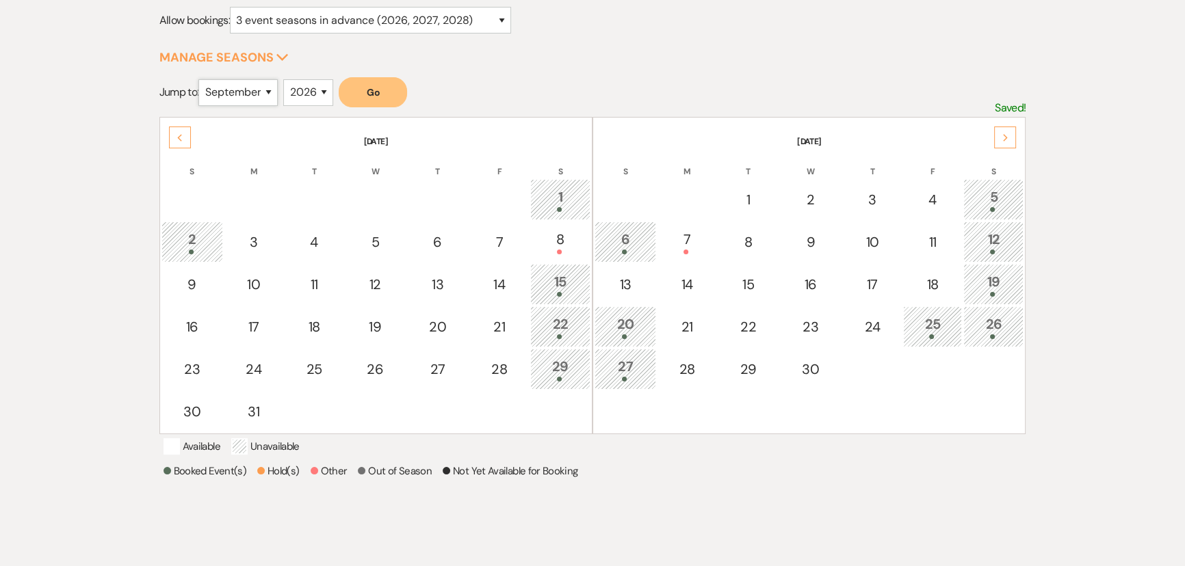
click at [246, 88] on select "January February March April May June July August September October November De…" at bounding box center [237, 92] width 79 height 27
click at [202, 79] on select "January February March April May June July August September October November De…" at bounding box center [237, 92] width 79 height 27
click at [382, 99] on button "Go" at bounding box center [373, 92] width 68 height 30
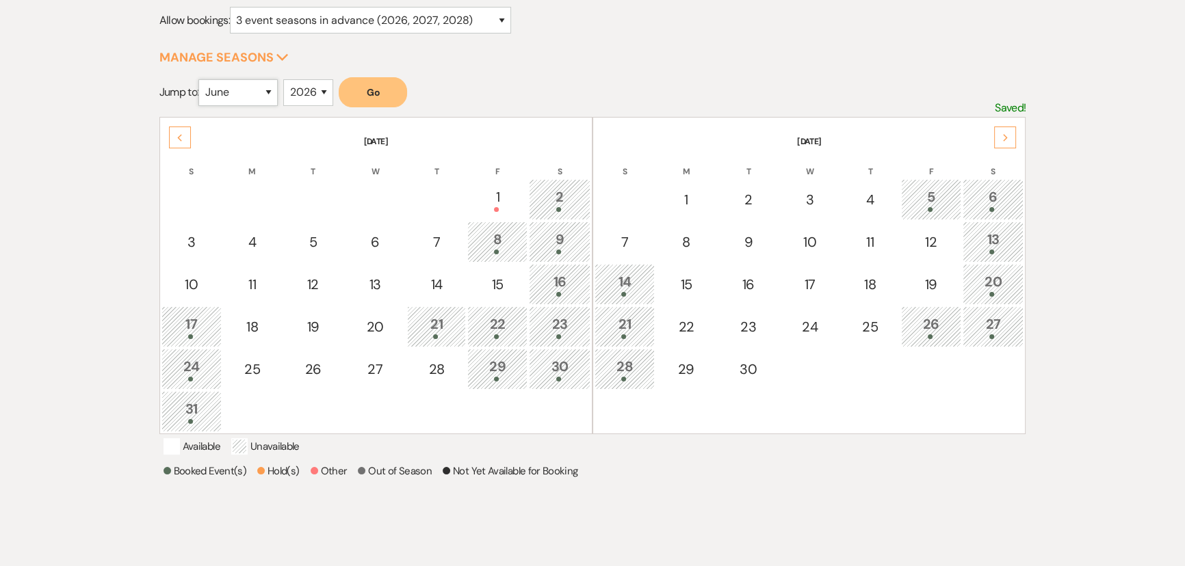
click at [244, 100] on select "January February March April May June July August September October November De…" at bounding box center [237, 92] width 79 height 27
click at [202, 79] on select "January February March April May June July August September October November De…" at bounding box center [237, 92] width 79 height 27
click at [387, 89] on button "Go" at bounding box center [373, 92] width 68 height 30
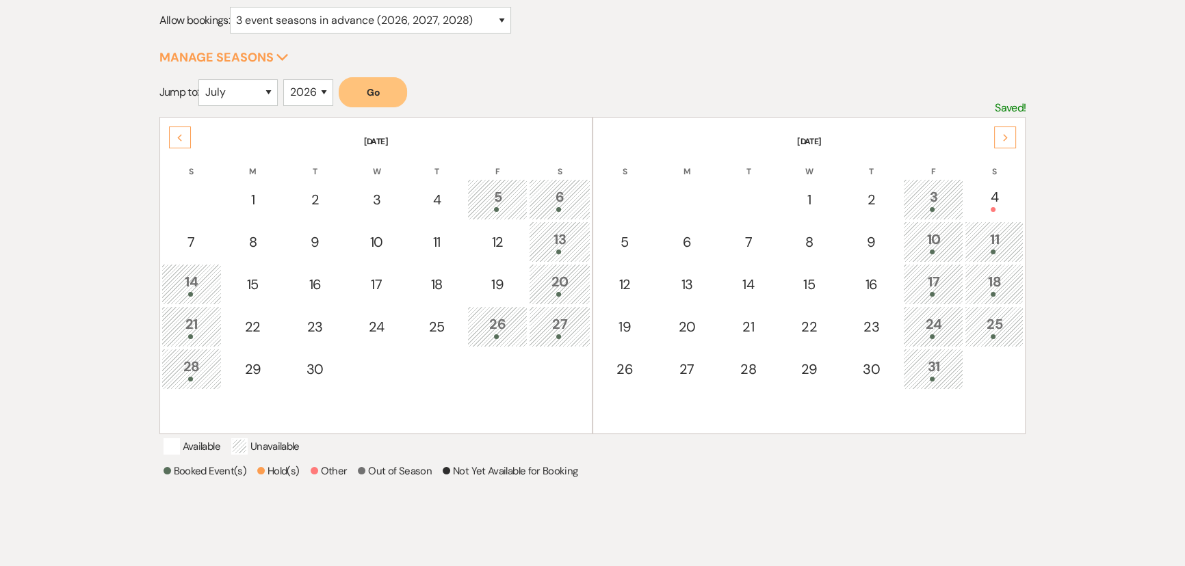
click at [558, 79] on form "Jump to: January February March April May June July August September October No…" at bounding box center [592, 97] width 867 height 40
click at [220, 95] on select "January February March April May June July August September October November De…" at bounding box center [237, 92] width 79 height 27
select select "4"
click at [202, 79] on select "January February March April May June July August September October November De…" at bounding box center [237, 92] width 79 height 27
click at [391, 84] on button "Go" at bounding box center [373, 92] width 68 height 30
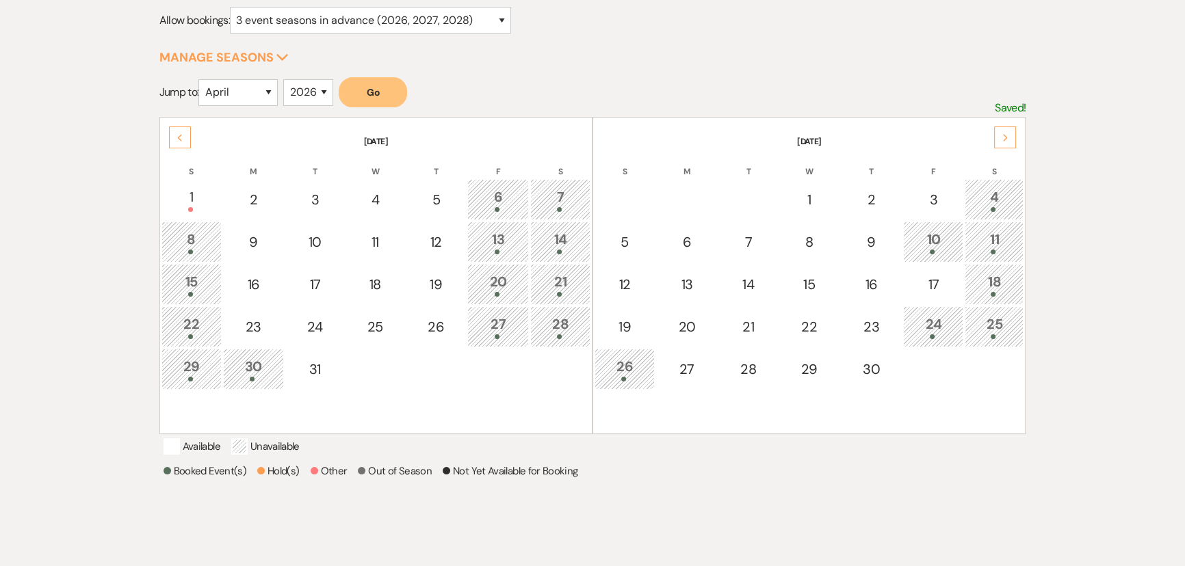
click at [1006, 244] on div "11" at bounding box center [994, 241] width 44 height 25
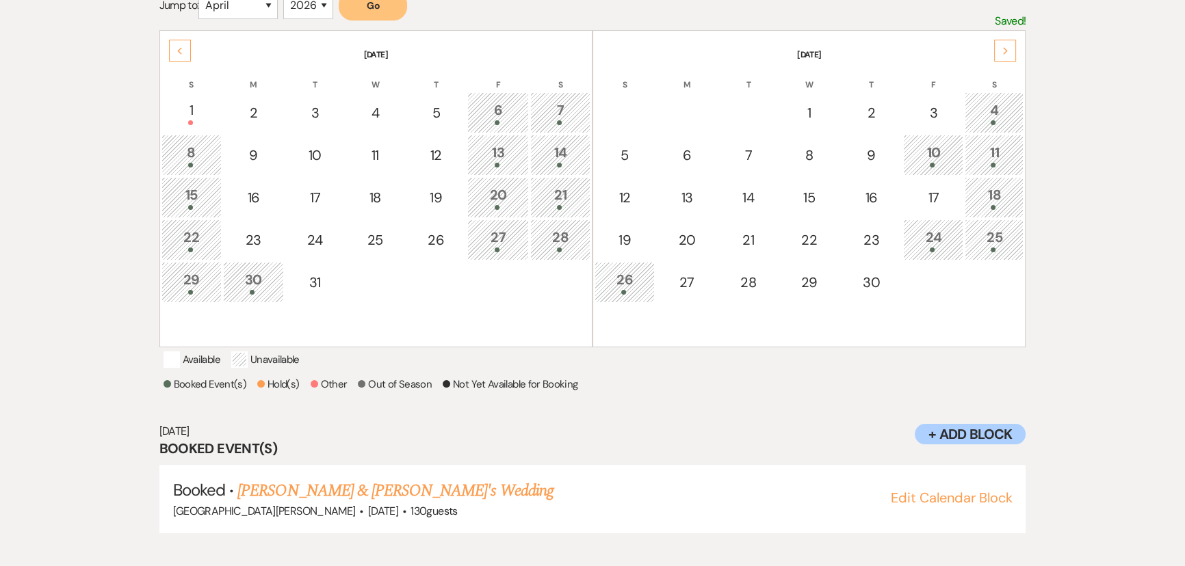
scroll to position [281, 0]
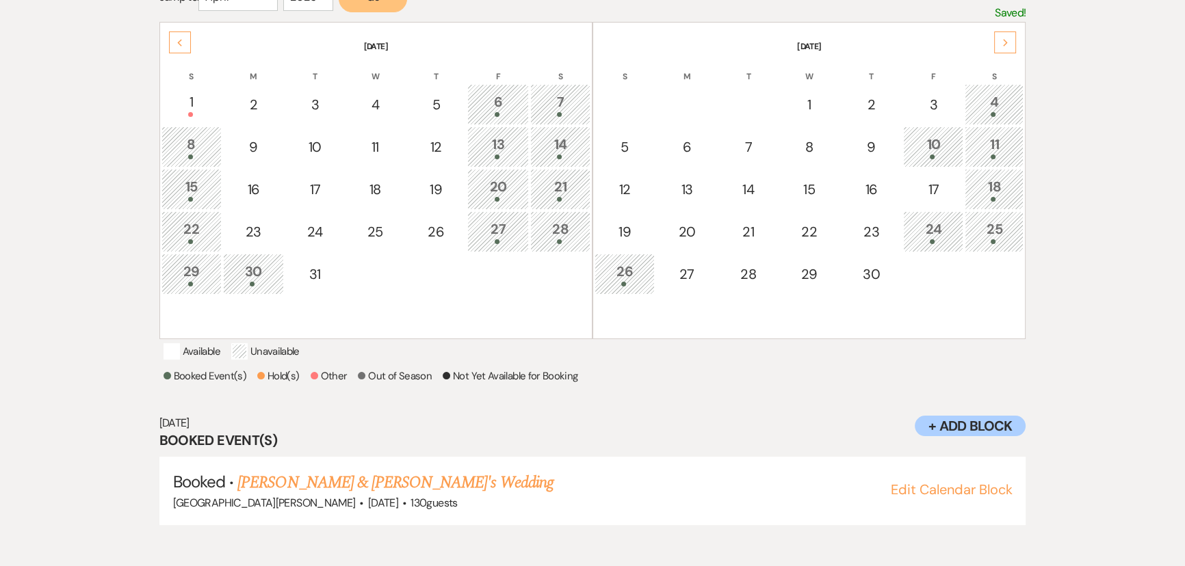
click at [1124, 255] on div "Select the dates below when your property (the Stone Valley Meadows ) is not av…" at bounding box center [592, 216] width 1185 height 699
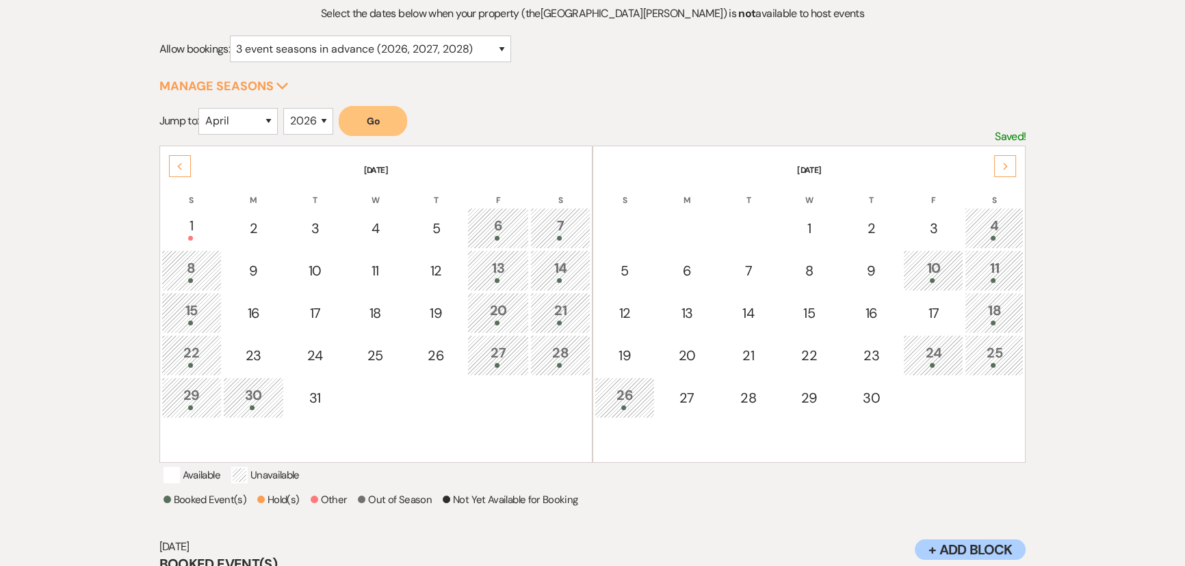
scroll to position [0, 0]
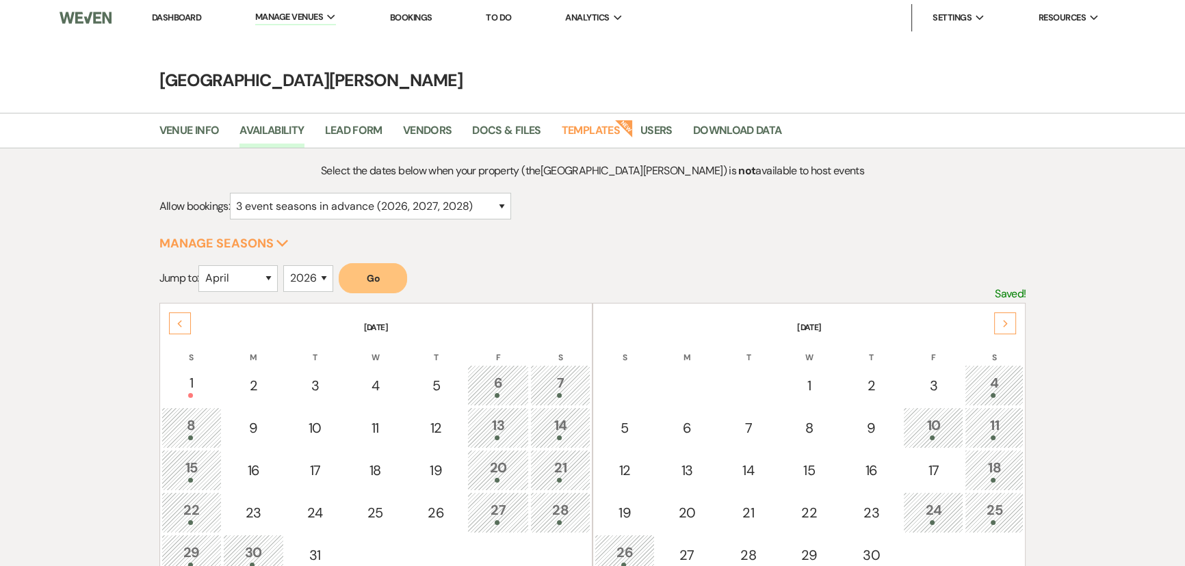
drag, startPoint x: 191, startPoint y: 20, endPoint x: 192, endPoint y: 29, distance: 9.6
click at [191, 20] on link "Dashboard" at bounding box center [176, 18] width 49 height 12
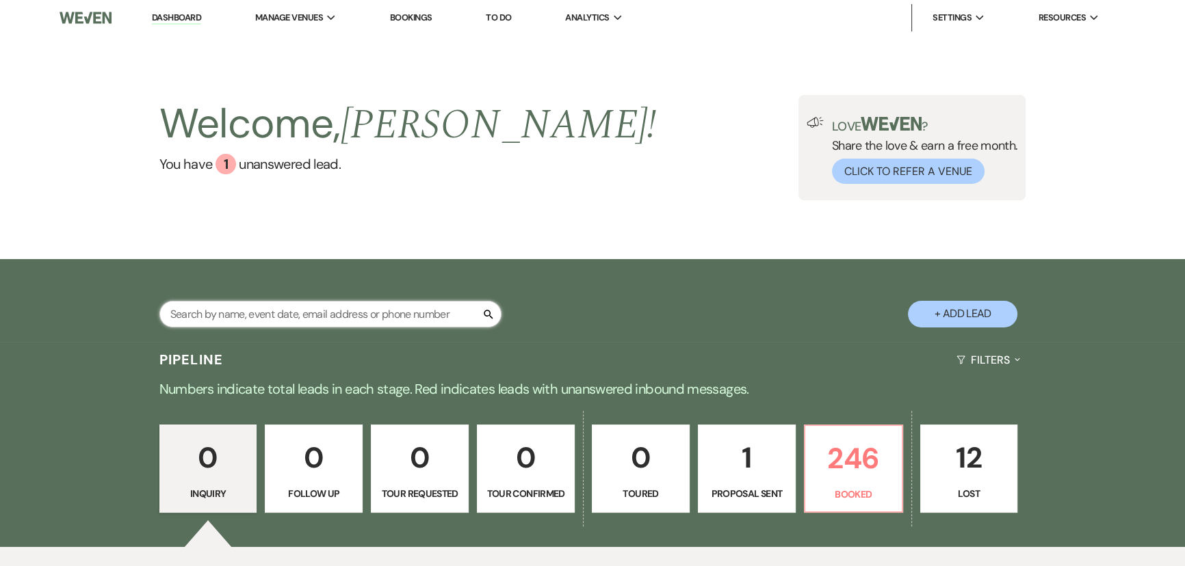
click at [246, 315] on input "text" at bounding box center [330, 314] width 342 height 27
type input "florkey"
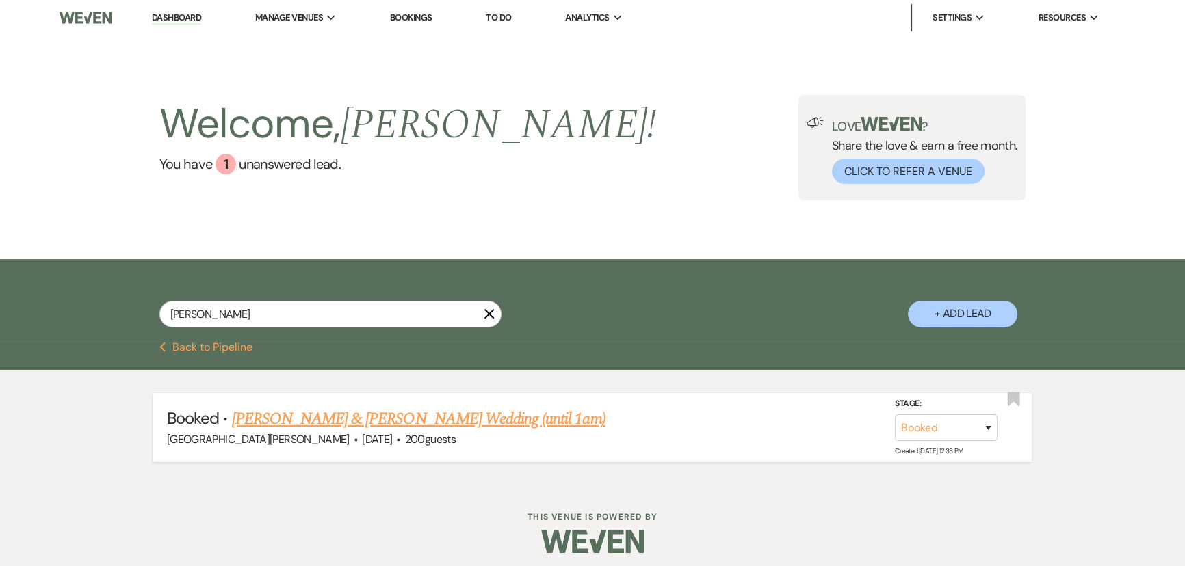
click at [365, 411] on link "[PERSON_NAME] & [PERSON_NAME] Wedding (until 1am)" at bounding box center [419, 419] width 374 height 25
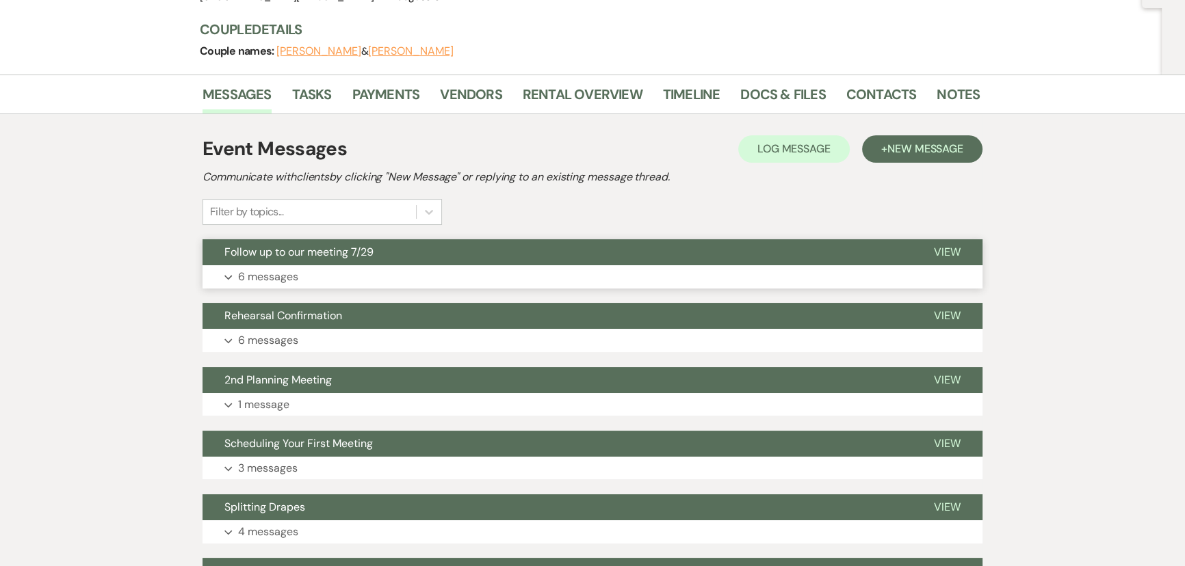
scroll to position [248, 0]
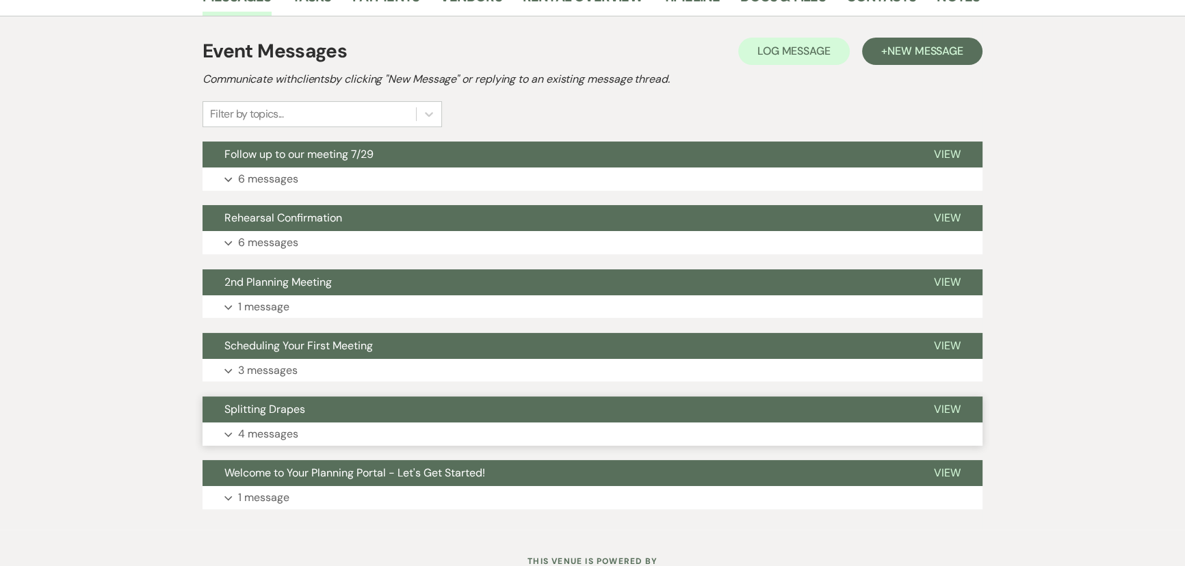
click at [278, 435] on p "4 messages" at bounding box center [268, 435] width 60 height 18
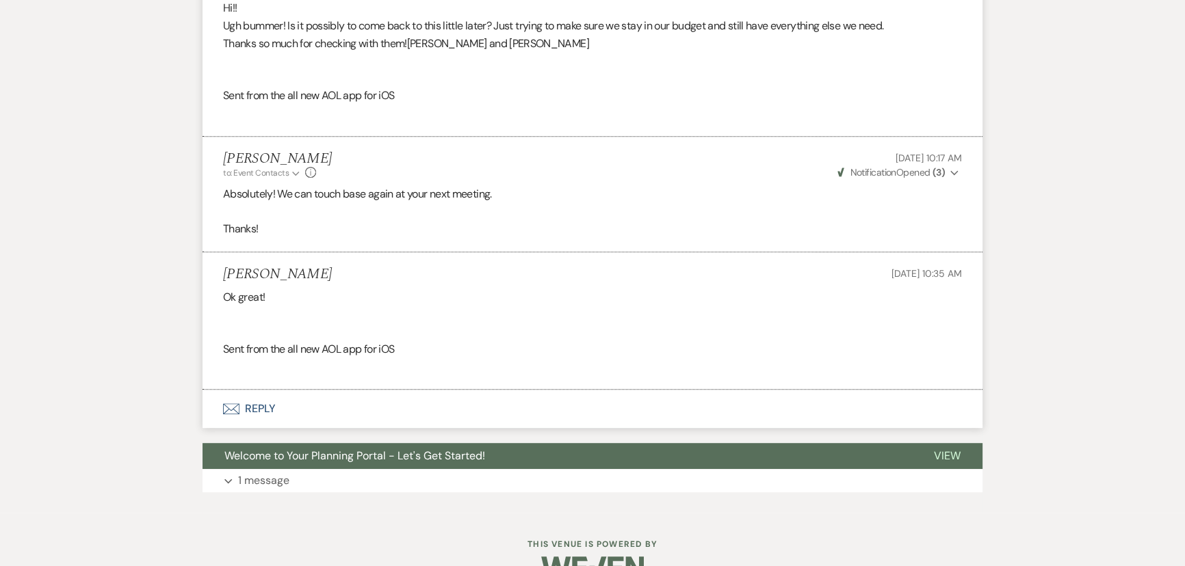
scroll to position [932, 0]
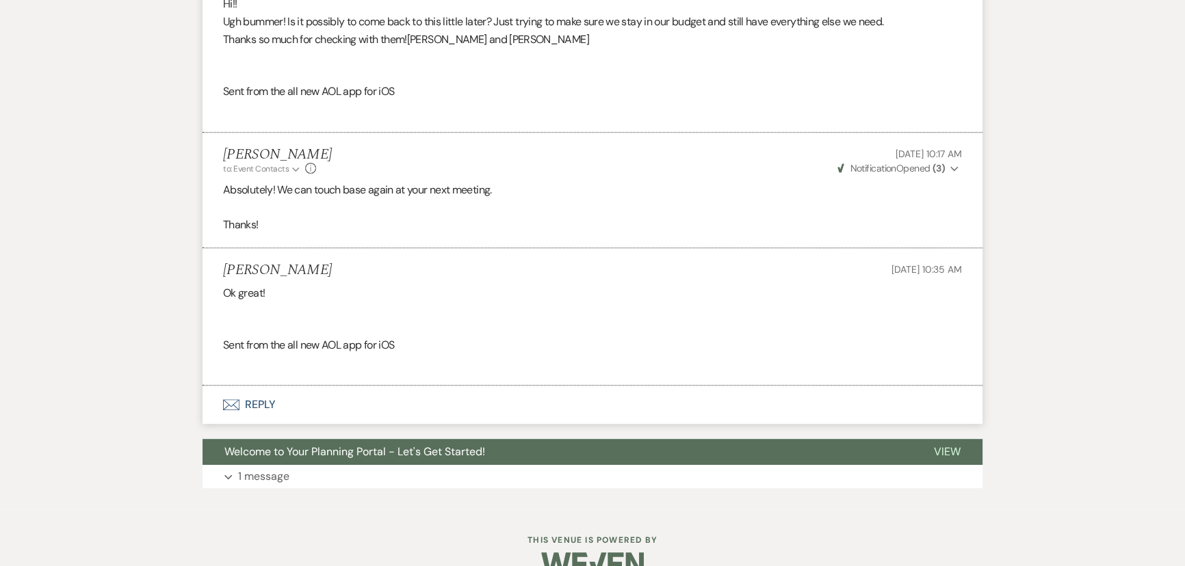
click at [239, 424] on button "Envelope Reply" at bounding box center [593, 405] width 780 height 38
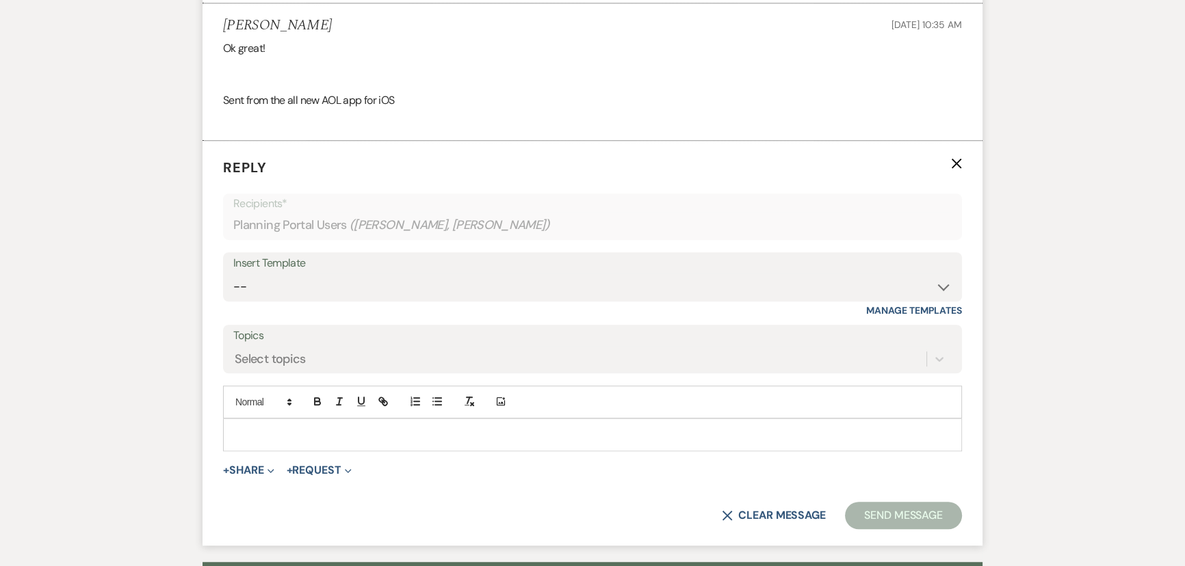
scroll to position [1193, 0]
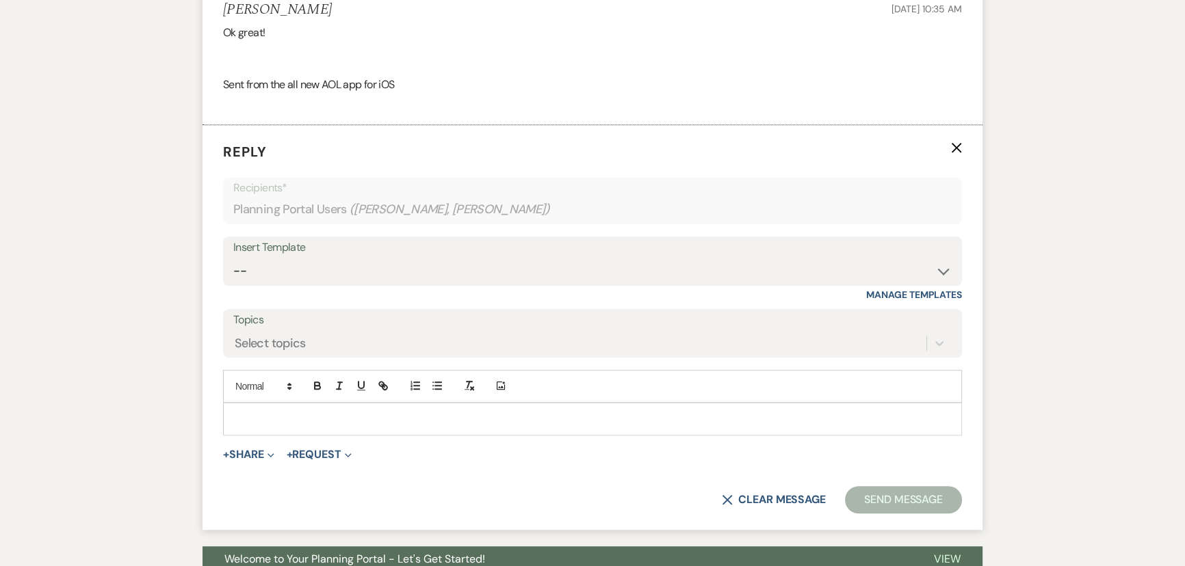
click at [392, 425] on div at bounding box center [593, 419] width 738 height 31
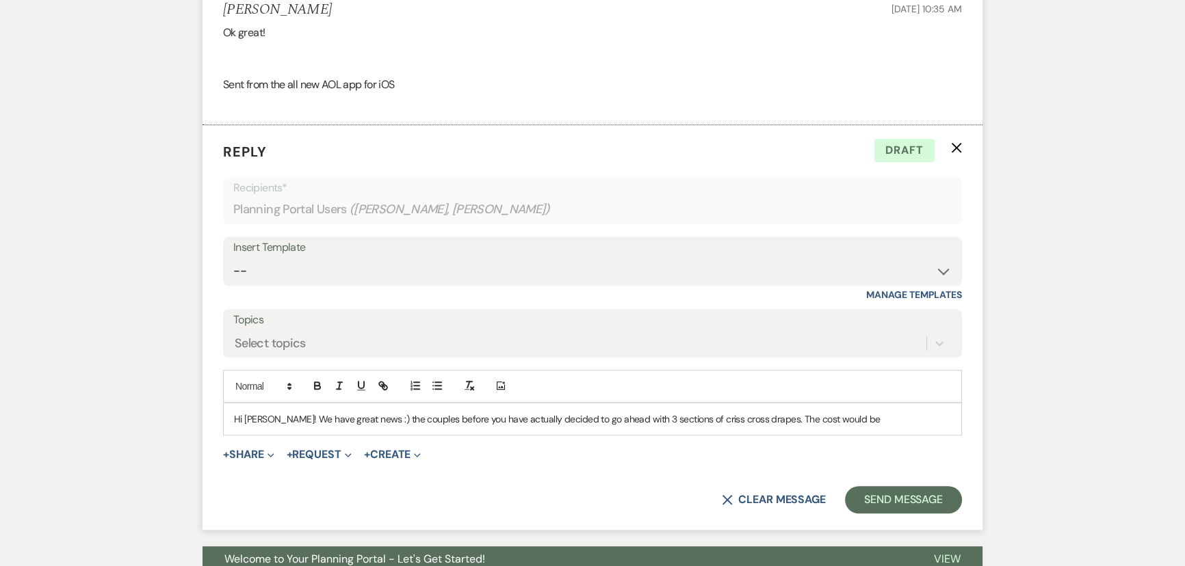
click at [883, 427] on p "Hi Melinda! We have great news :) the couples before you have actually decided …" at bounding box center [592, 419] width 717 height 15
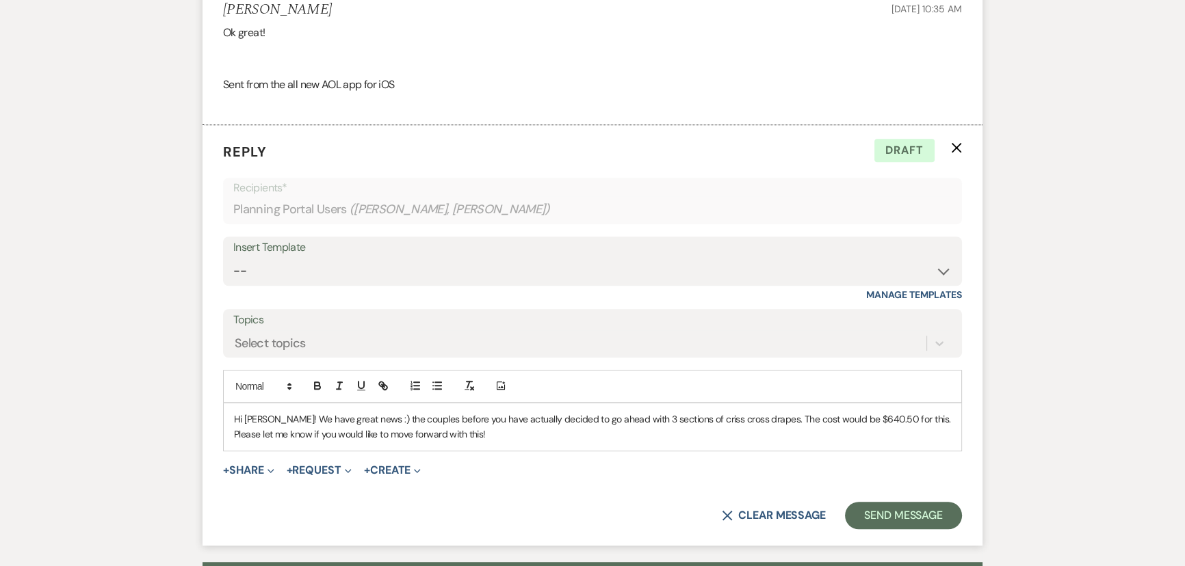
click at [870, 431] on p "Hi Melinda! We have great news :) the couples before you have actually decided …" at bounding box center [592, 427] width 717 height 31
click at [636, 432] on p "Hi Melinda! We have great news :) the couples before you have actually decided …" at bounding box center [592, 427] width 717 height 31
click at [501, 443] on p "Hi [PERSON_NAME]! We have great news :) the couples before you have actually de…" at bounding box center [592, 427] width 717 height 31
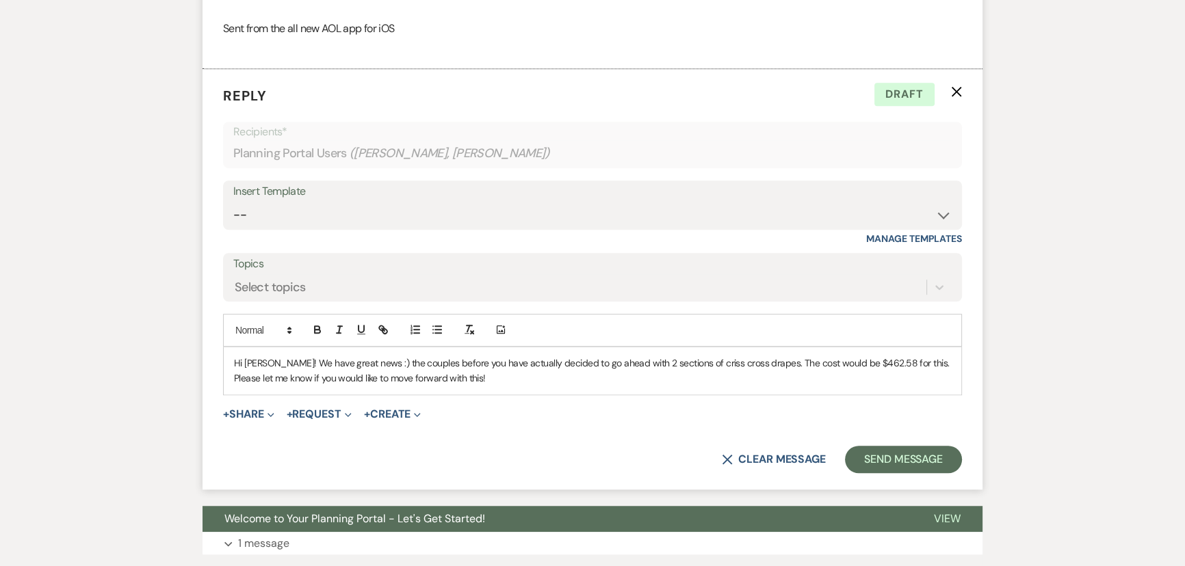
scroll to position [1255, 0]
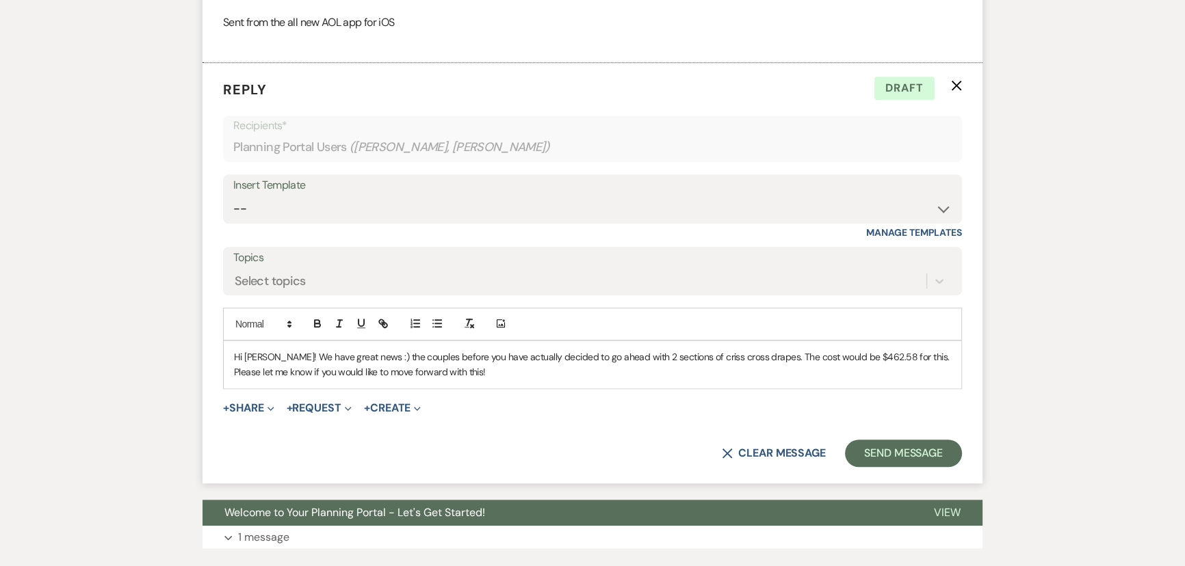
click at [458, 380] on p "Hi [PERSON_NAME]! We have great news :) the couples before you have actually de…" at bounding box center [592, 365] width 717 height 31
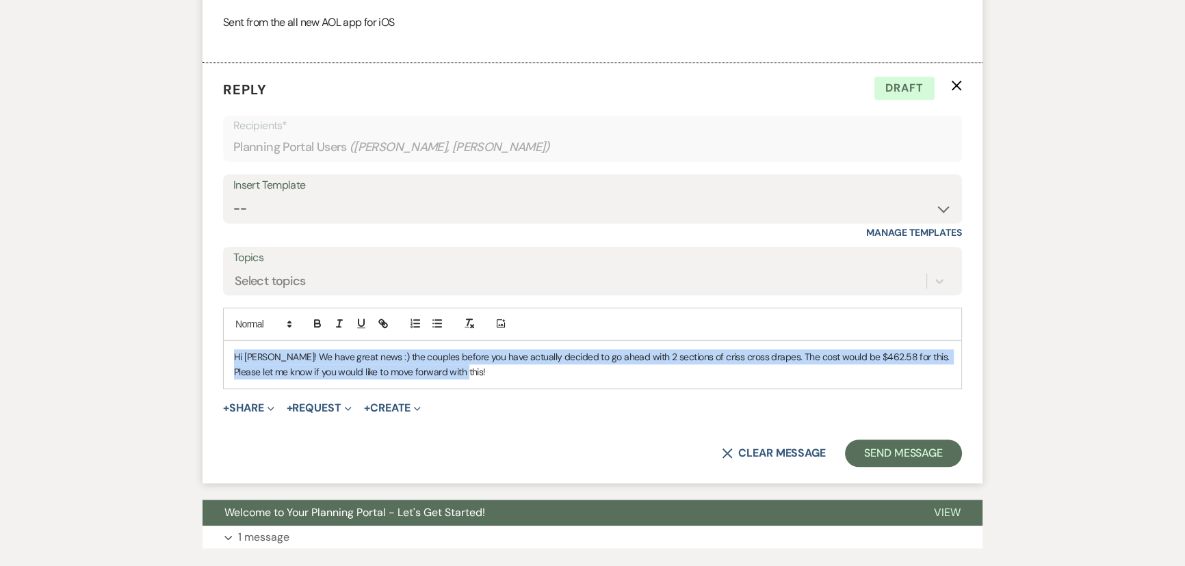
click at [458, 380] on p "Hi [PERSON_NAME]! We have great news :) the couples before you have actually de…" at bounding box center [592, 365] width 717 height 31
copy p "Hi [PERSON_NAME]! We have great news :) the couples before you have actually de…"
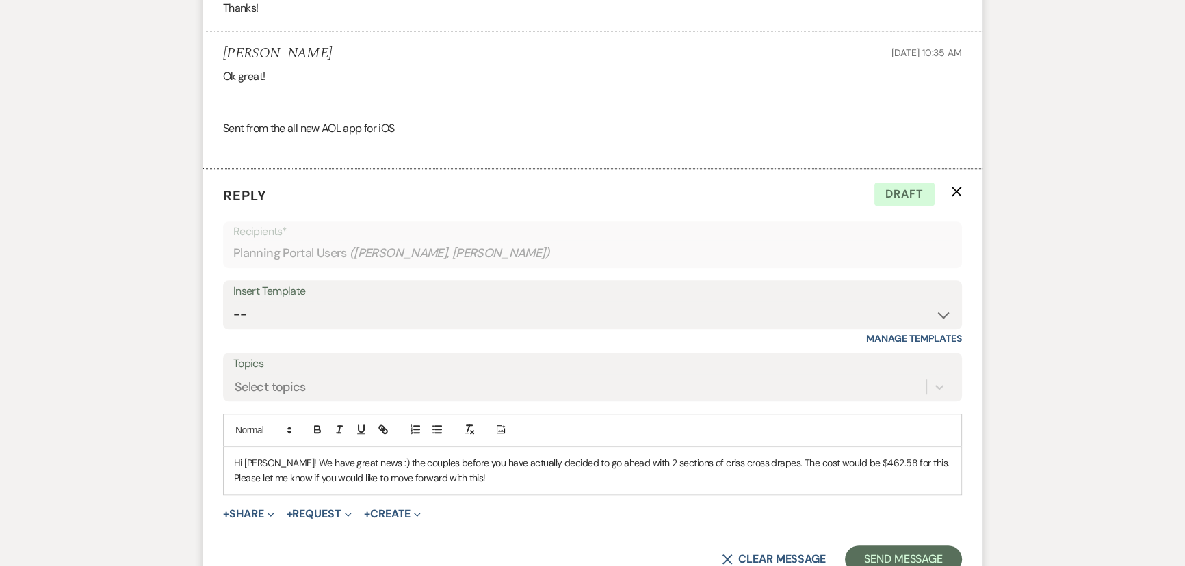
scroll to position [1362, 0]
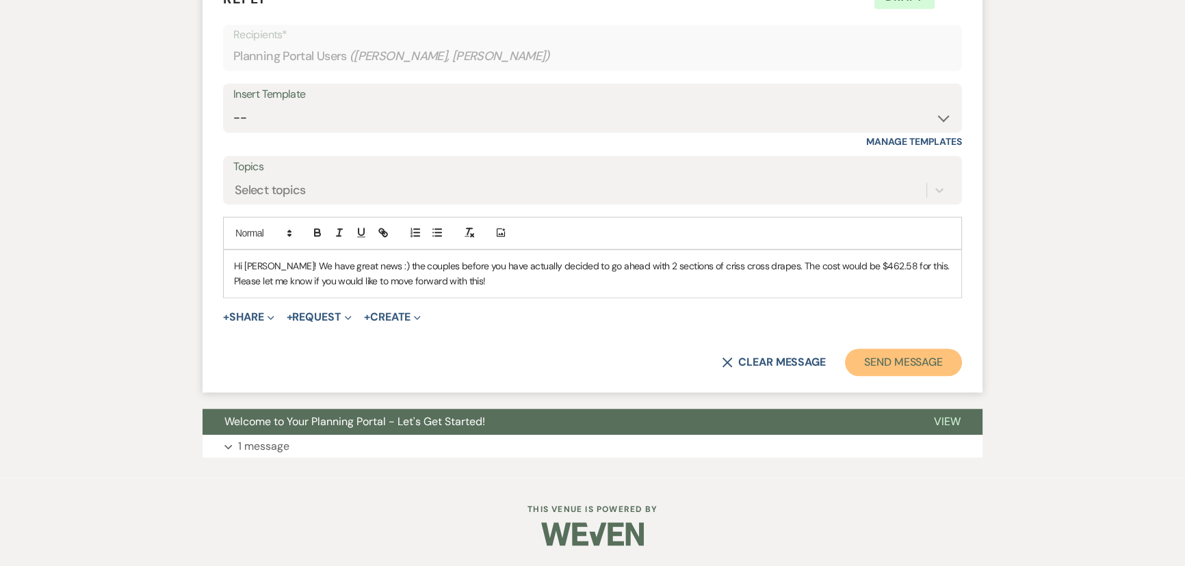
click at [924, 373] on button "Send Message" at bounding box center [903, 362] width 117 height 27
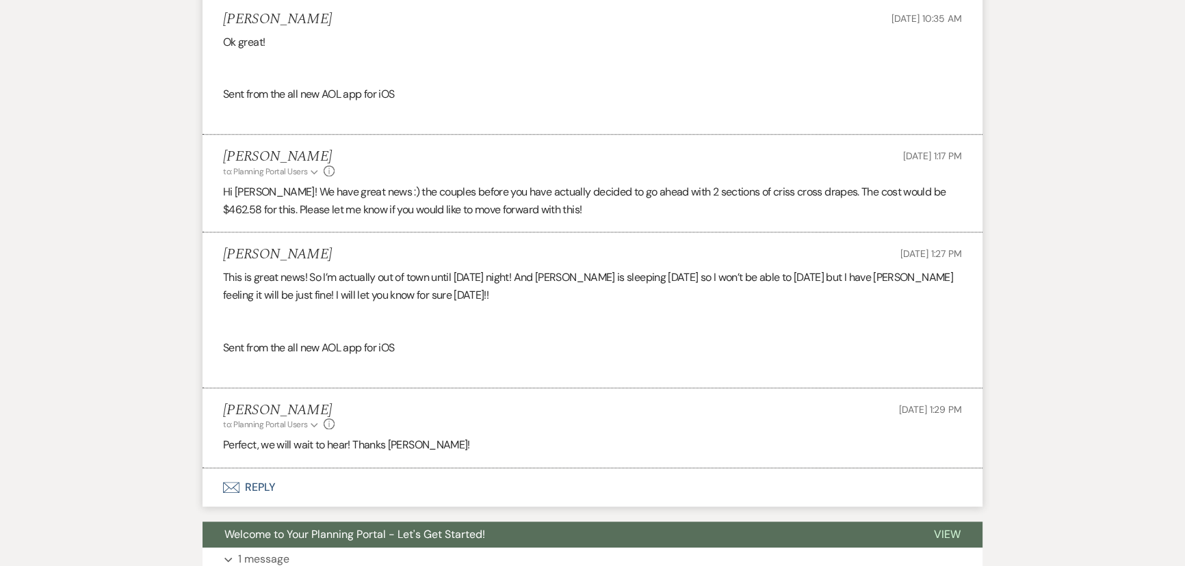
scroll to position [1244, 0]
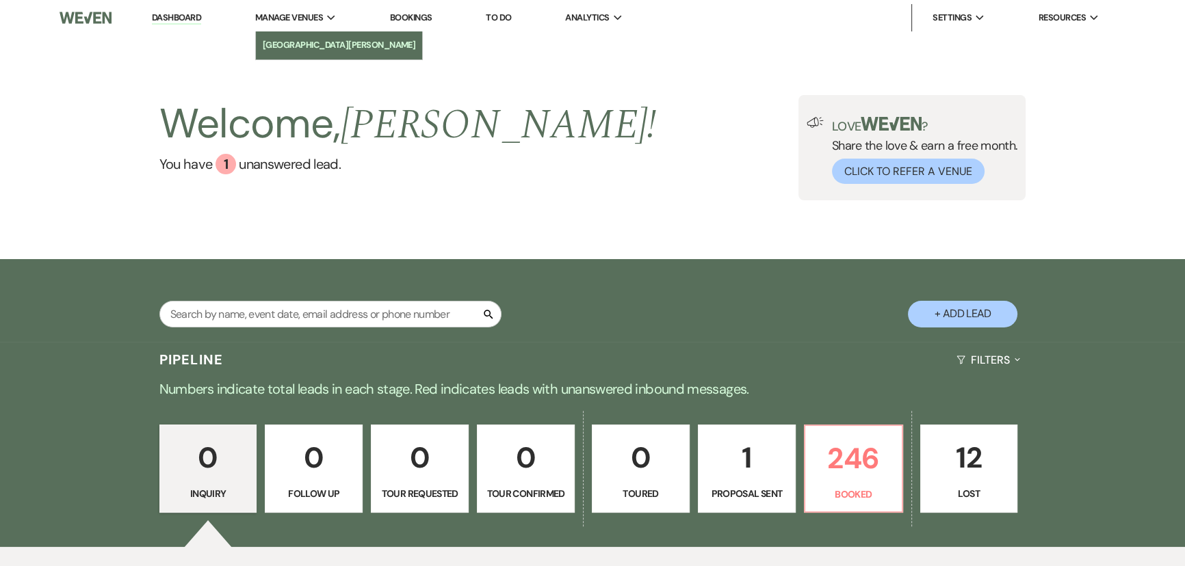
click at [301, 41] on li "[GEOGRAPHIC_DATA][PERSON_NAME]" at bounding box center [339, 45] width 153 height 14
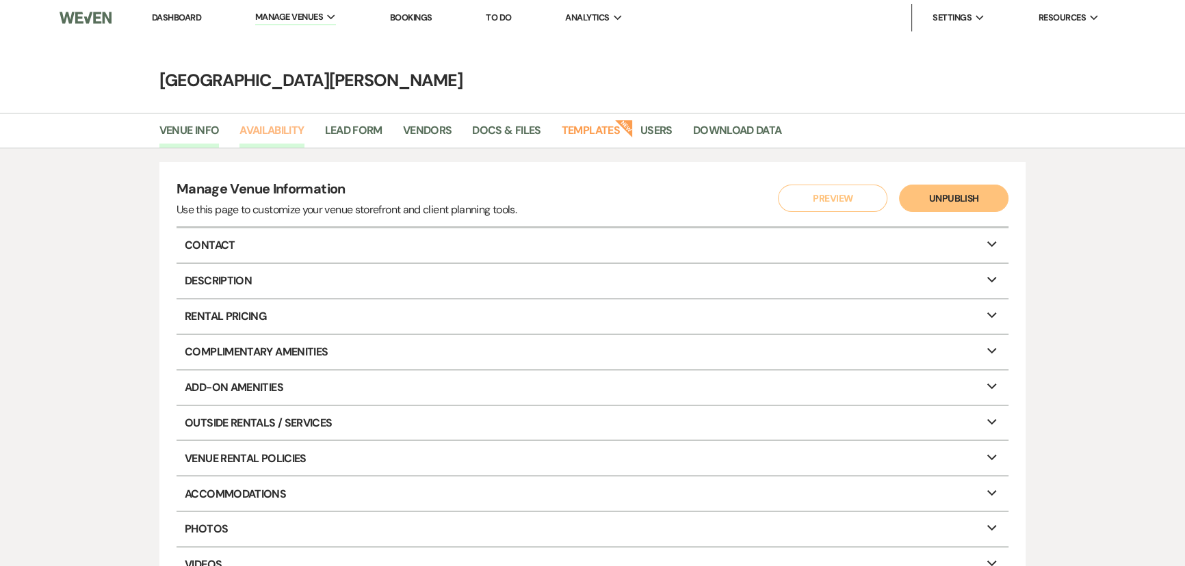
click at [290, 133] on link "Availability" at bounding box center [271, 135] width 64 height 26
select select "3"
select select "2026"
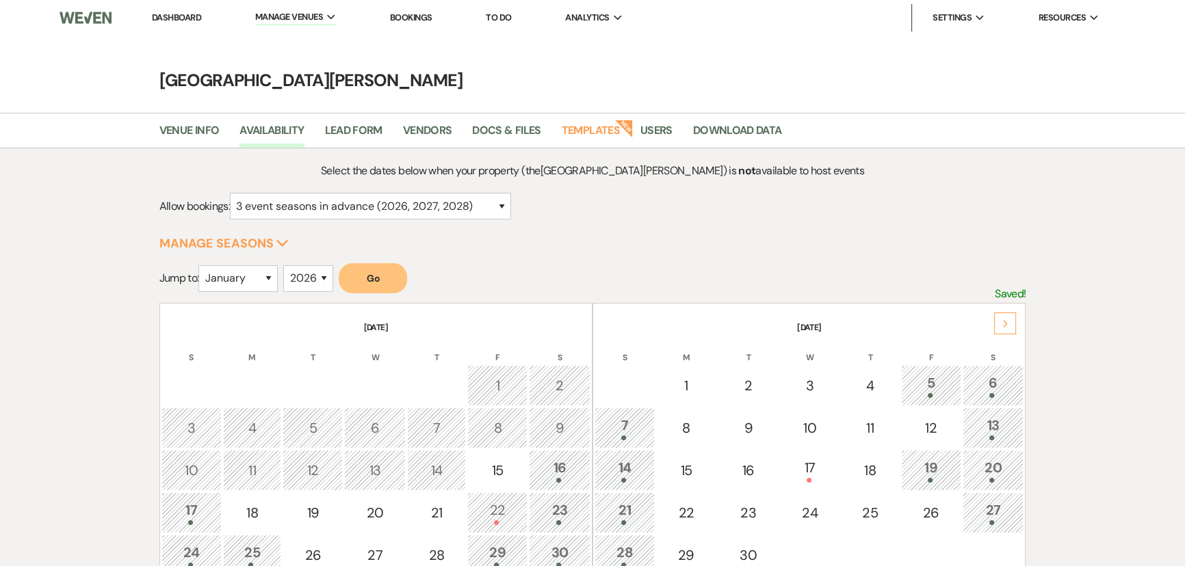
click at [989, 420] on div "13" at bounding box center [993, 427] width 47 height 25
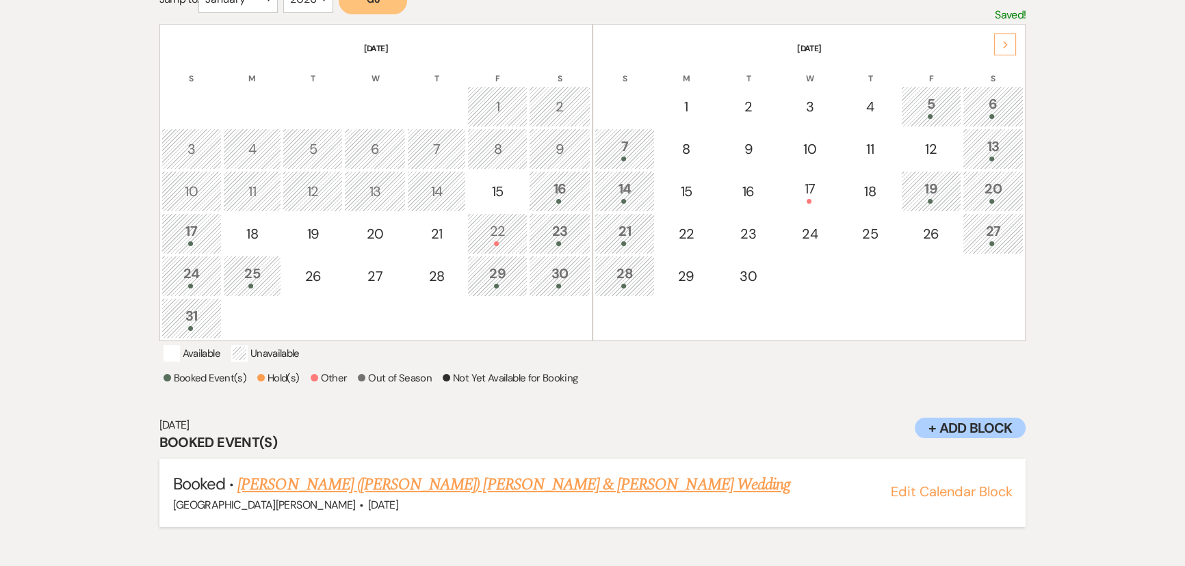
scroll to position [281, 0]
click at [524, 512] on div "Stone Valley Meadows · Sep 13, 2025" at bounding box center [592, 503] width 839 height 16
click at [513, 495] on link "Talisha (Marie) Cogsville & Jayc Stonestreet's Wedding" at bounding box center [513, 483] width 553 height 25
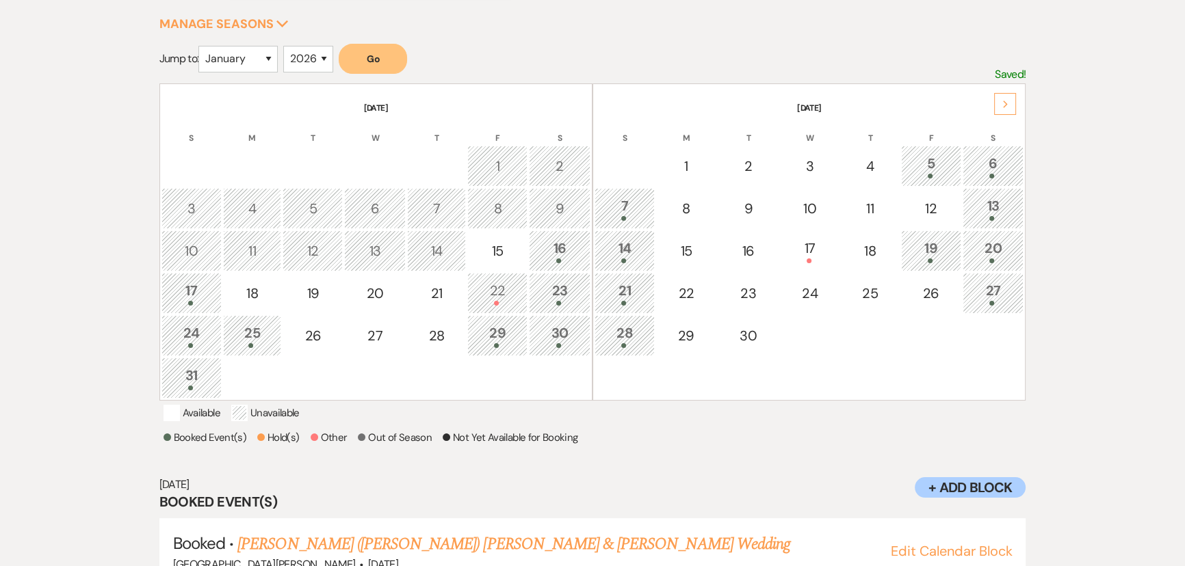
scroll to position [0, 0]
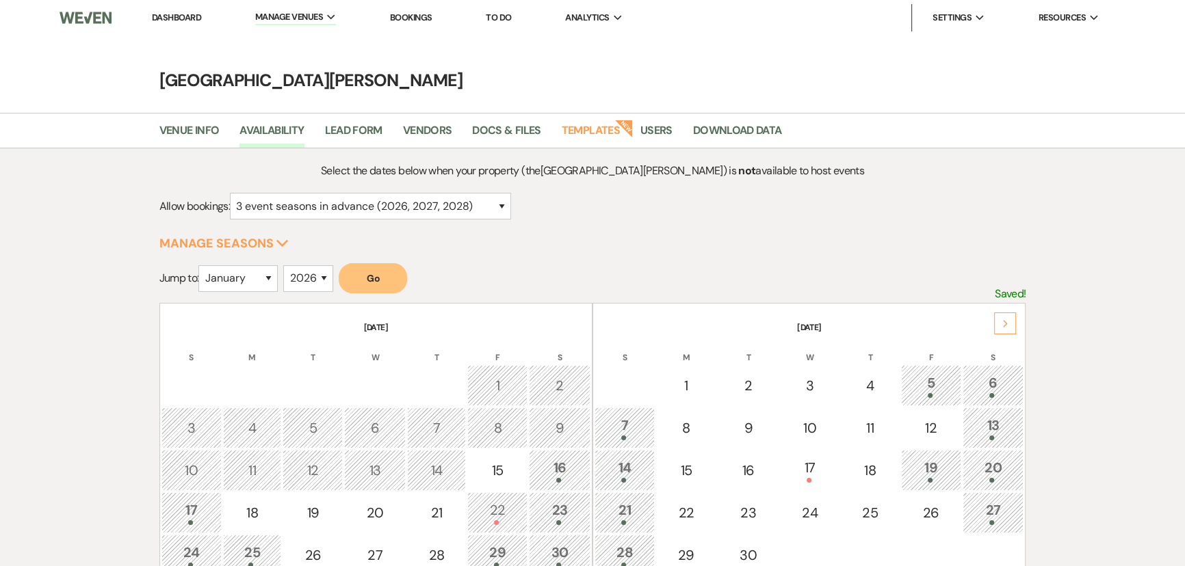
click at [170, 25] on li "Dashboard" at bounding box center [176, 17] width 63 height 27
click at [176, 7] on li "Dashboard" at bounding box center [176, 17] width 63 height 27
click at [176, 20] on link "Dashboard" at bounding box center [176, 18] width 49 height 12
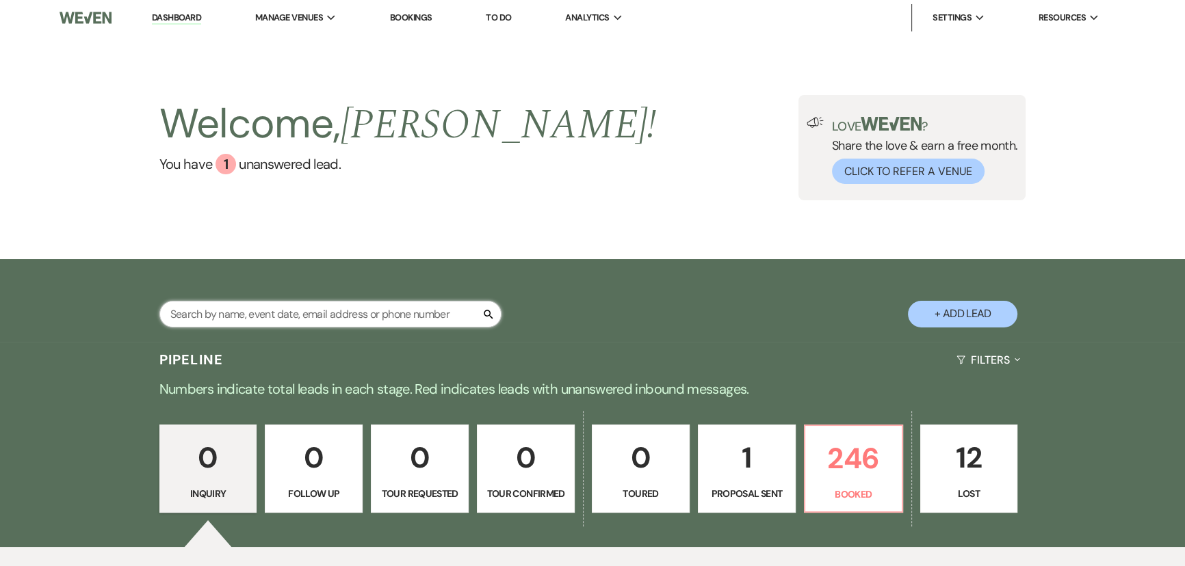
click at [428, 316] on input "text" at bounding box center [330, 314] width 342 height 27
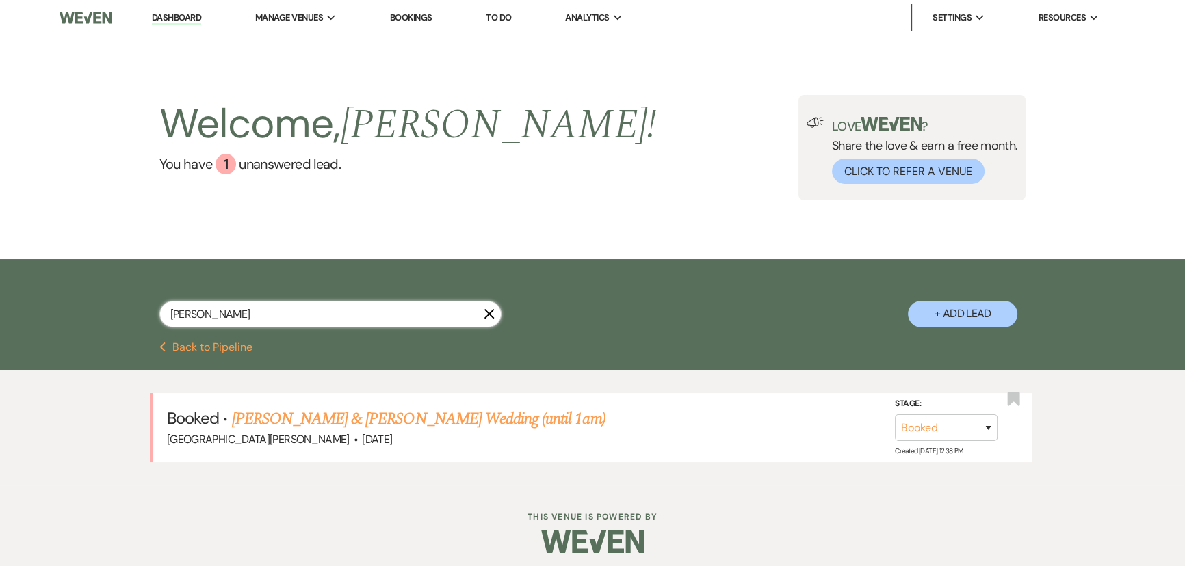
type input "fehr"
click at [442, 421] on link "Michelle Fehr & Justin Parsons's Wedding (until 1am)" at bounding box center [419, 419] width 374 height 25
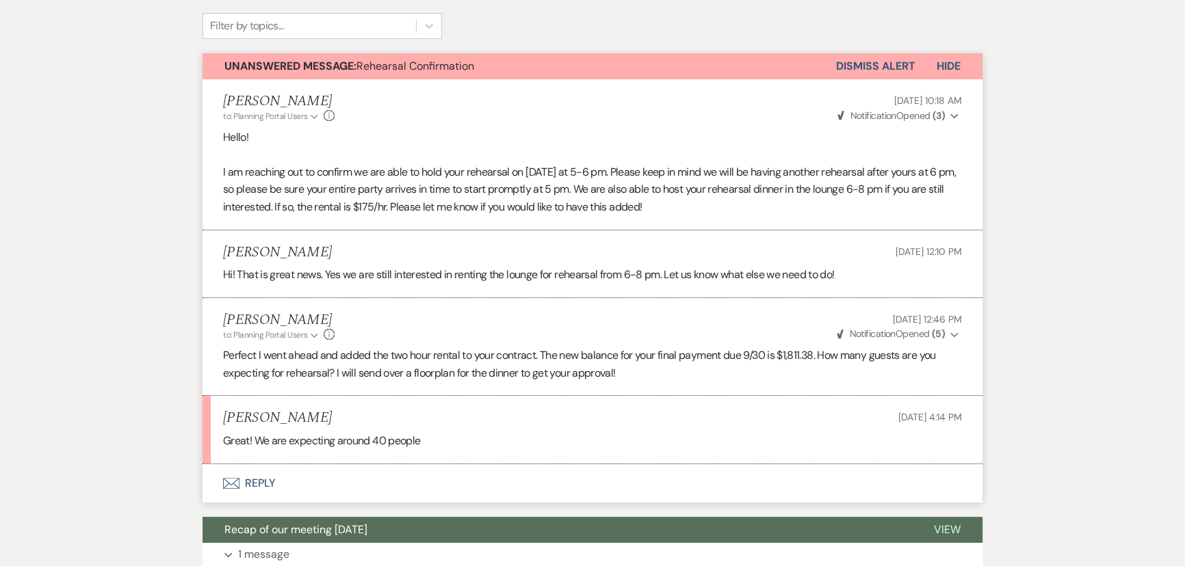
scroll to position [62, 0]
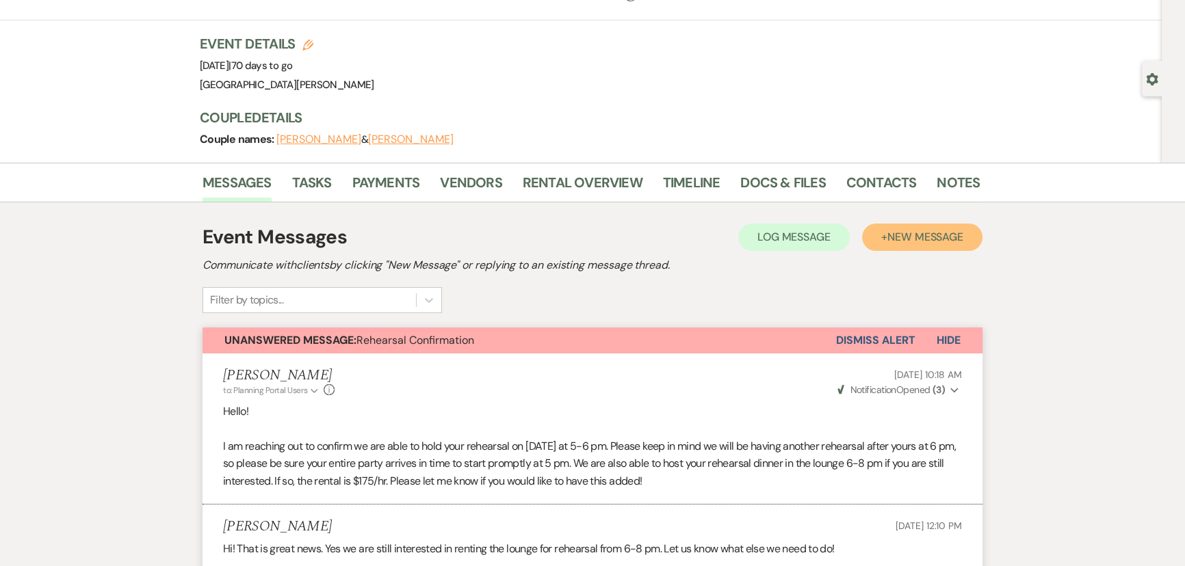
click at [888, 246] on button "+ New Message" at bounding box center [922, 237] width 120 height 27
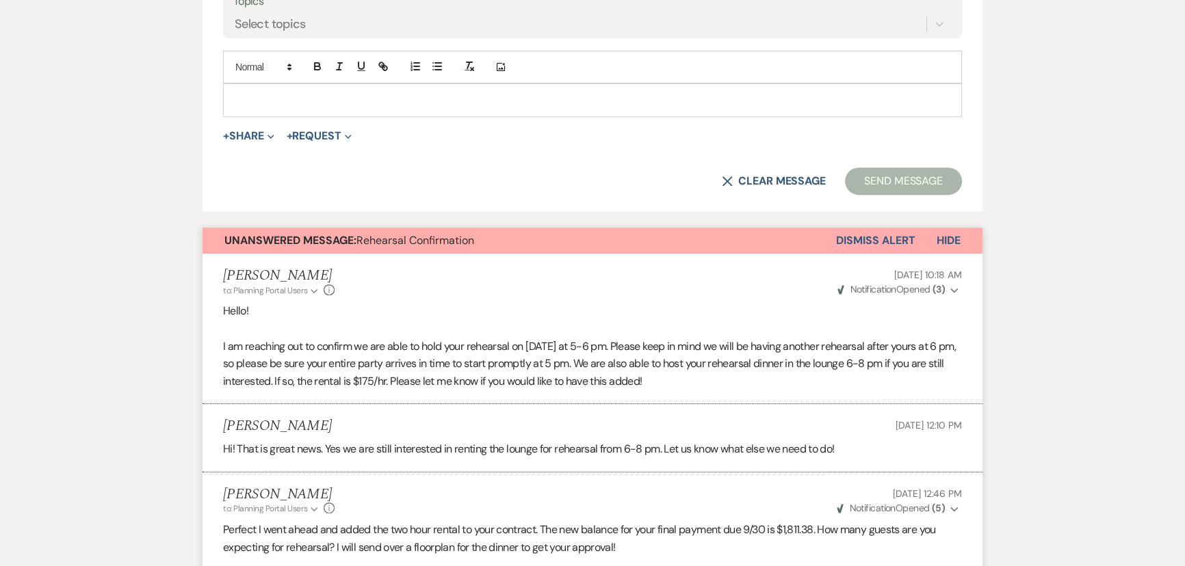
scroll to position [463, 0]
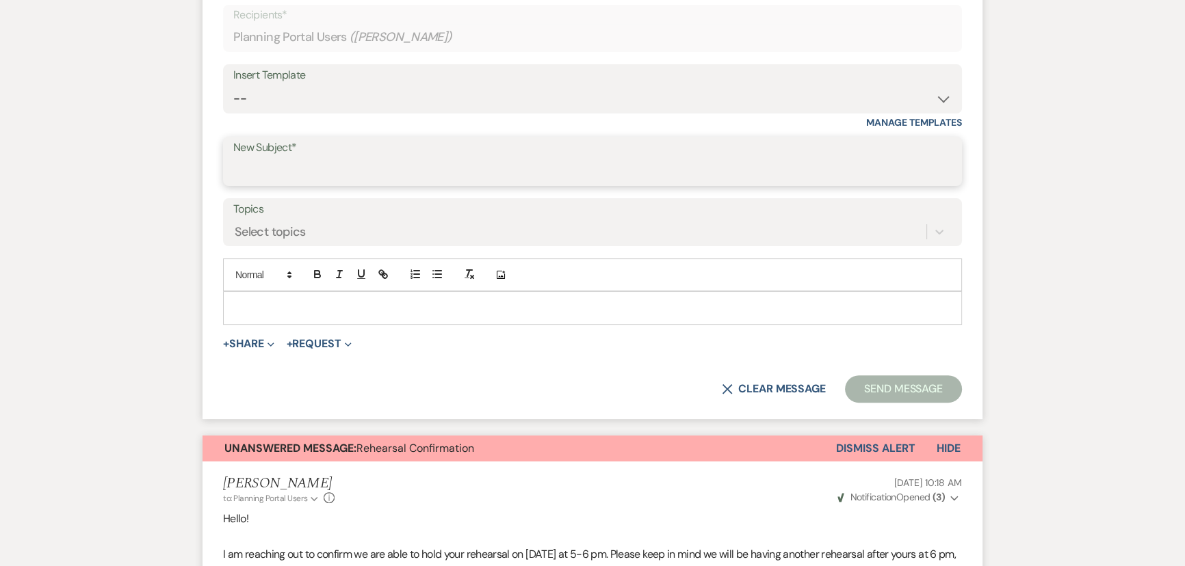
click at [287, 170] on input "New Subject*" at bounding box center [592, 171] width 718 height 27
type input "Drapes"
click at [329, 314] on p at bounding box center [592, 307] width 717 height 15
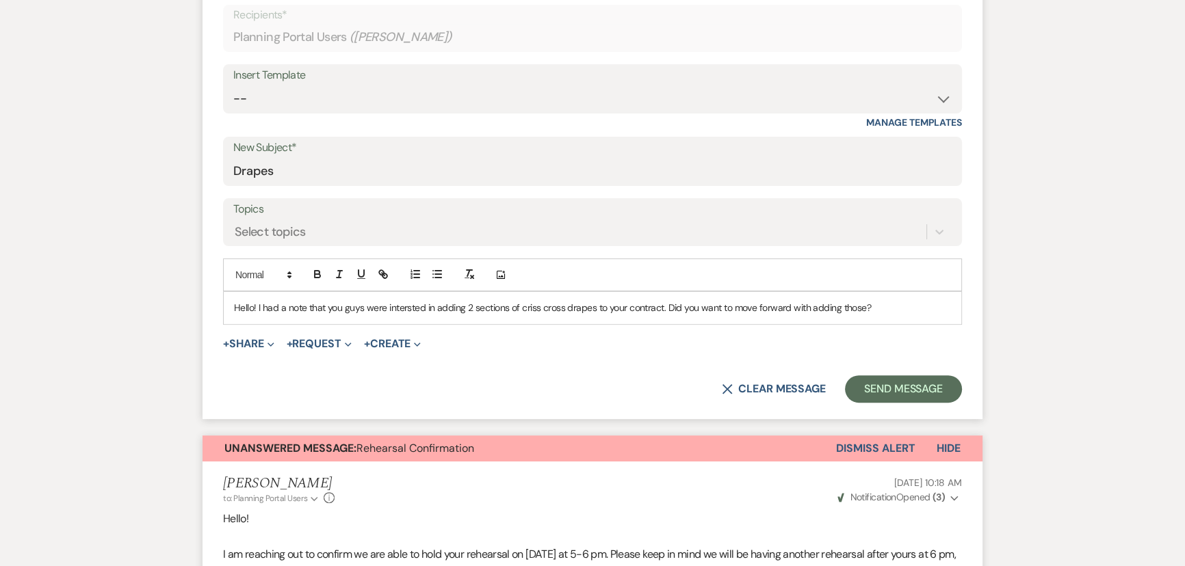
click at [383, 307] on p "Hello! I had a note that you guys were intersted in adding 2 sections of criss …" at bounding box center [592, 307] width 717 height 15
click at [944, 311] on p "Hello! I had a note that you guys were potenitally intersted in adding 2 sectio…" at bounding box center [592, 307] width 717 height 15
click at [900, 378] on button "Send Message" at bounding box center [903, 389] width 117 height 27
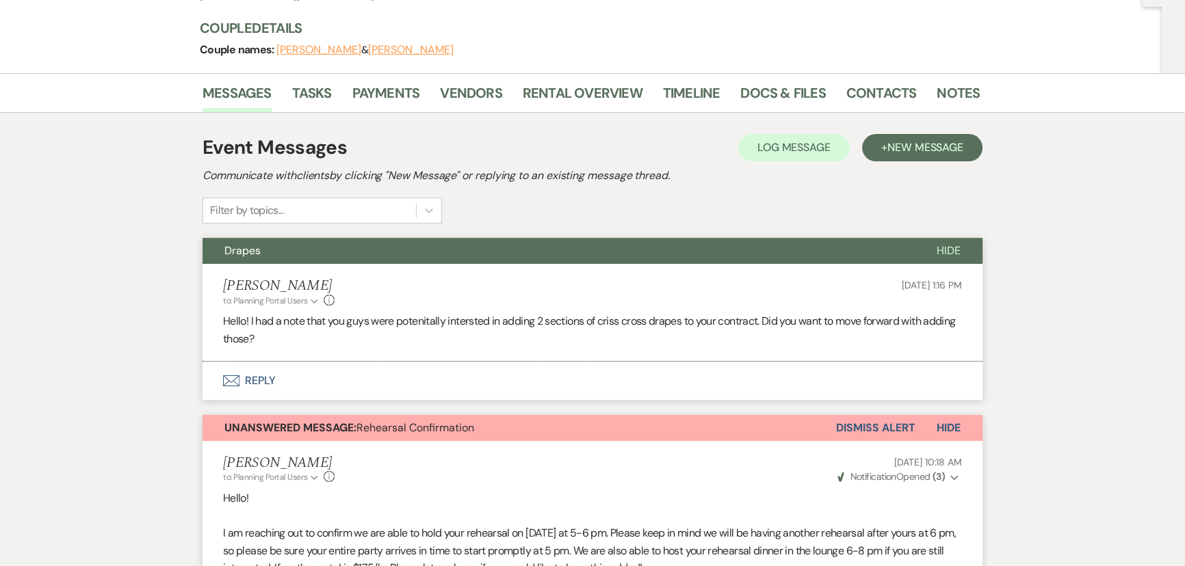
scroll to position [311, 0]
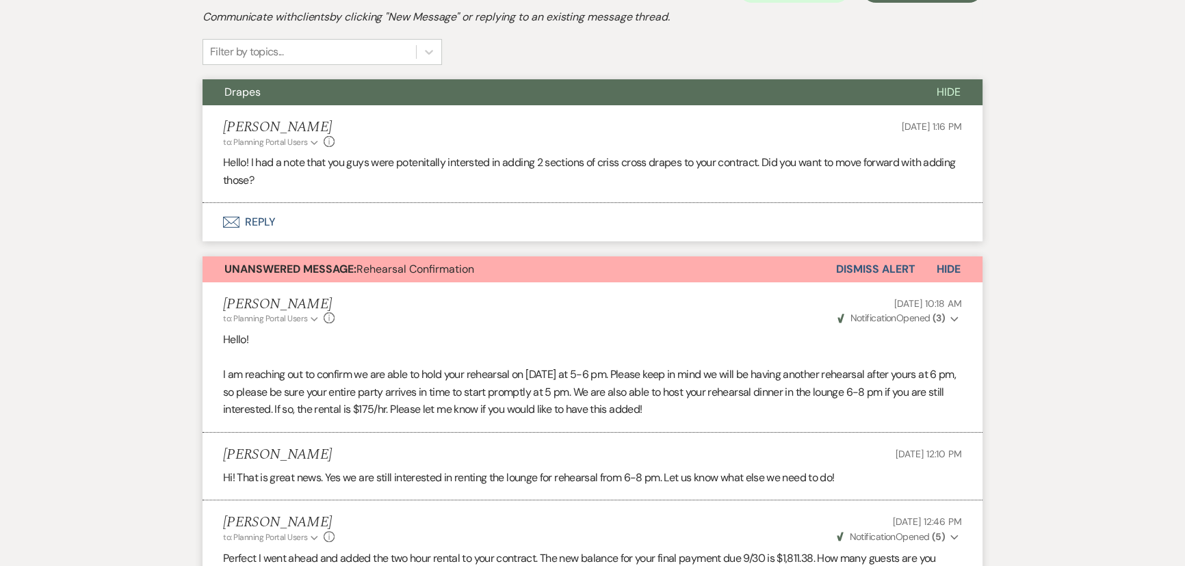
click at [859, 268] on button "Dismiss Alert" at bounding box center [875, 270] width 79 height 26
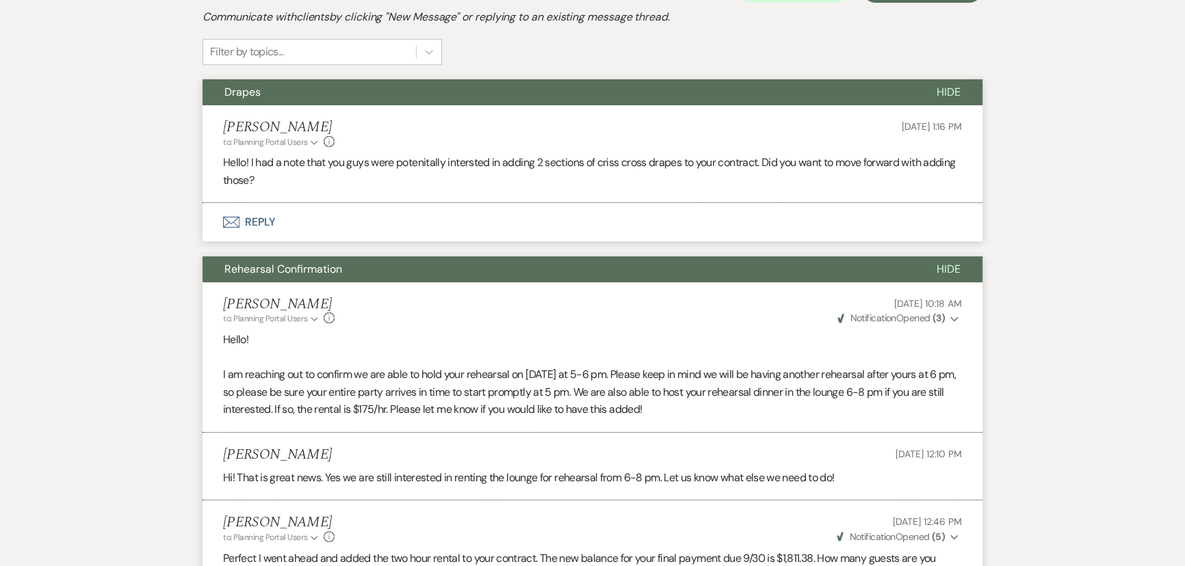
scroll to position [0, 0]
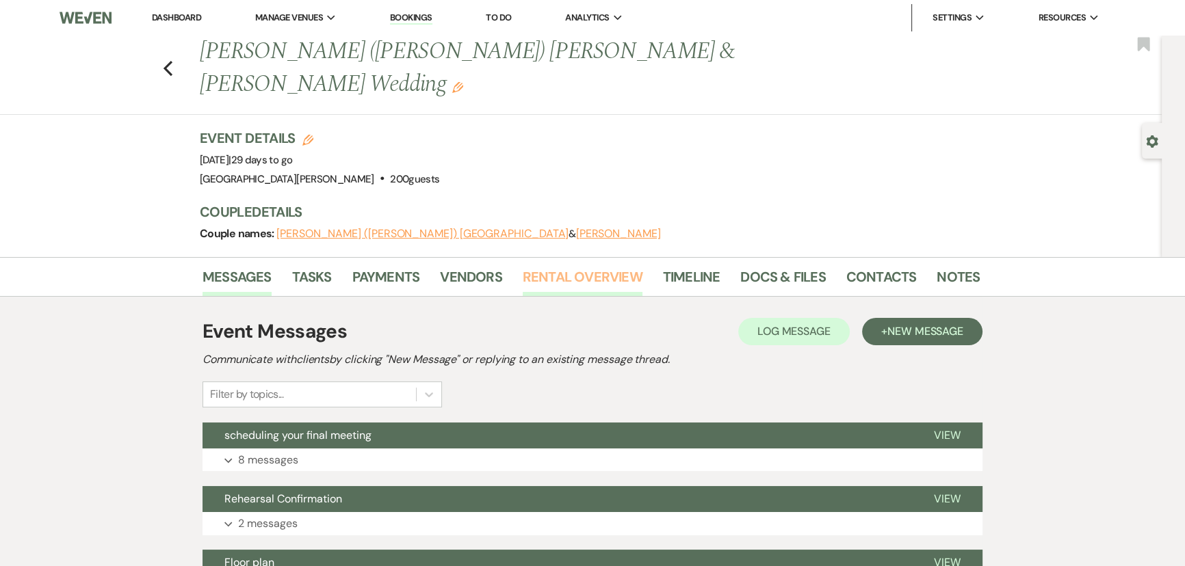
click at [567, 266] on link "Rental Overview" at bounding box center [583, 281] width 120 height 30
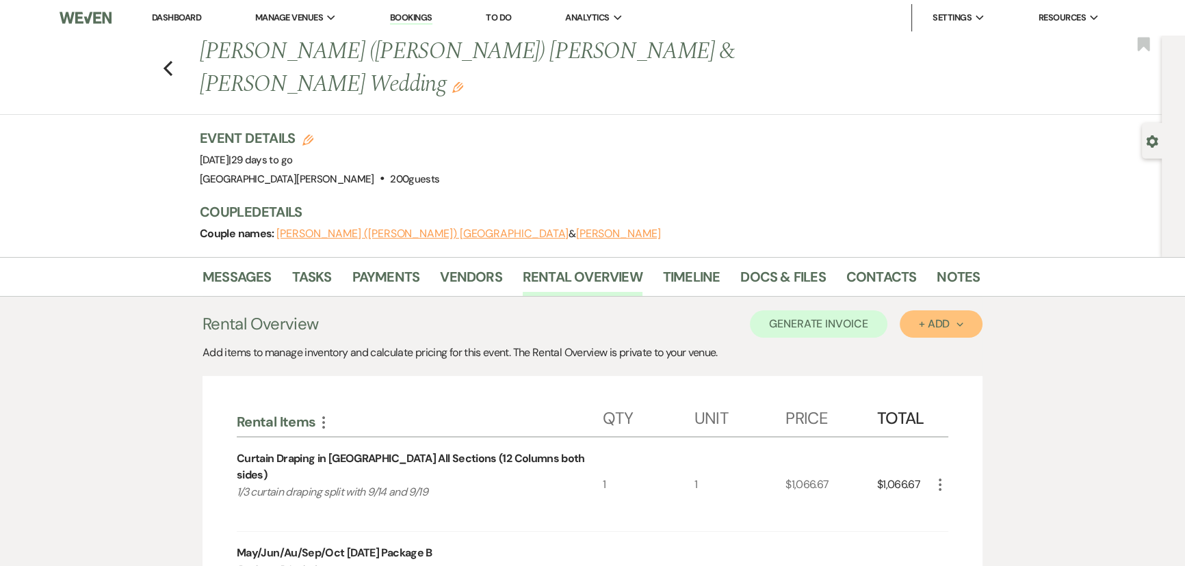
click at [947, 319] on div "+ Add Next" at bounding box center [941, 324] width 44 height 11
click at [928, 345] on button "Item" at bounding box center [934, 355] width 69 height 21
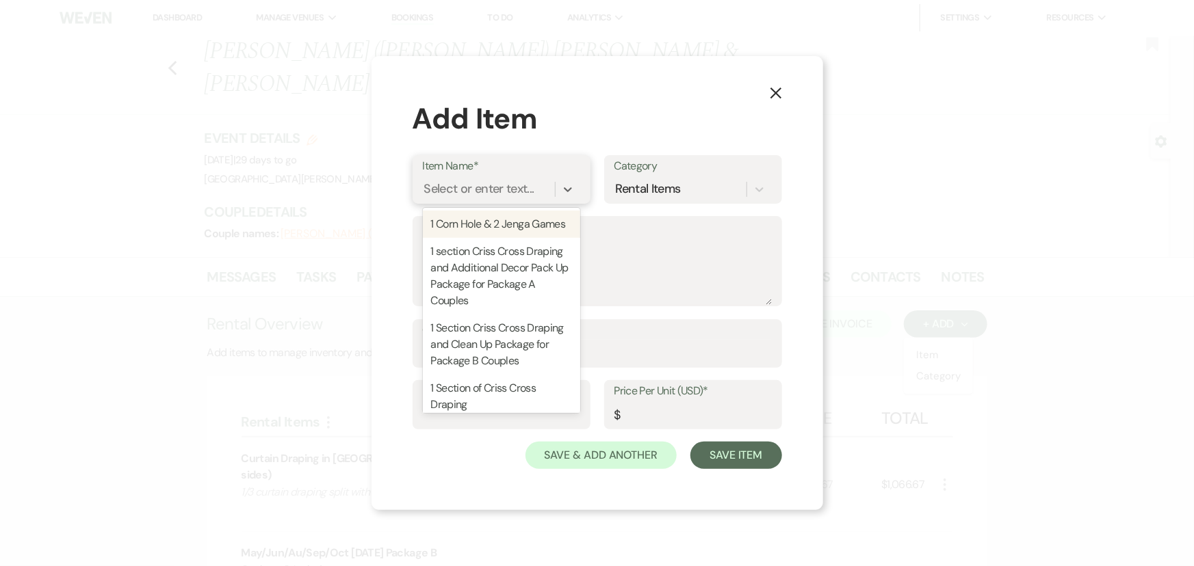
click at [499, 199] on div "Select or enter text..." at bounding box center [489, 189] width 132 height 24
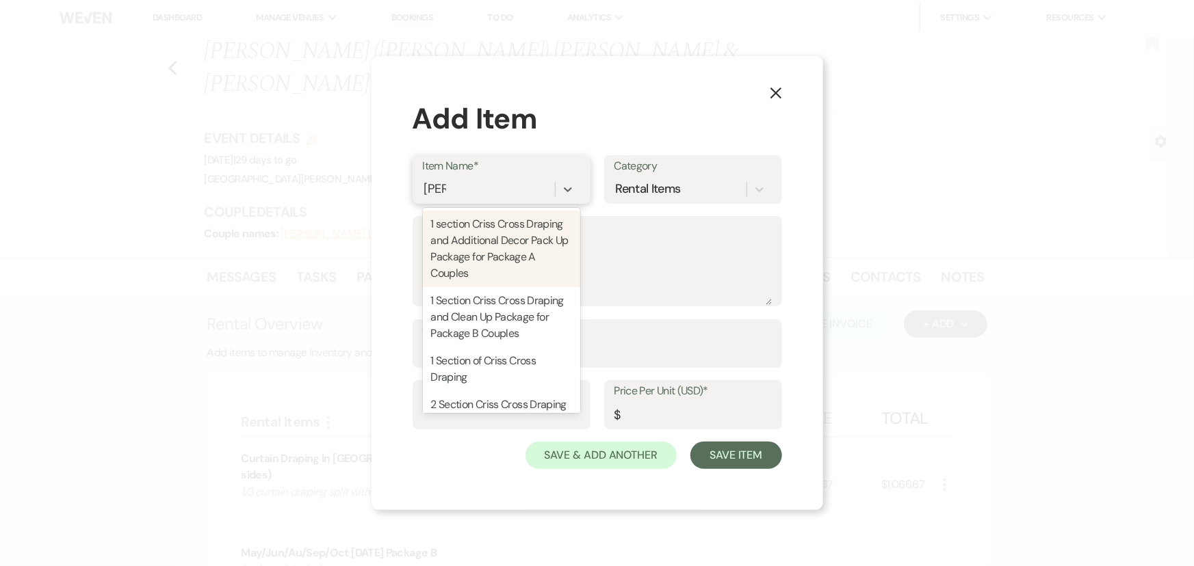
type input "criss"
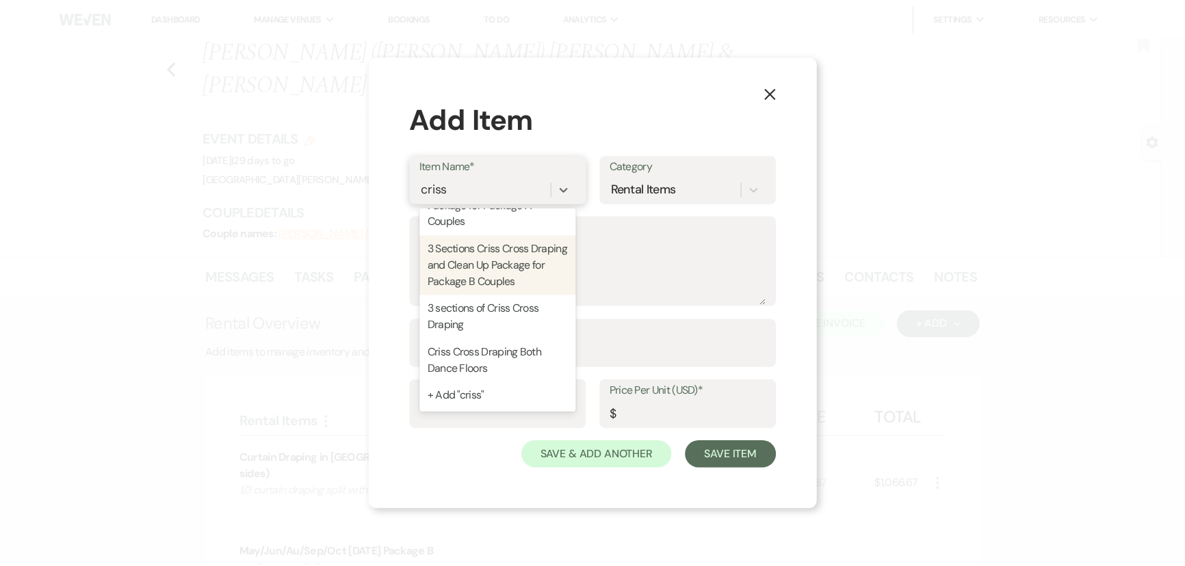
scroll to position [418, 0]
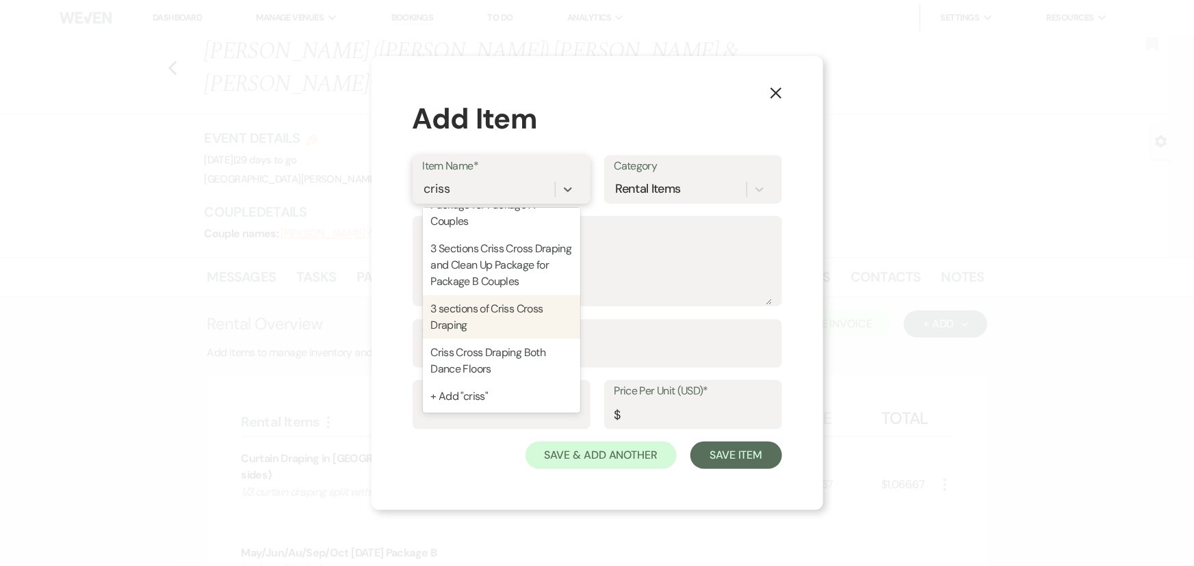
click at [497, 317] on div "3 sections of Criss Cross Draping" at bounding box center [501, 318] width 157 height 44
type textarea "-includes cost of lift"
type input "1"
type input "1800"
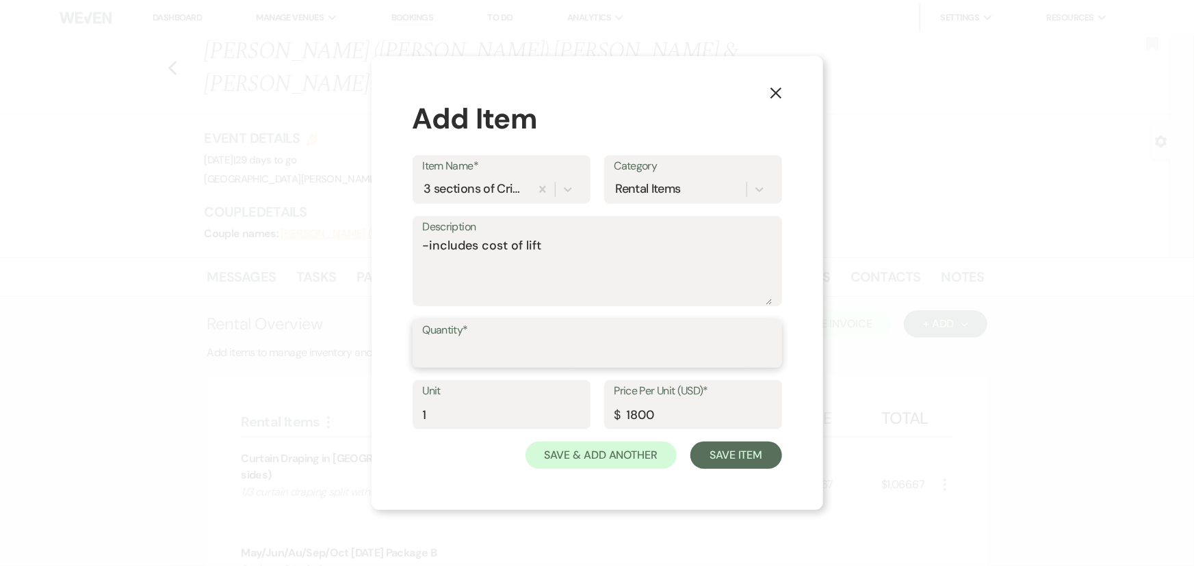
click at [512, 358] on input "Quantity*" at bounding box center [597, 353] width 349 height 27
type input "1"
click at [777, 91] on use "button" at bounding box center [775, 93] width 11 height 11
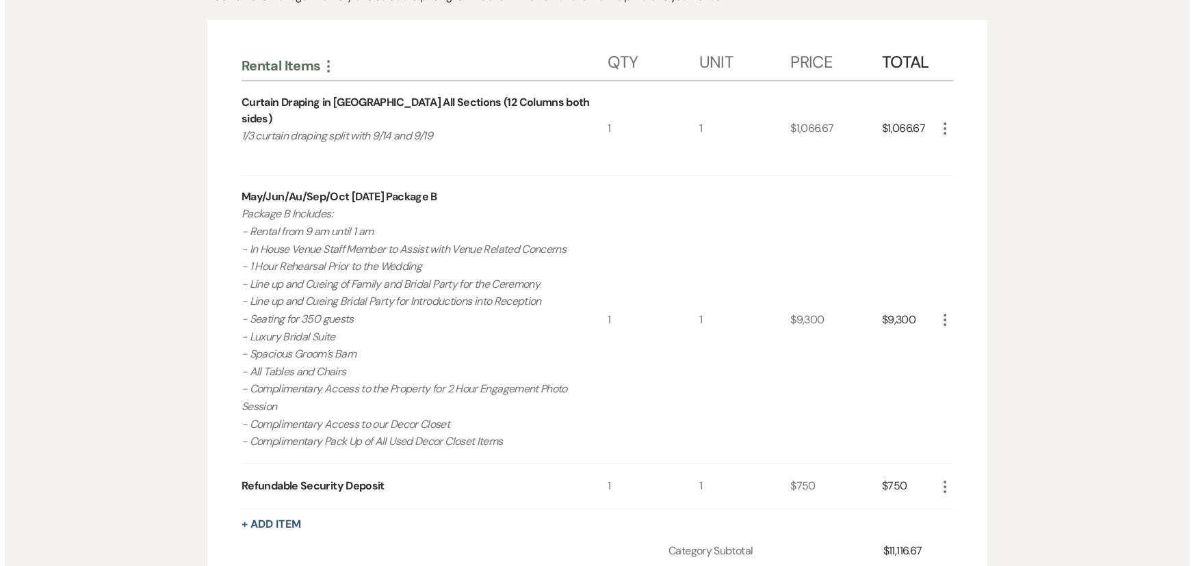
scroll to position [62, 0]
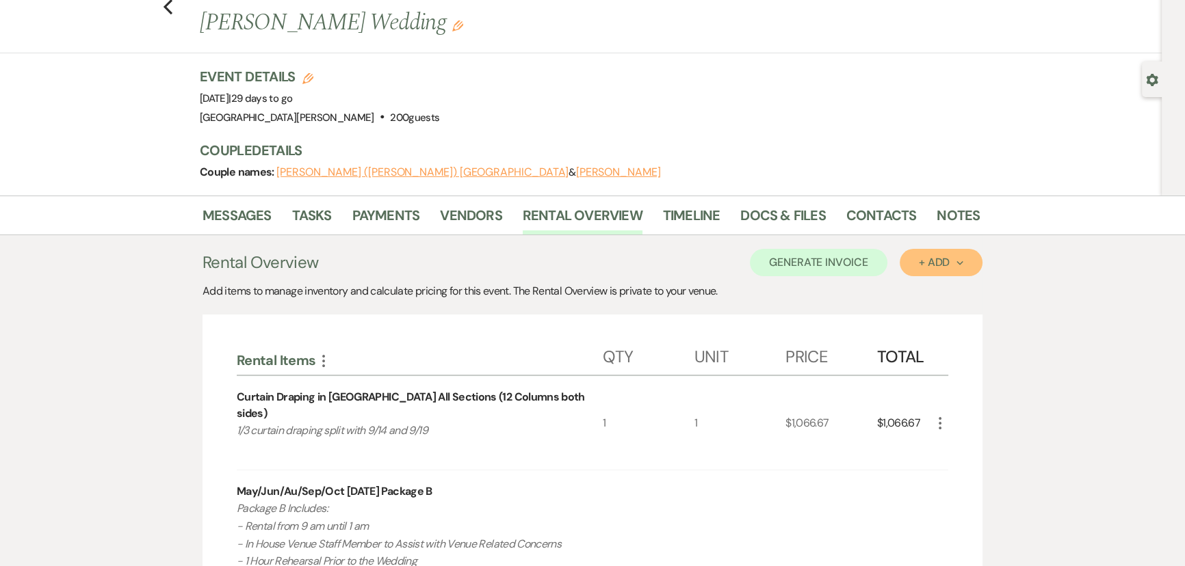
click at [932, 257] on div "+ Add Next" at bounding box center [941, 262] width 44 height 11
click at [910, 283] on button "Item" at bounding box center [934, 293] width 69 height 21
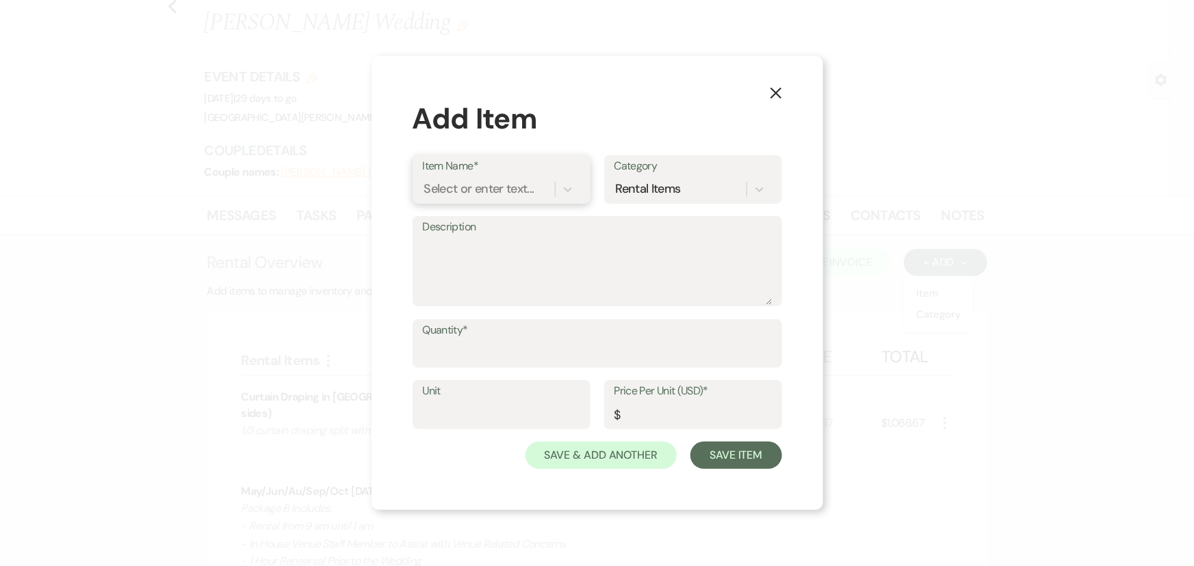
click at [443, 185] on div "Select or enter text..." at bounding box center [479, 189] width 110 height 18
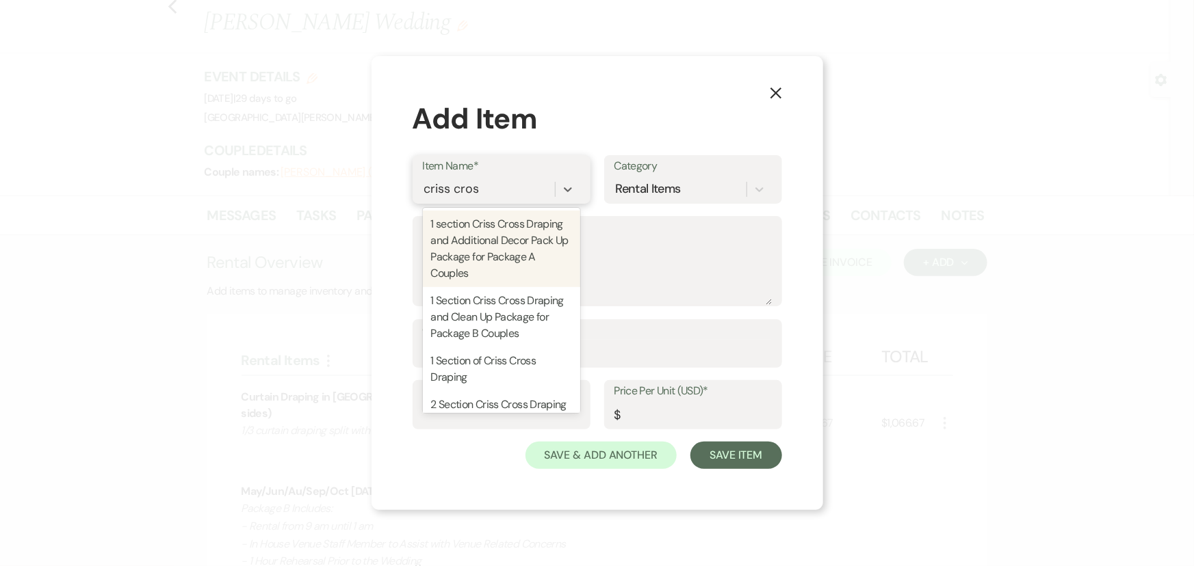
type input "criss cross"
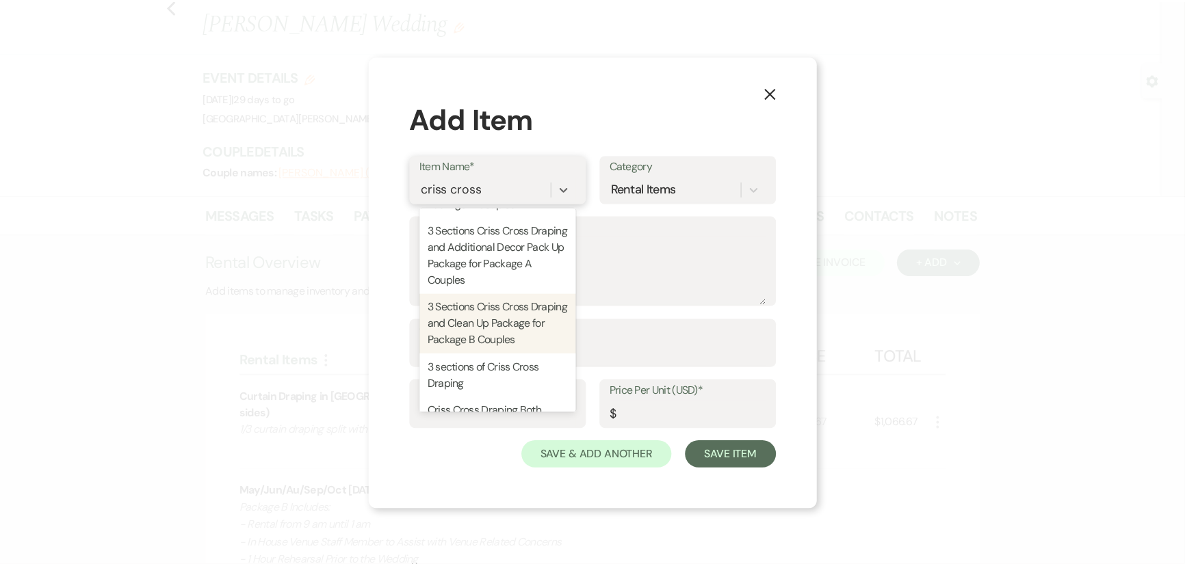
scroll to position [418, 0]
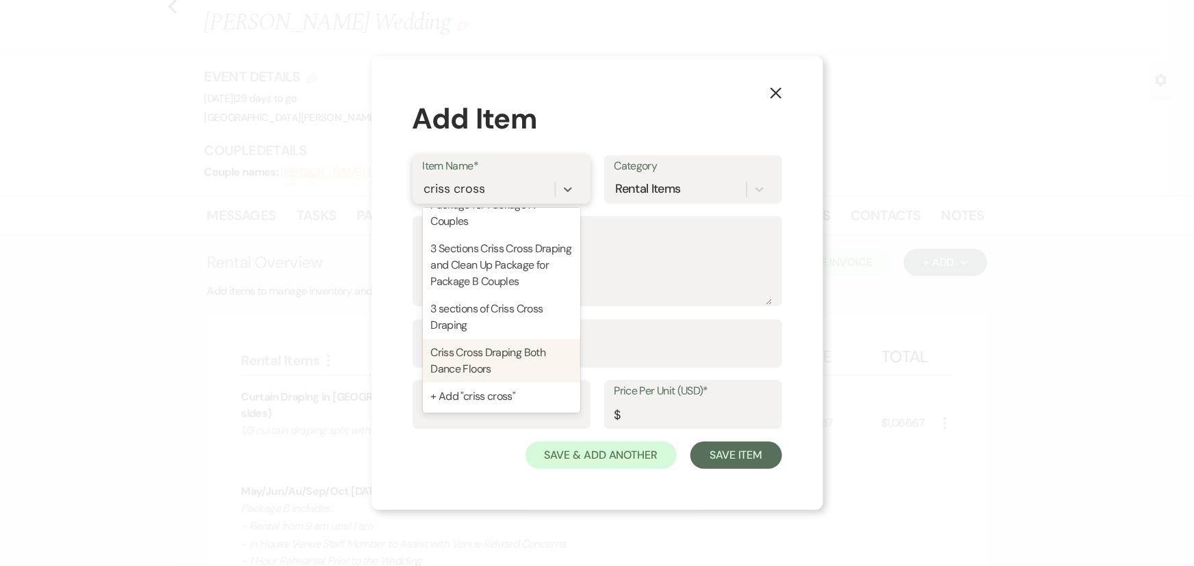
click at [504, 346] on div "Criss Cross Draping Both Dance Floors" at bounding box center [501, 361] width 157 height 44
type textarea "Section 1&3 -includes cost of lift"
type input "1"
type input "1300"
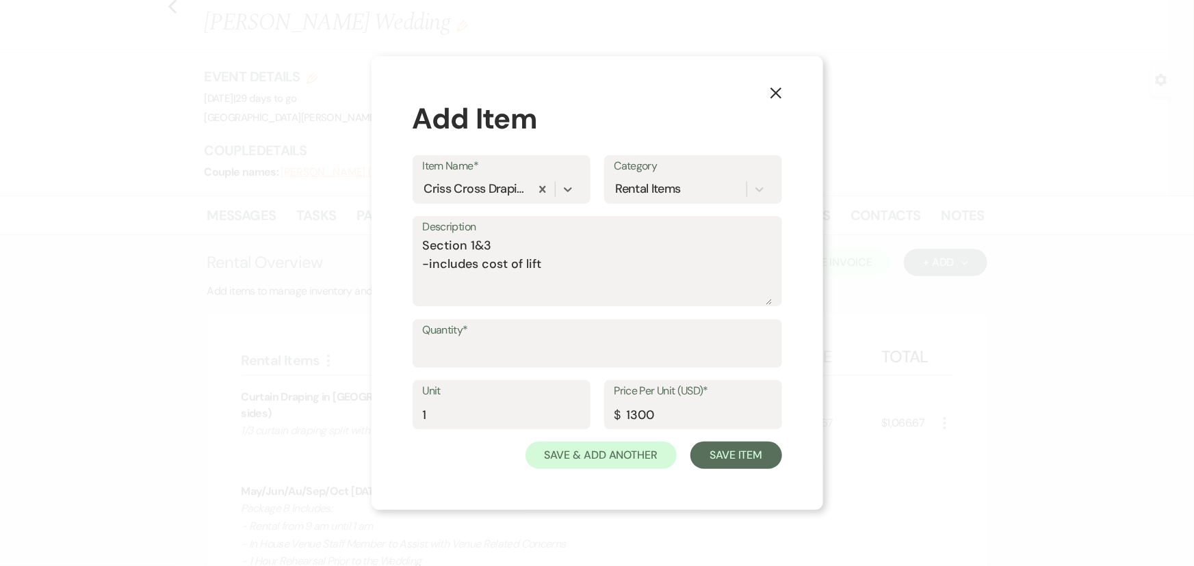
click at [780, 92] on icon "X" at bounding box center [776, 93] width 12 height 12
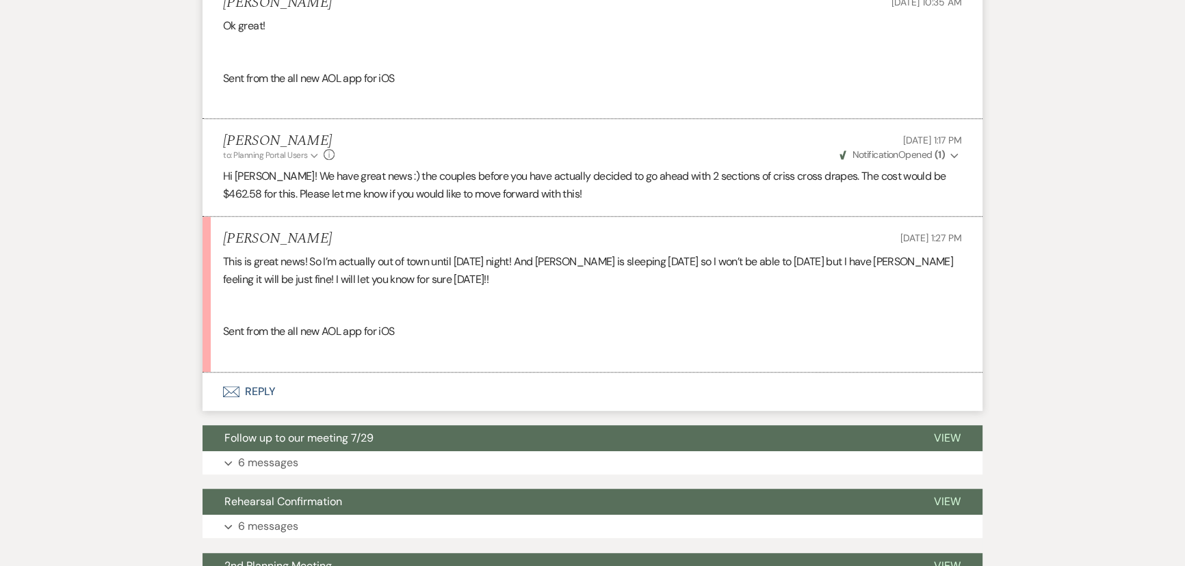
click at [232, 397] on icon "Envelope" at bounding box center [231, 392] width 16 height 11
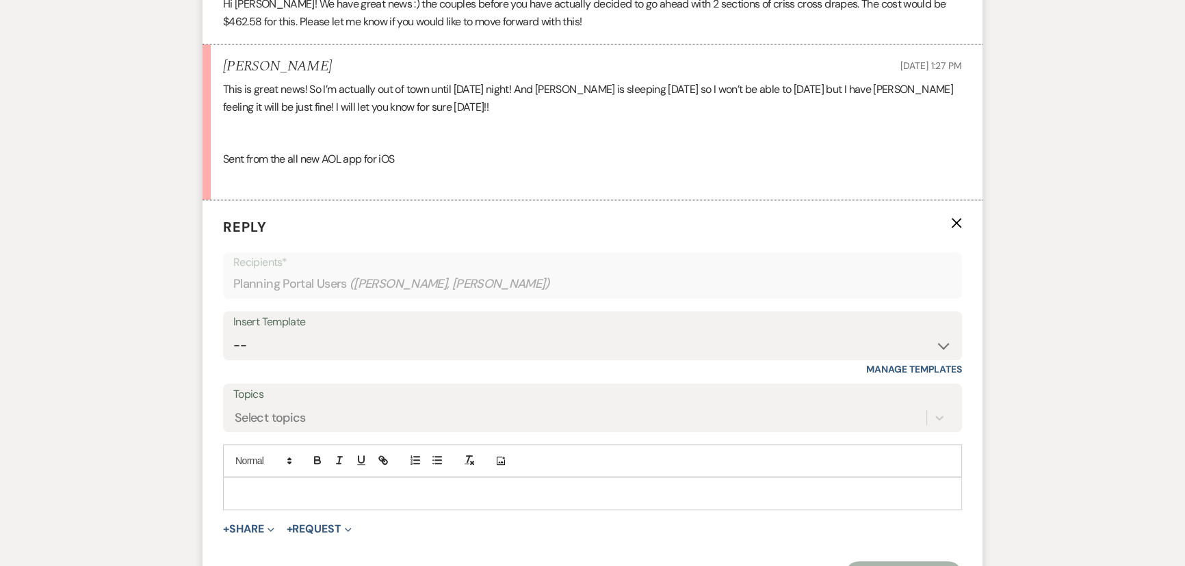
scroll to position [1132, 0]
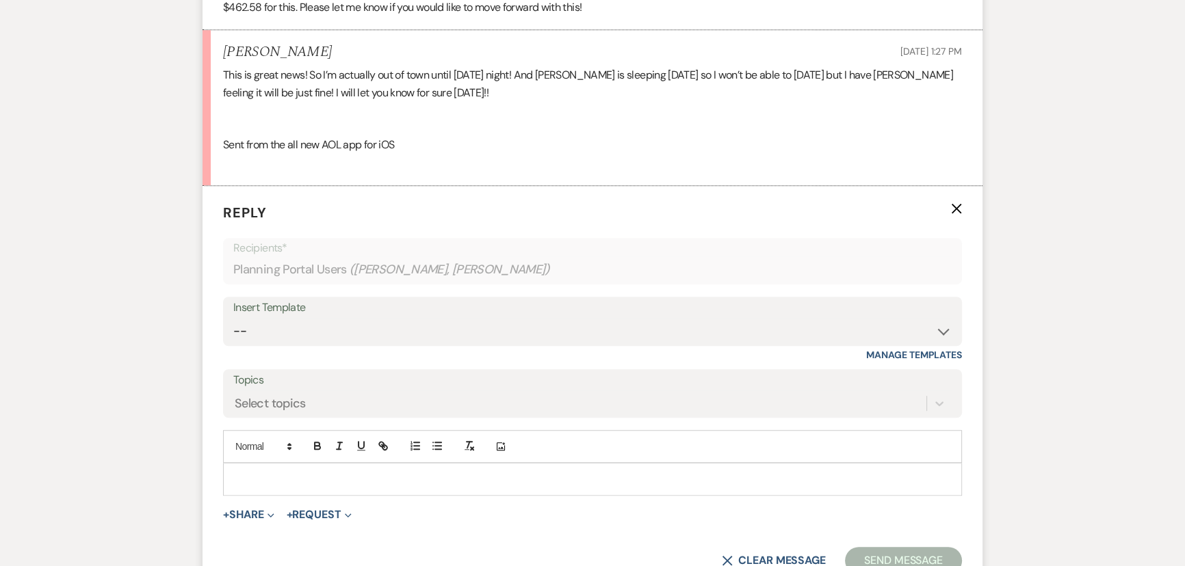
click at [391, 495] on div at bounding box center [593, 479] width 738 height 31
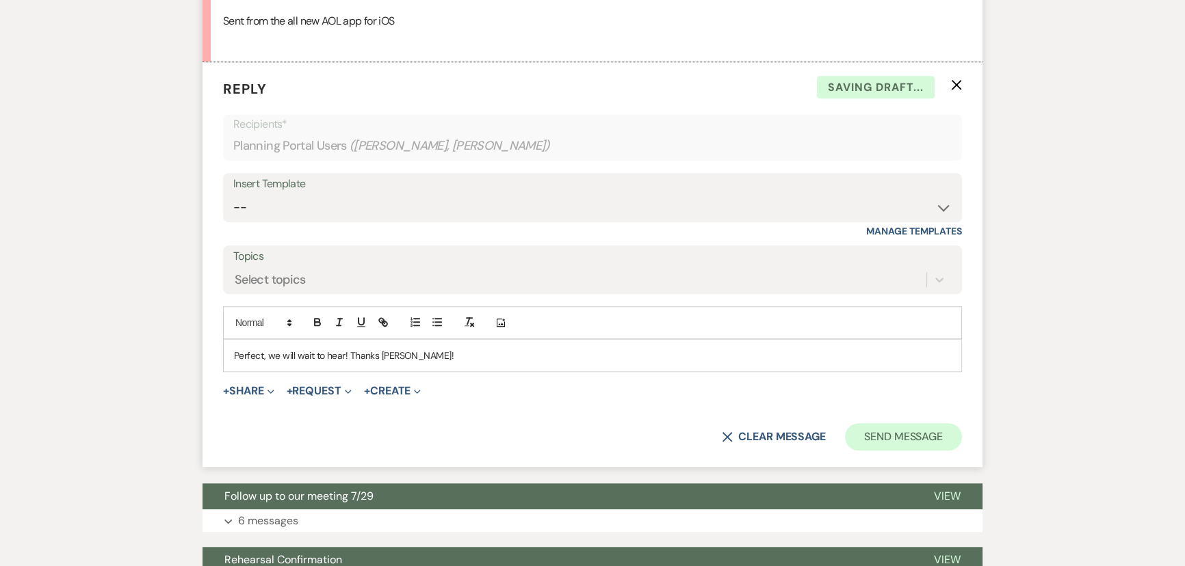
scroll to position [1256, 0]
click at [900, 450] on button "Send Message" at bounding box center [903, 436] width 117 height 27
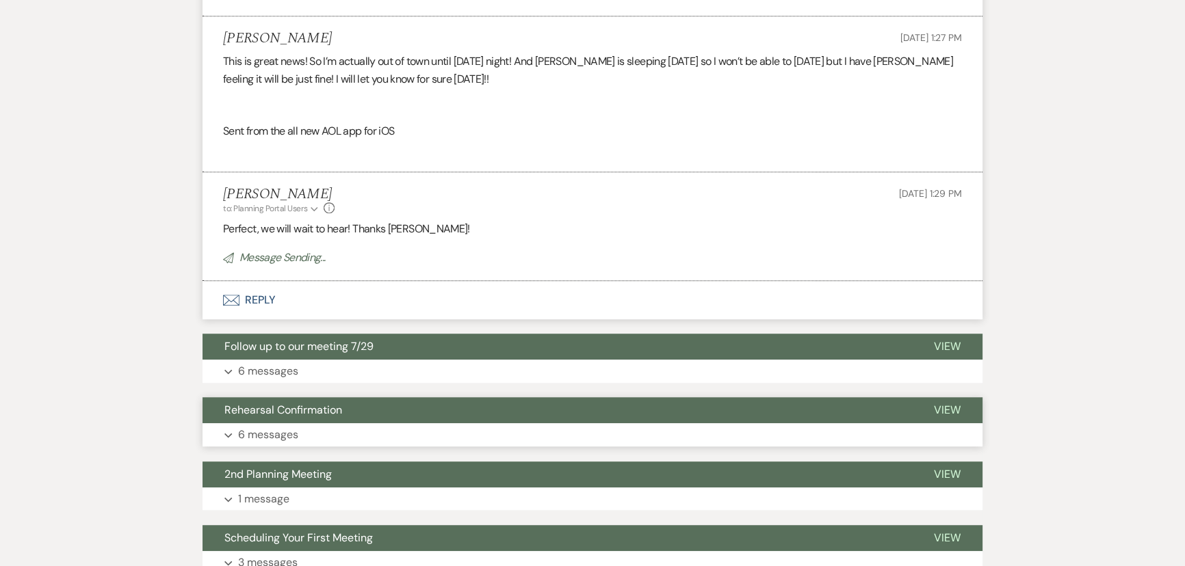
scroll to position [1132, 0]
